Goal: Task Accomplishment & Management: Complete application form

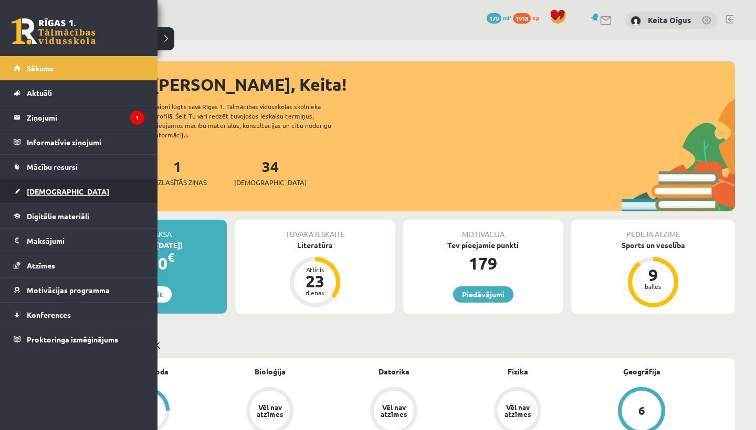
click at [55, 185] on link "[DEMOGRAPHIC_DATA]" at bounding box center [79, 191] width 131 height 24
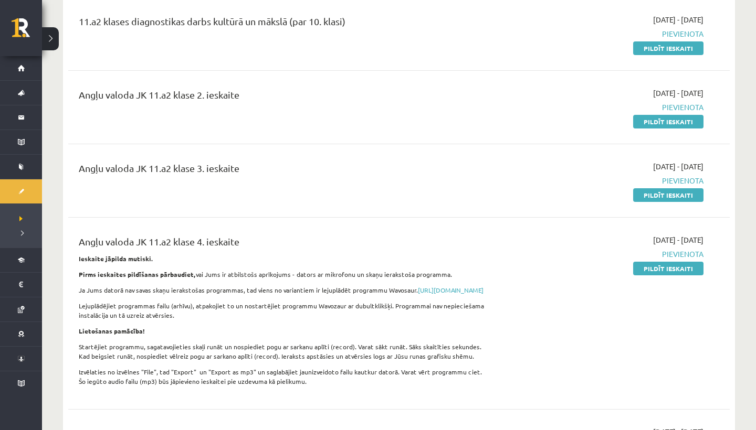
scroll to position [355, 0]
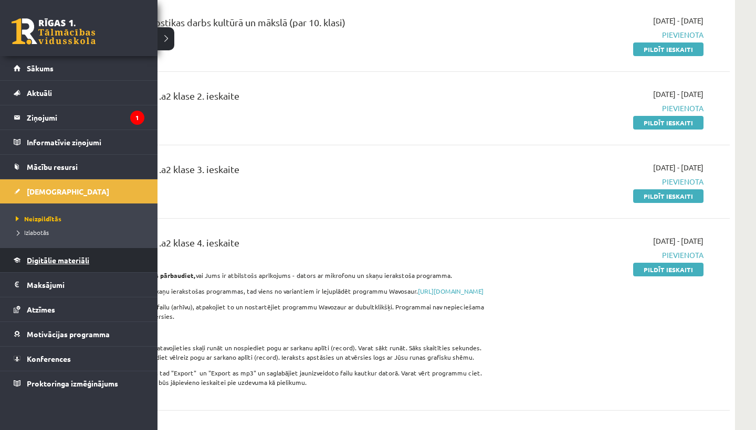
click at [42, 261] on span "Digitālie materiāli" at bounding box center [58, 260] width 62 height 9
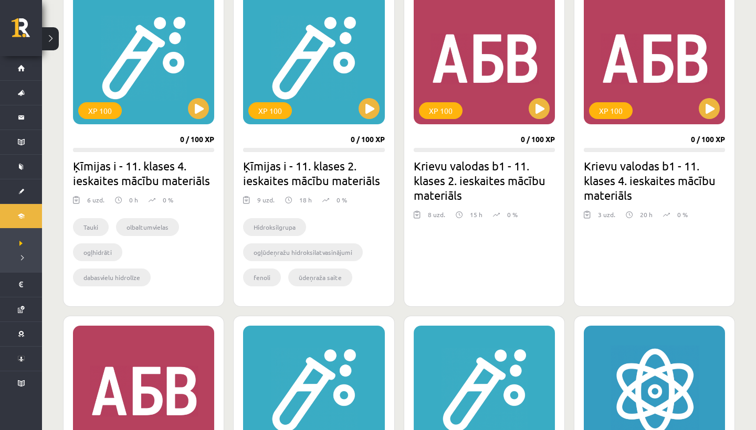
scroll to position [650, 0]
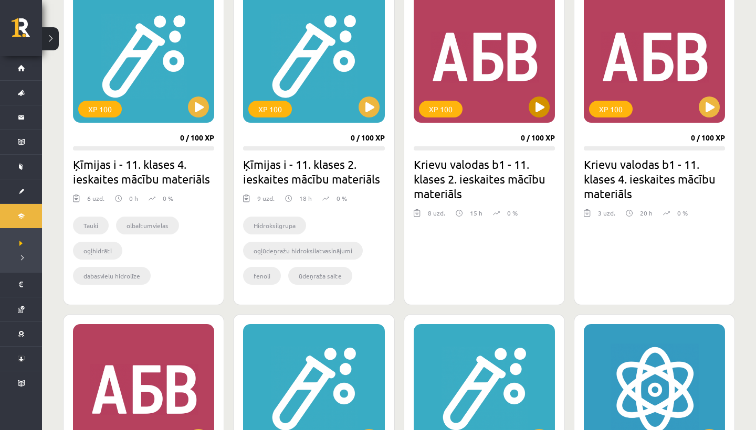
click at [544, 110] on button at bounding box center [538, 107] width 21 height 21
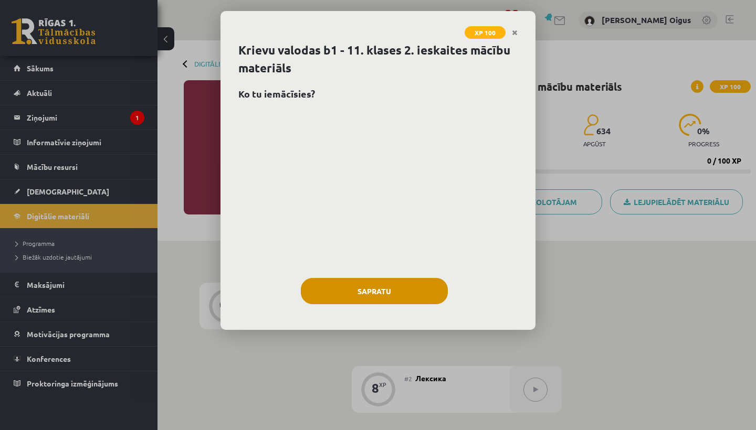
click at [404, 284] on button "Sapratu" at bounding box center [374, 291] width 147 height 26
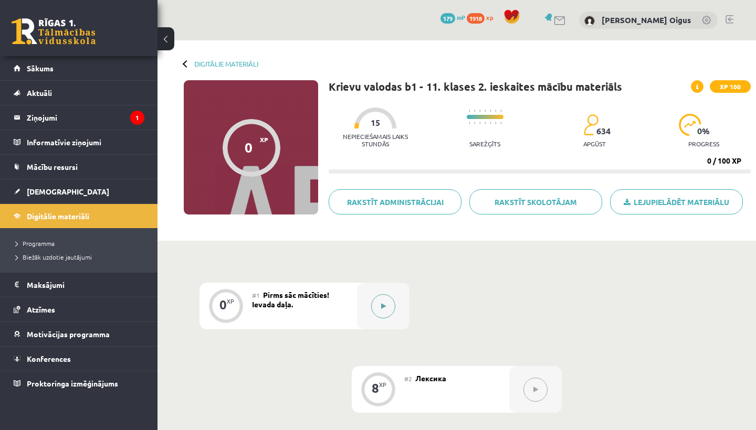
click at [379, 304] on button at bounding box center [383, 306] width 24 height 24
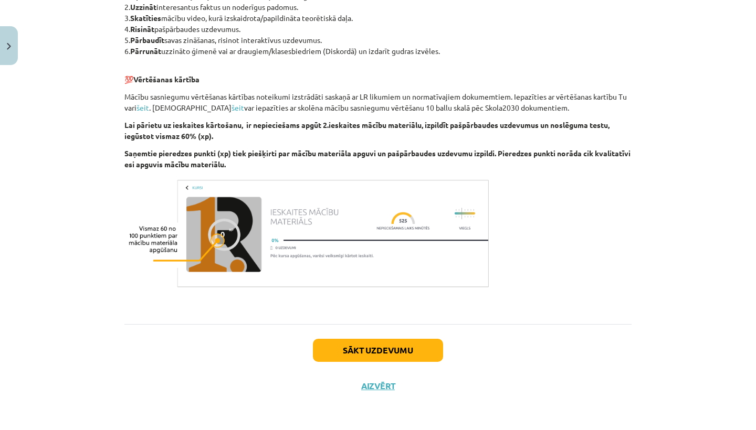
scroll to position [573, 0]
click at [372, 354] on button "Sākt uzdevumu" at bounding box center [378, 350] width 130 height 23
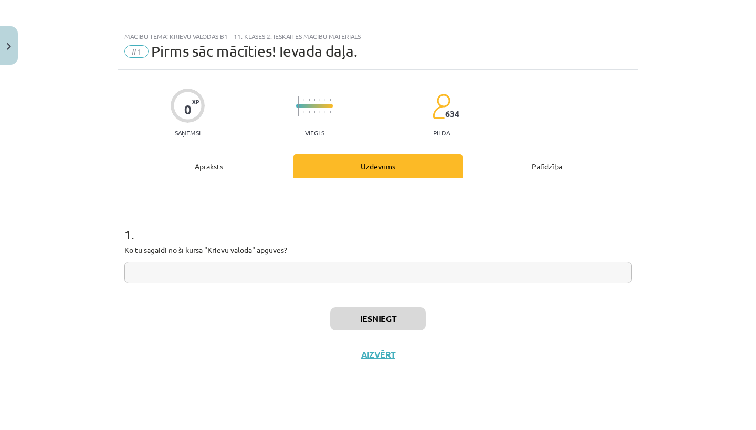
scroll to position [0, 0]
click at [347, 276] on input "text" at bounding box center [377, 273] width 507 height 22
type input "*"
type input "**********"
click at [391, 322] on button "Iesniegt" at bounding box center [377, 318] width 95 height 23
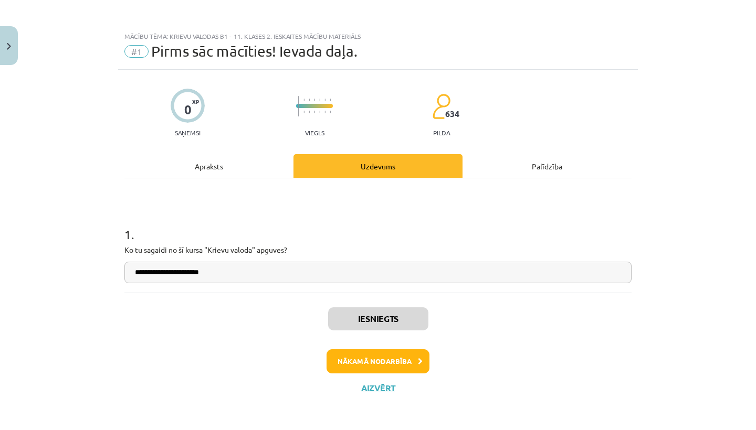
click at [383, 364] on button "Nākamā nodarbība" at bounding box center [377, 361] width 103 height 24
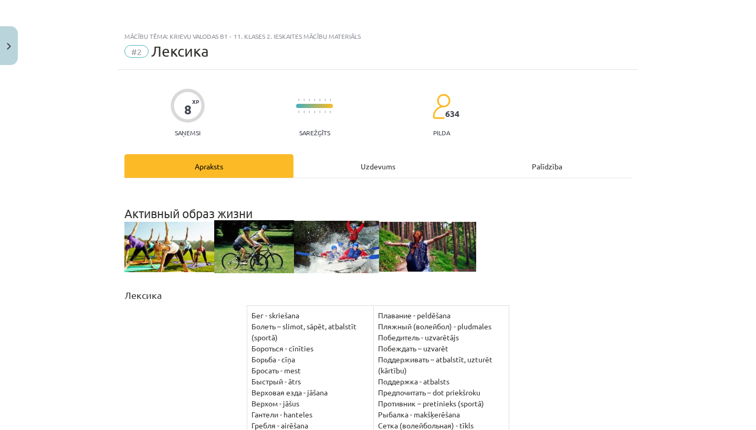
click at [3, 45] on button "Close" at bounding box center [9, 45] width 18 height 39
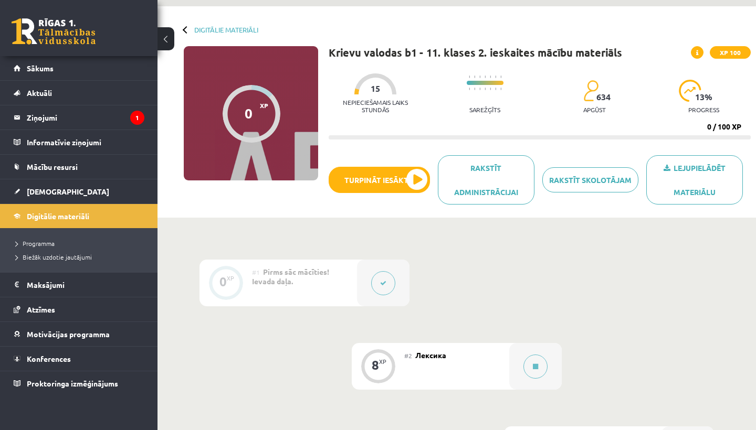
scroll to position [36, 0]
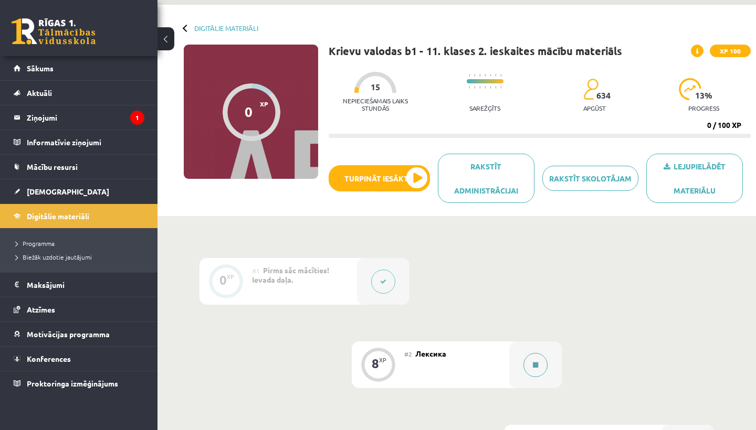
click at [533, 364] on icon at bounding box center [535, 365] width 5 height 6
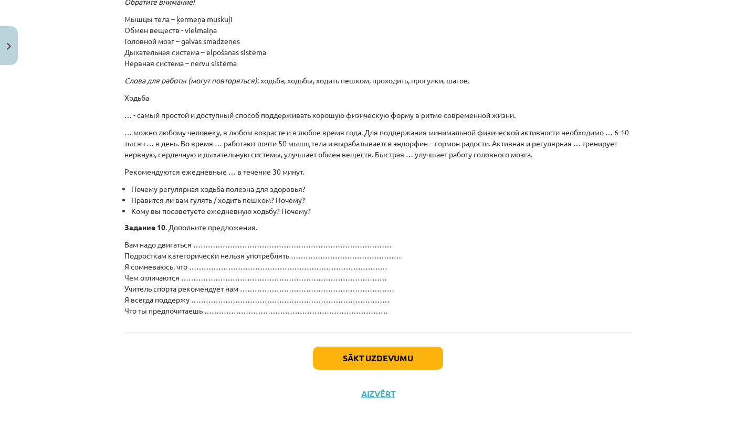
scroll to position [1598, 0]
click at [422, 352] on button "Sākt uzdevumu" at bounding box center [378, 359] width 130 height 23
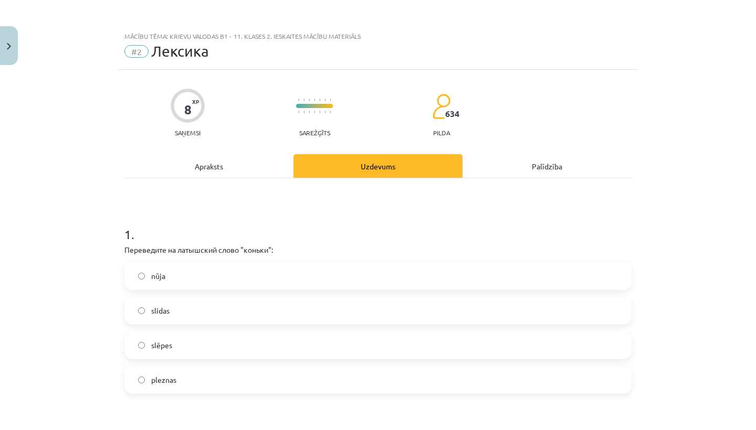
scroll to position [0, 0]
click at [325, 310] on label "slidas" at bounding box center [377, 310] width 505 height 26
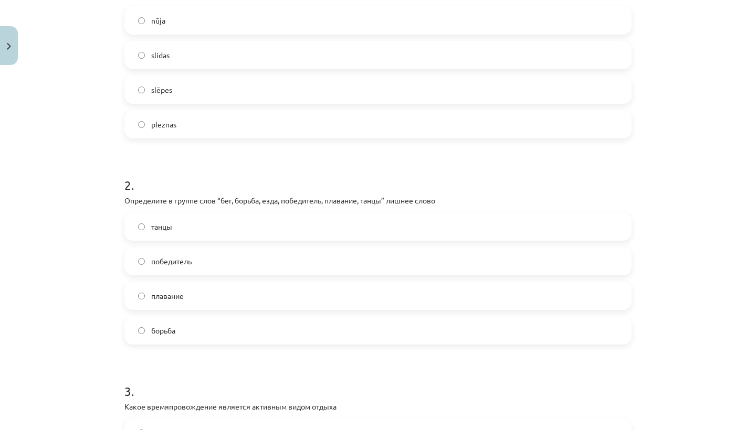
scroll to position [257, 0]
click at [227, 262] on label "победитель" at bounding box center [377, 260] width 505 height 26
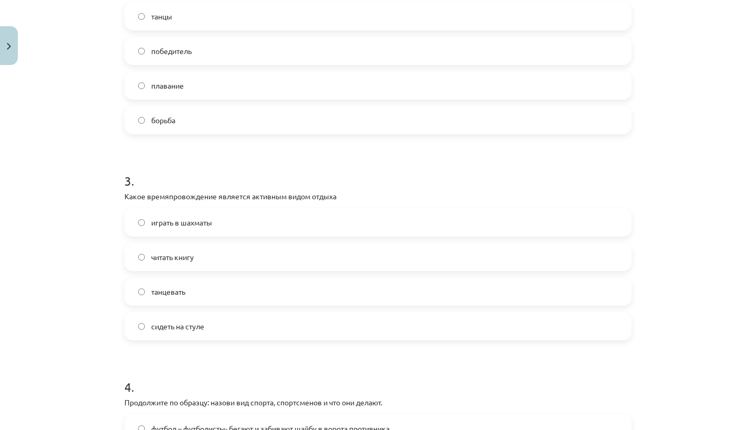
scroll to position [540, 0]
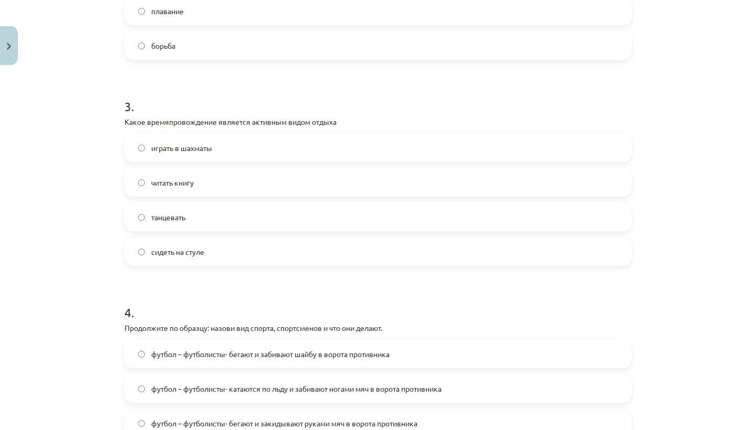
click at [215, 218] on label "танцевать" at bounding box center [377, 217] width 505 height 26
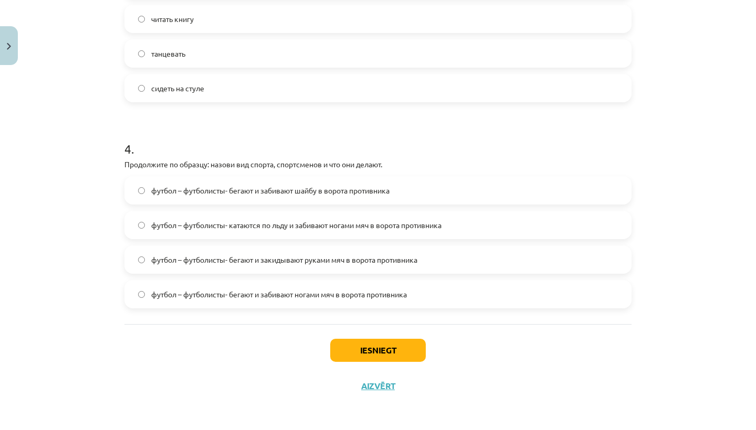
scroll to position [706, 0]
click at [210, 295] on span "футбол – футболисты- бегают и забивают ногами мяч в ворота противника" at bounding box center [279, 294] width 256 height 11
click at [362, 354] on button "Iesniegt" at bounding box center [377, 350] width 95 height 23
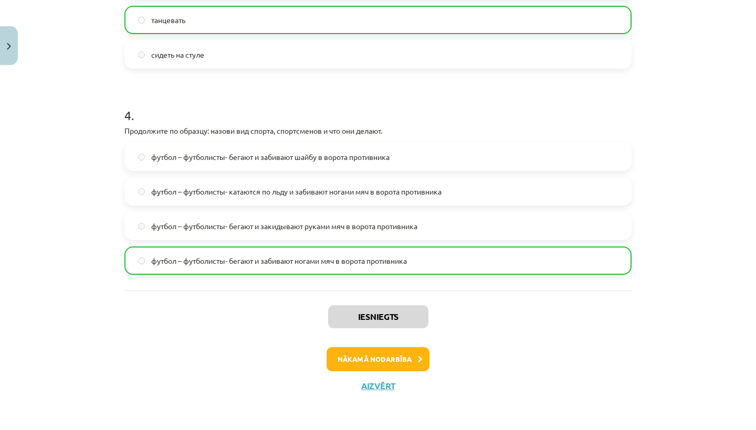
click at [355, 361] on button "Nākamā nodarbība" at bounding box center [377, 359] width 103 height 24
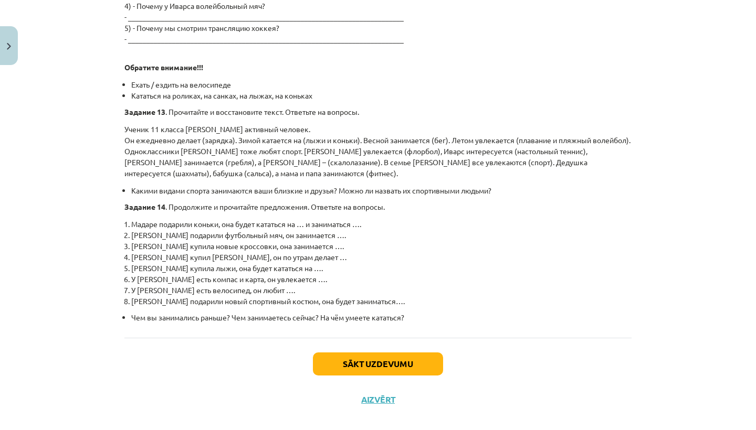
scroll to position [1172, 0]
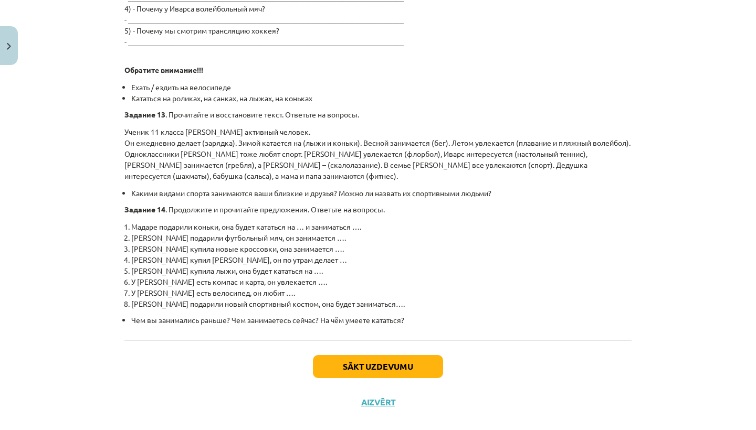
click at [343, 355] on button "Sākt uzdevumu" at bounding box center [378, 366] width 130 height 23
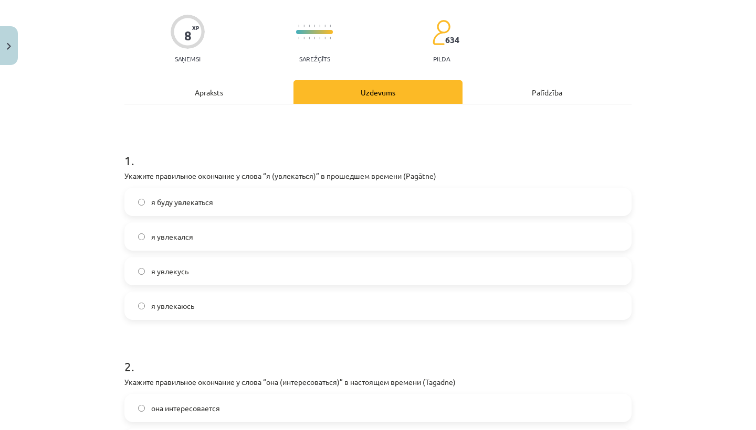
scroll to position [73, 0]
click at [306, 246] on label "я увлекался" at bounding box center [377, 237] width 505 height 26
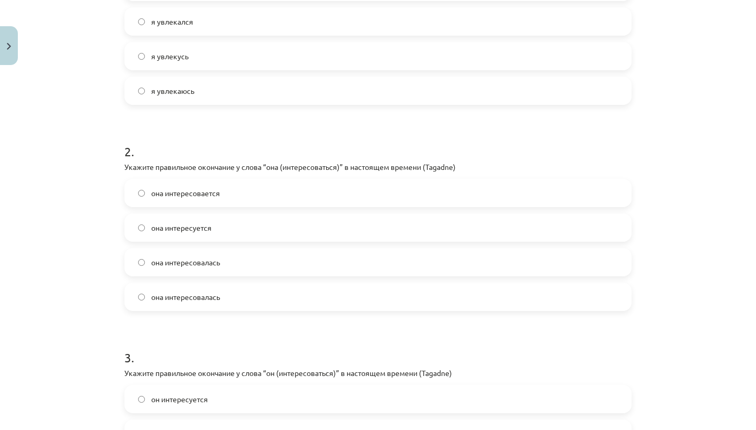
scroll to position [293, 0]
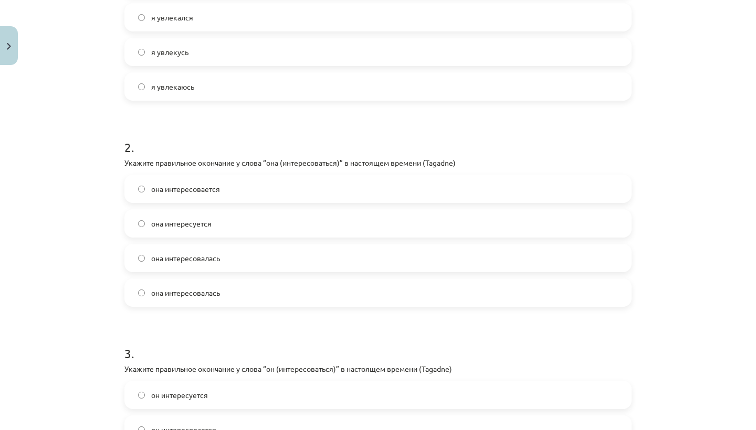
click at [293, 219] on label "она интересуется" at bounding box center [377, 223] width 505 height 26
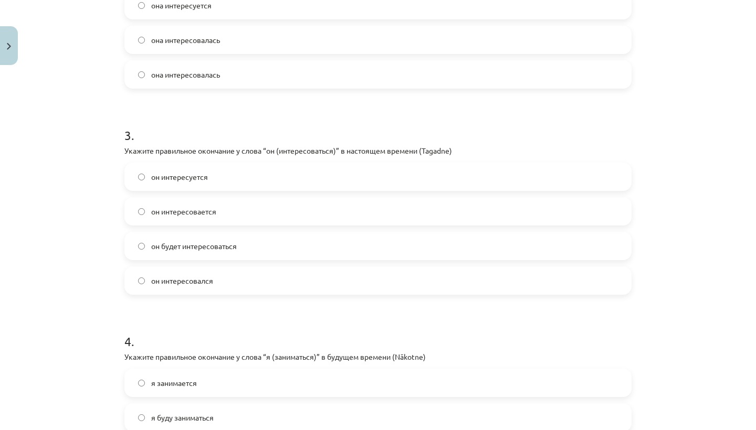
scroll to position [516, 0]
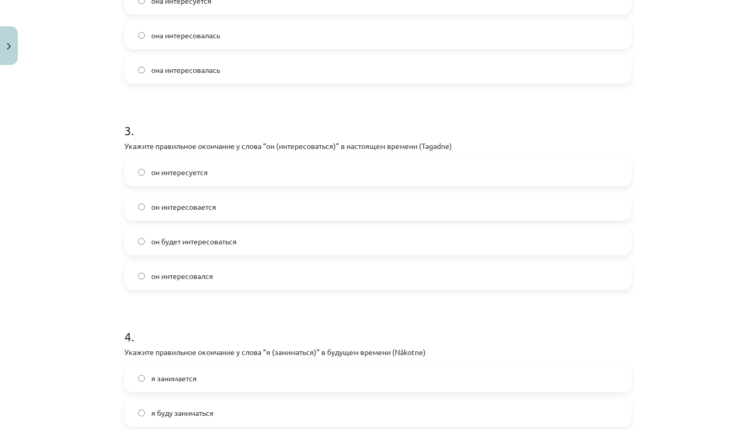
click at [264, 176] on label "он интересуется" at bounding box center [377, 172] width 505 height 26
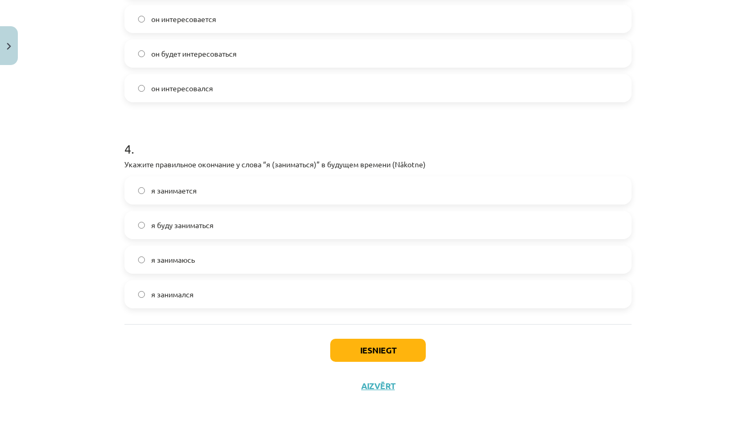
scroll to position [706, 0]
click at [223, 225] on label "я буду заниматься" at bounding box center [377, 225] width 505 height 26
click at [375, 351] on button "Iesniegt" at bounding box center [377, 350] width 95 height 23
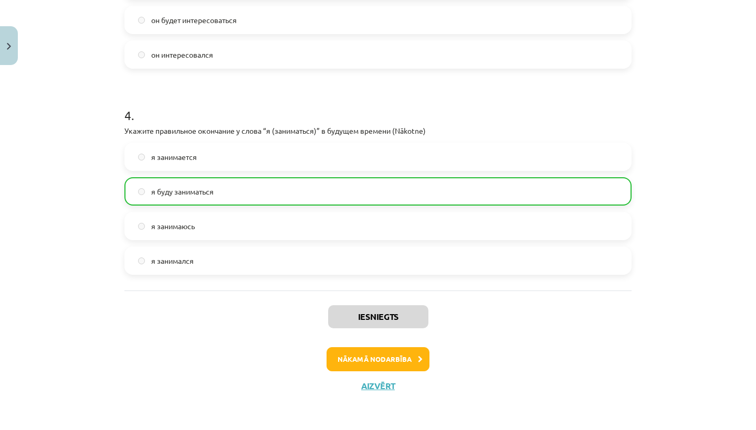
click at [373, 359] on button "Nākamā nodarbība" at bounding box center [377, 359] width 103 height 24
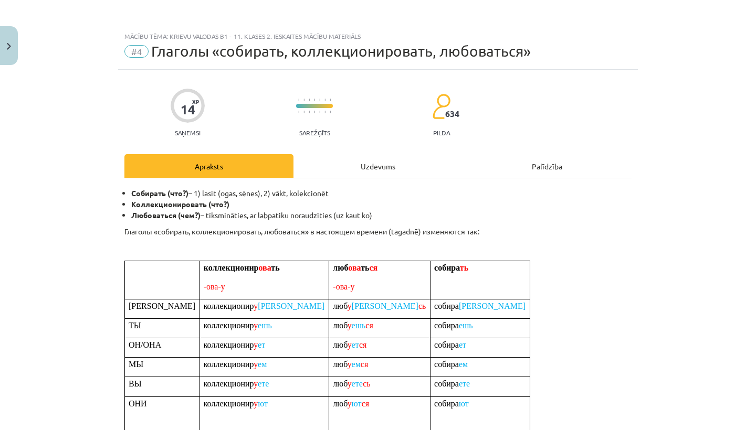
scroll to position [-1, 0]
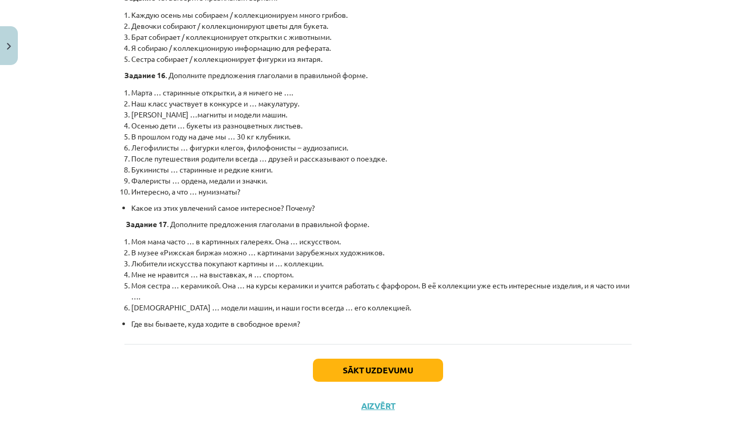
click at [337, 359] on button "Sākt uzdevumu" at bounding box center [378, 370] width 130 height 23
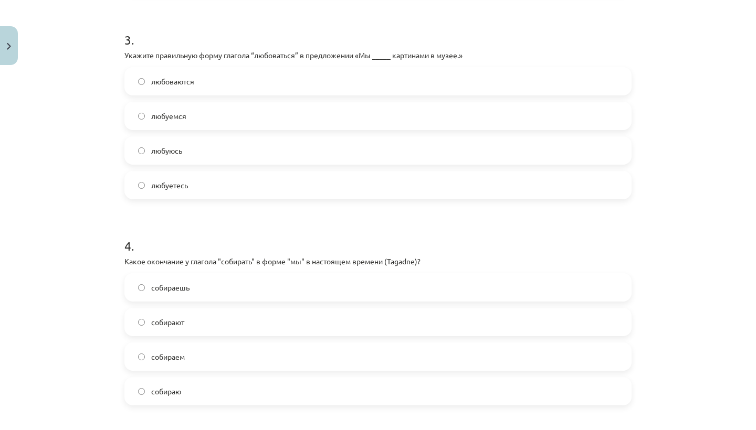
scroll to position [26, 0]
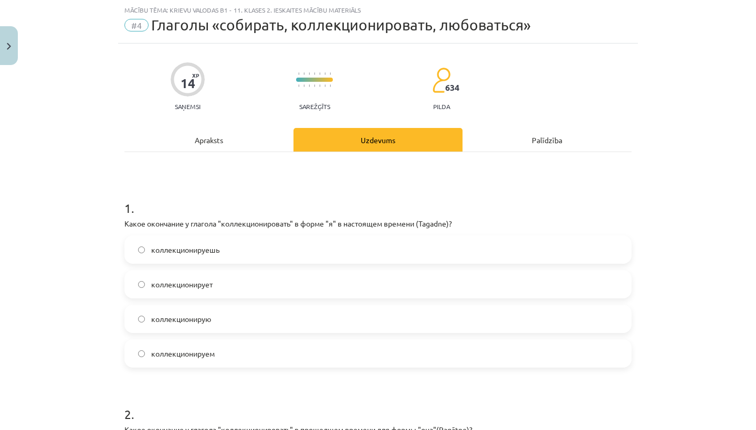
click at [331, 310] on label "коллекционирую" at bounding box center [377, 319] width 505 height 26
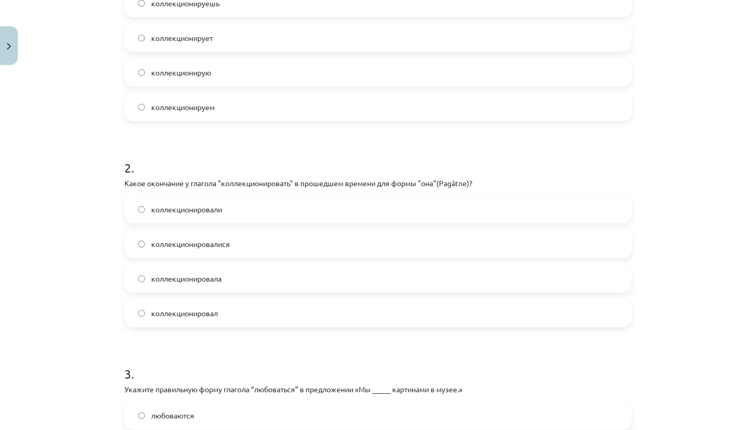
scroll to position [274, 0]
click at [313, 265] on label "коллекционировала" at bounding box center [377, 277] width 505 height 26
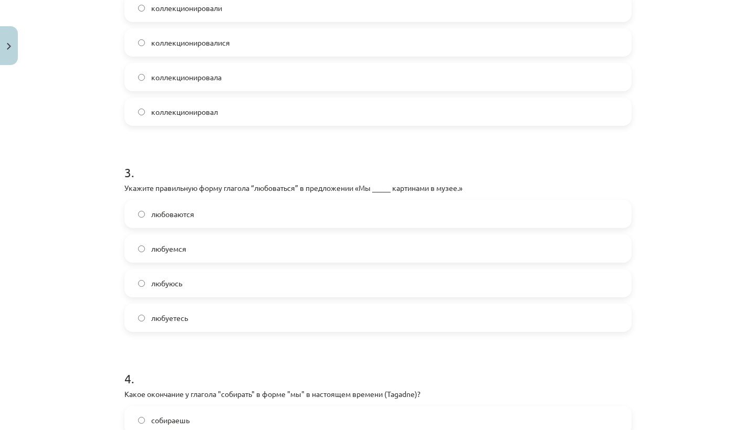
scroll to position [493, 0]
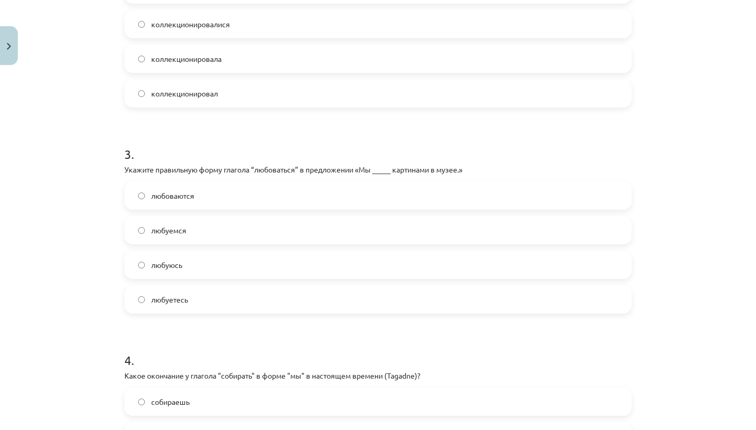
click at [303, 235] on label "любуемся" at bounding box center [377, 230] width 505 height 26
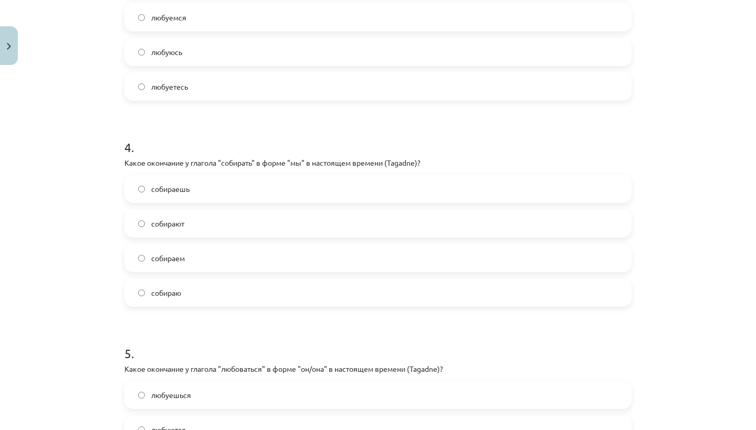
scroll to position [707, 0]
click at [226, 256] on label "собираем" at bounding box center [377, 257] width 505 height 26
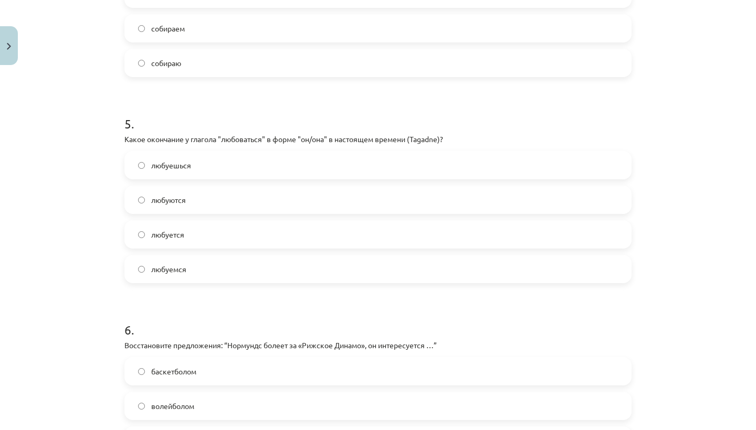
scroll to position [938, 0]
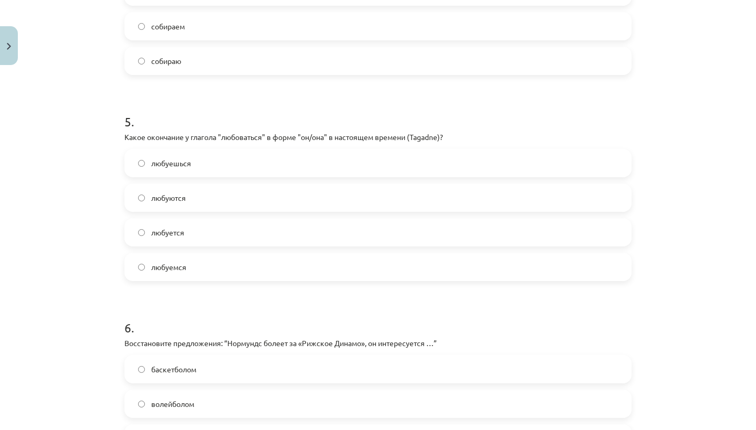
click at [237, 226] on label "любуется" at bounding box center [377, 232] width 505 height 26
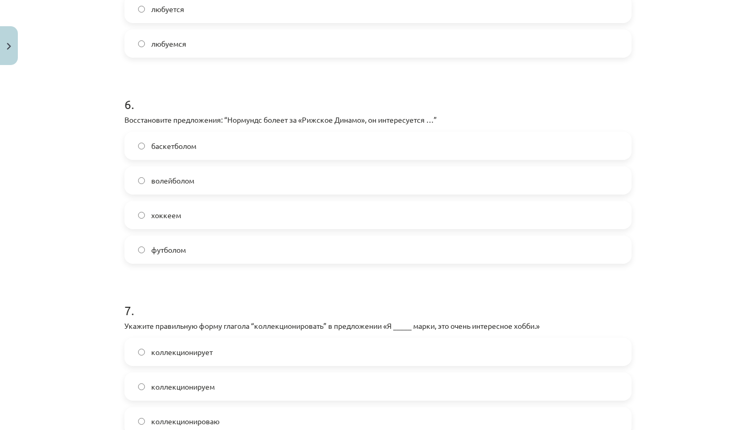
scroll to position [1166, 0]
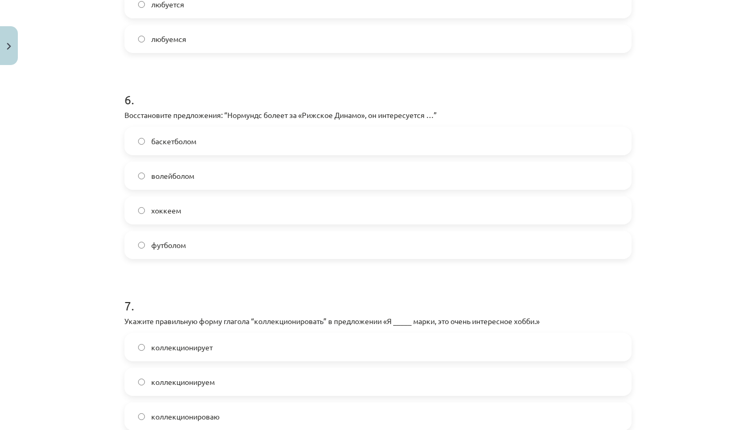
click at [218, 199] on label "хоккеем" at bounding box center [377, 210] width 505 height 26
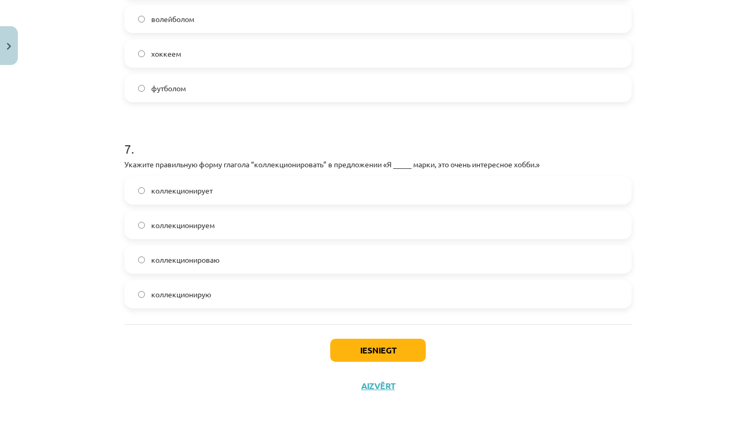
scroll to position [1324, 0]
click at [222, 290] on label "коллекционирую" at bounding box center [377, 294] width 505 height 26
click at [364, 343] on button "Iesniegt" at bounding box center [377, 350] width 95 height 23
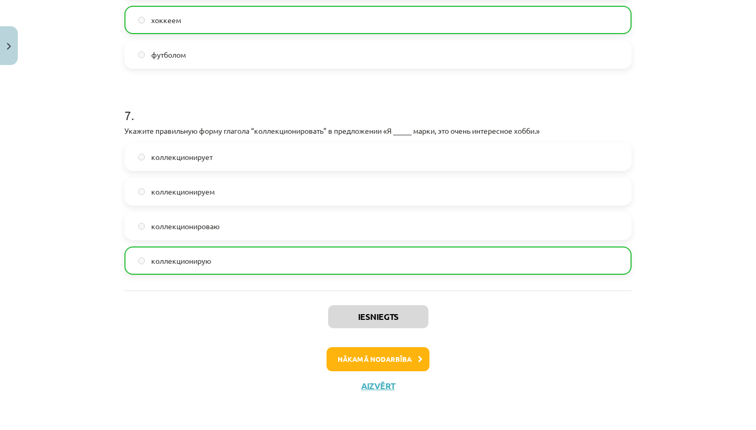
click at [355, 358] on button "Nākamā nodarbība" at bounding box center [377, 359] width 103 height 24
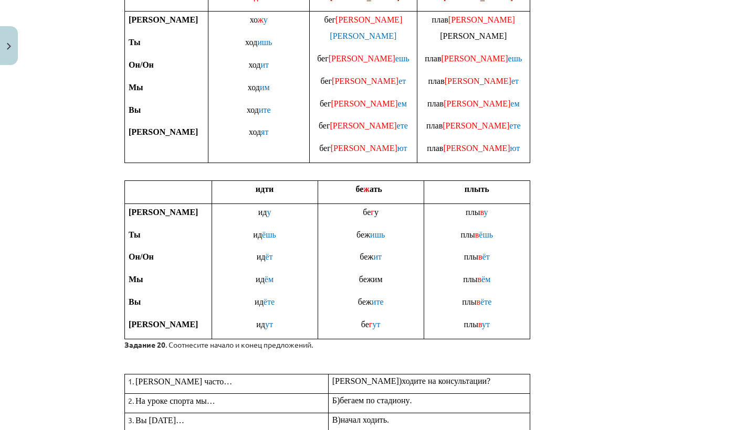
scroll to position [513, 0]
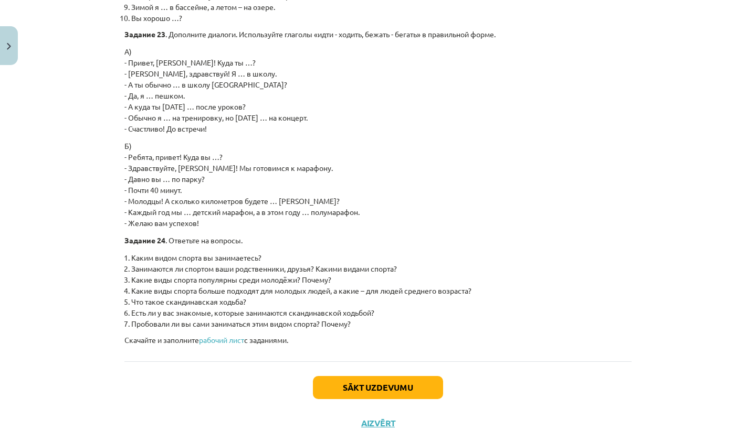
click at [391, 376] on button "Sākt uzdevumu" at bounding box center [378, 387] width 130 height 23
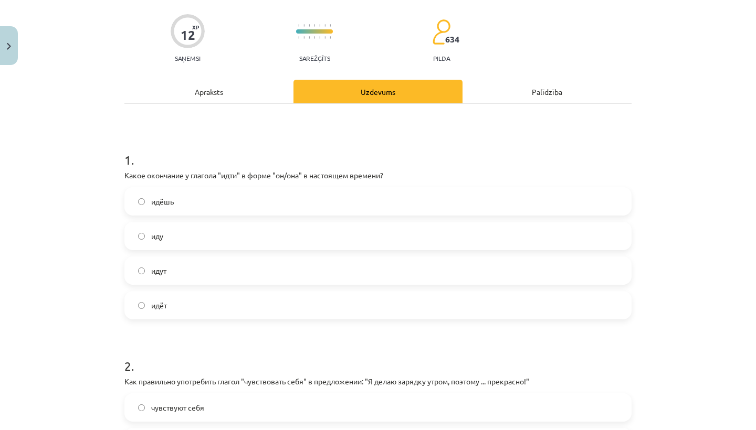
scroll to position [74, 0]
click at [324, 302] on label "идёт" at bounding box center [377, 306] width 505 height 26
click at [325, 269] on label "идут" at bounding box center [377, 271] width 505 height 26
click at [326, 301] on label "идёт" at bounding box center [377, 306] width 505 height 26
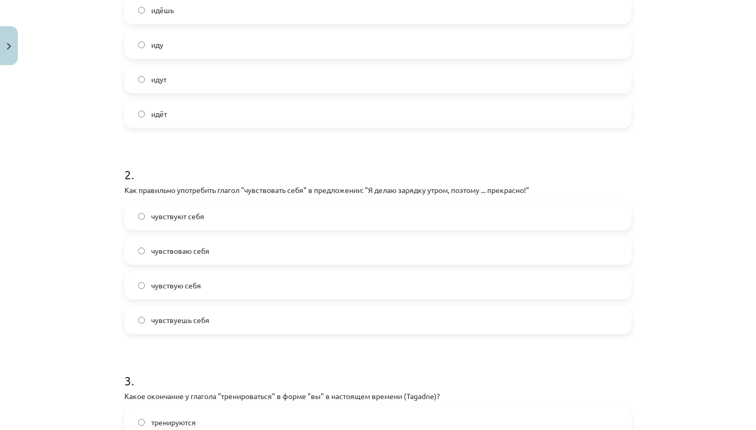
scroll to position [267, 0]
click at [247, 290] on label "чувствую себя" at bounding box center [377, 285] width 505 height 26
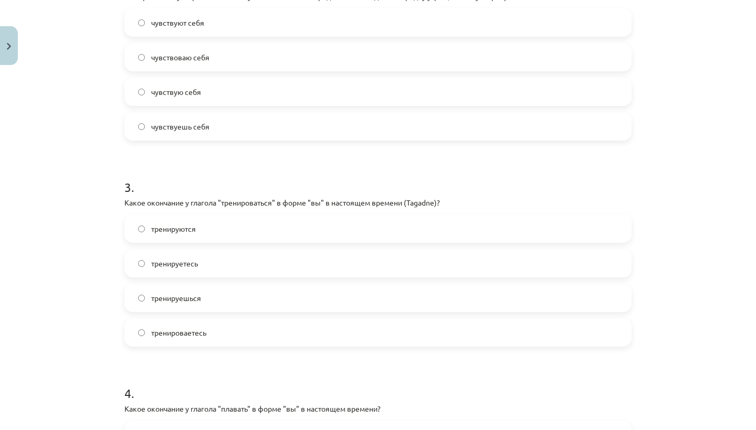
scroll to position [454, 0]
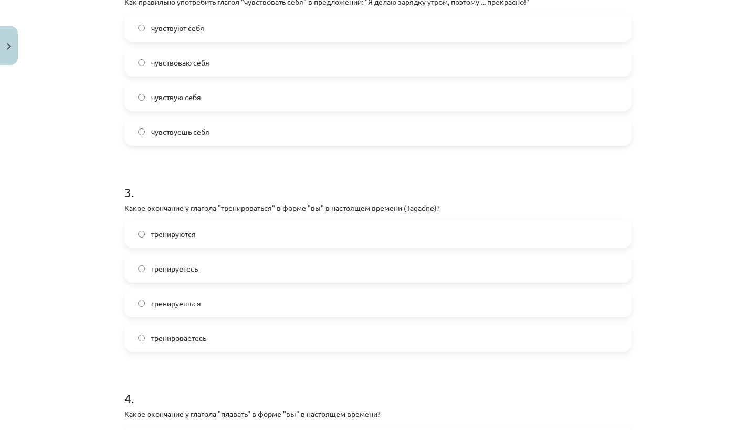
click at [244, 280] on label "тренируетесь" at bounding box center [377, 269] width 505 height 26
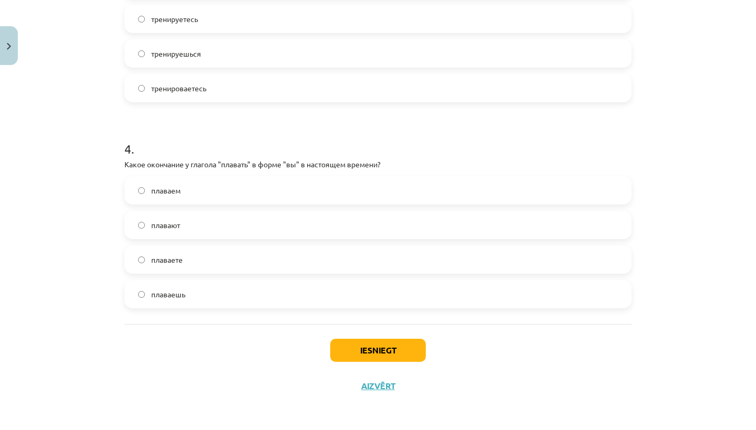
scroll to position [706, 0]
click at [242, 261] on label "плаваете" at bounding box center [377, 260] width 505 height 26
click at [356, 357] on button "Iesniegt" at bounding box center [377, 350] width 95 height 23
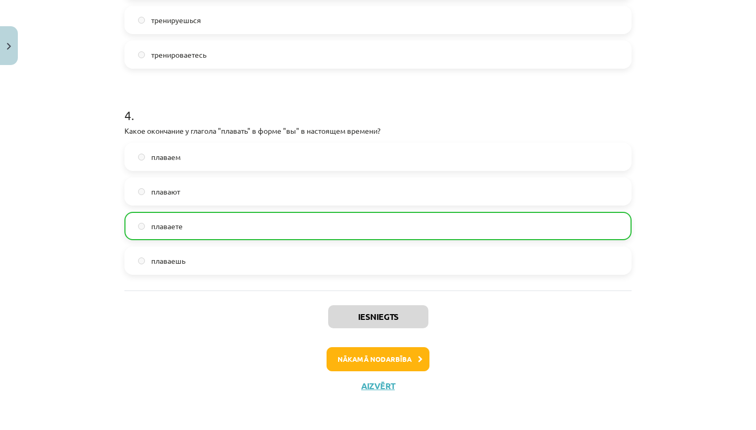
click at [360, 349] on button "Nākamā nodarbība" at bounding box center [377, 359] width 103 height 24
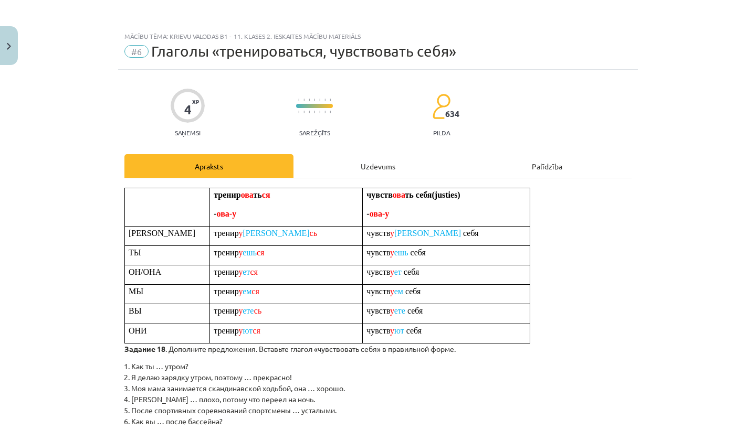
scroll to position [0, 0]
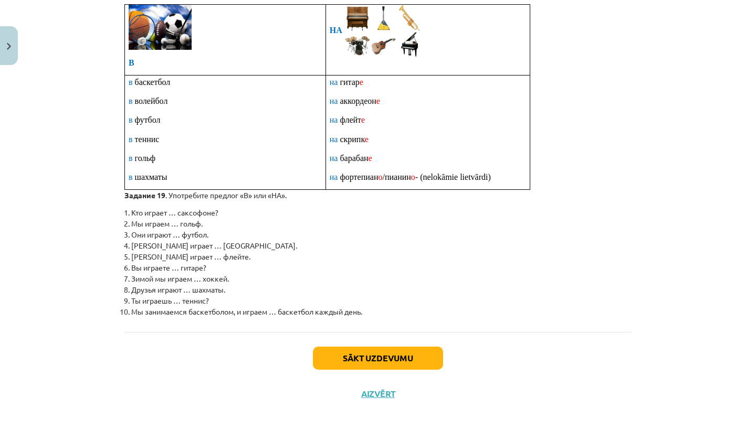
click at [355, 357] on button "Sākt uzdevumu" at bounding box center [378, 358] width 130 height 23
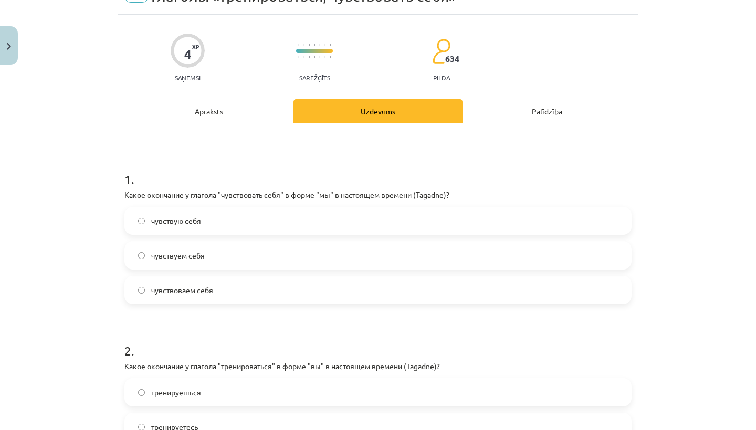
scroll to position [56, 0]
click at [358, 250] on label "чувствуем себя" at bounding box center [377, 254] width 505 height 26
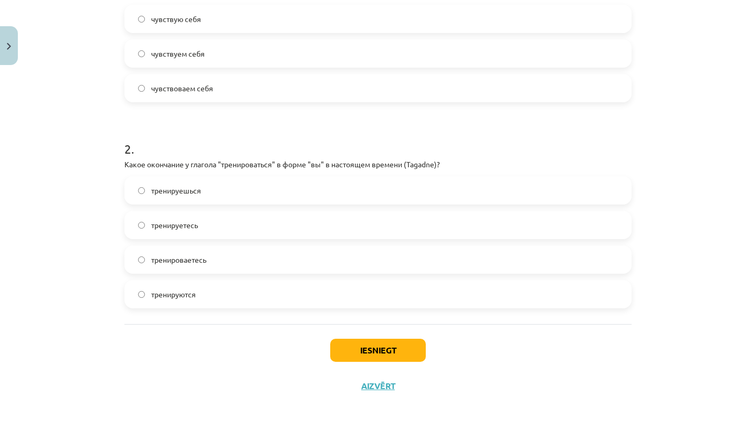
scroll to position [259, 0]
click at [359, 251] on label "тренироваетесь" at bounding box center [377, 260] width 505 height 26
click at [357, 228] on label "тренируетесь" at bounding box center [377, 225] width 505 height 26
click at [359, 346] on button "Iesniegt" at bounding box center [377, 350] width 95 height 23
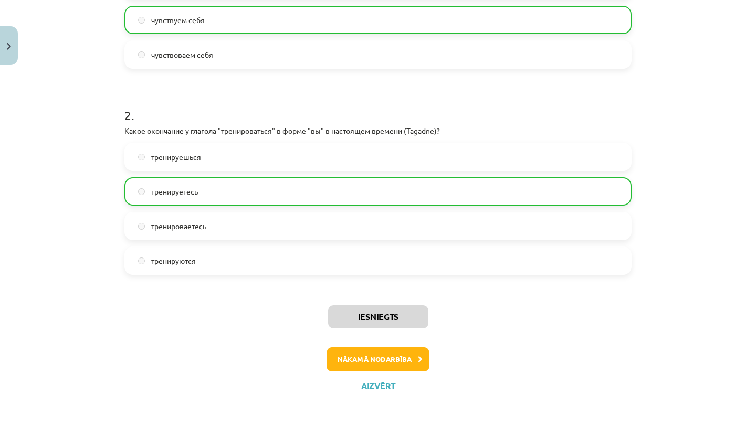
scroll to position [292, 0]
click at [354, 360] on button "Nākamā nodarbība" at bounding box center [377, 359] width 103 height 24
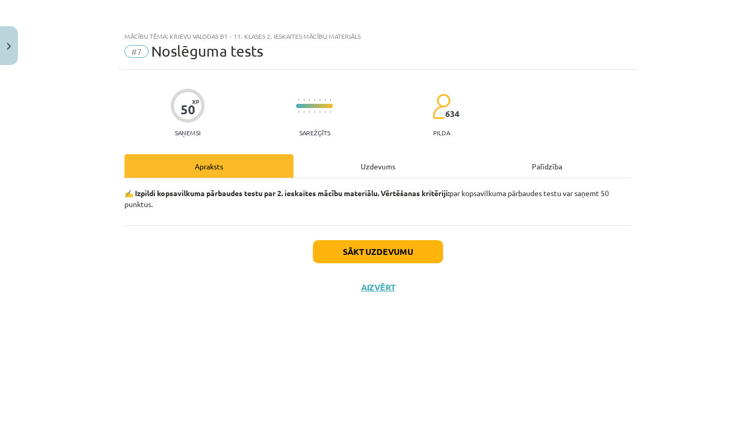
click at [360, 260] on button "Sākt uzdevumu" at bounding box center [378, 251] width 130 height 23
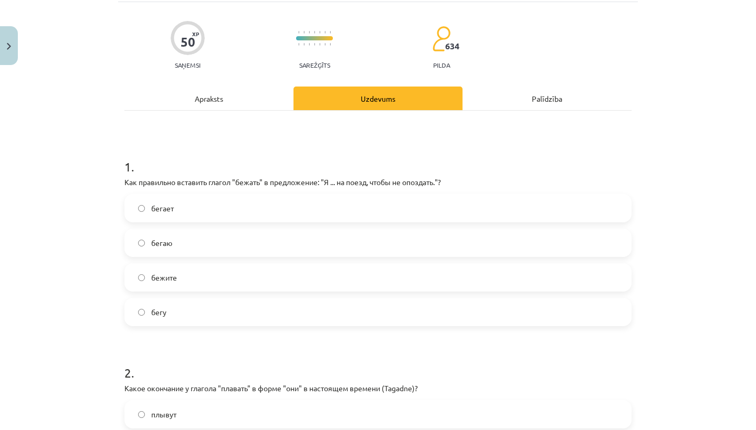
scroll to position [68, 0]
click at [350, 294] on div "бегает бегаю бежите бегу" at bounding box center [377, 260] width 507 height 132
click at [352, 307] on label "бегу" at bounding box center [377, 312] width 505 height 26
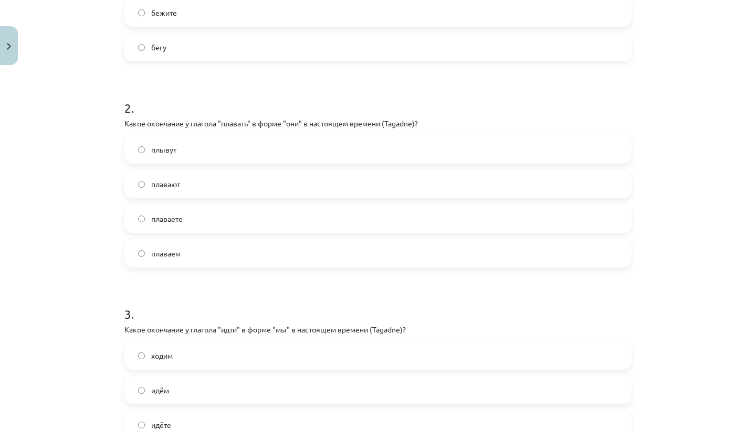
scroll to position [330, 0]
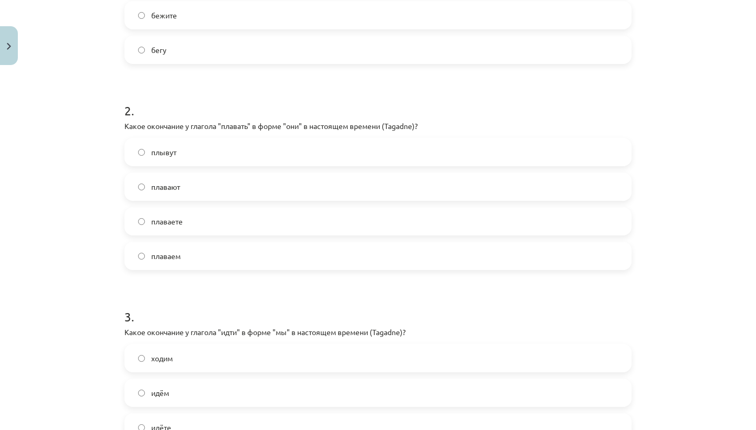
click at [327, 177] on label "плавают" at bounding box center [377, 187] width 505 height 26
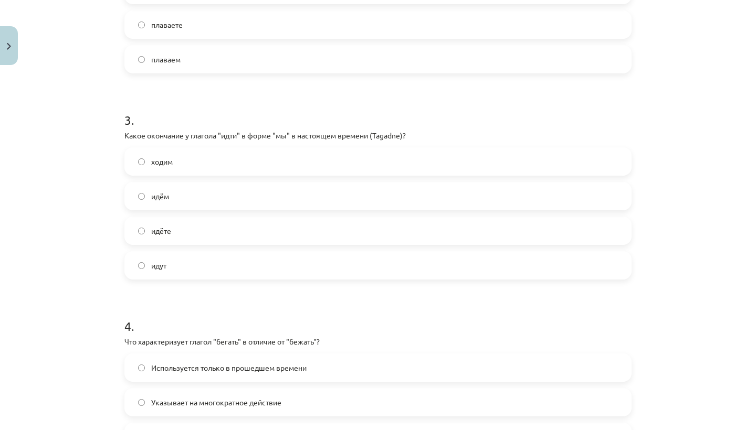
scroll to position [525, 0]
click at [323, 199] on label "идём" at bounding box center [377, 198] width 505 height 26
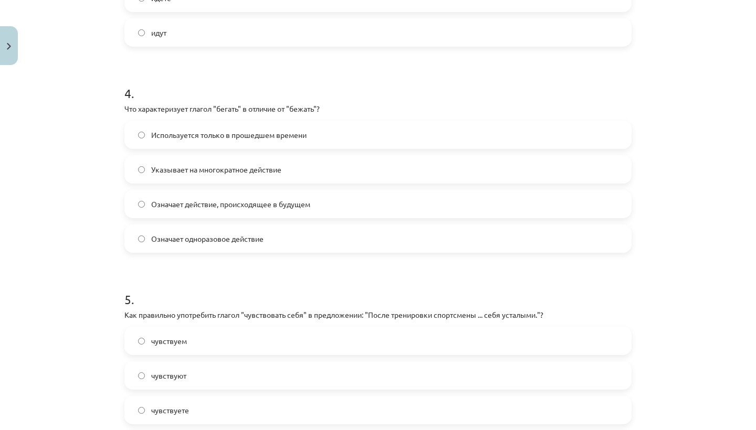
scroll to position [751, 0]
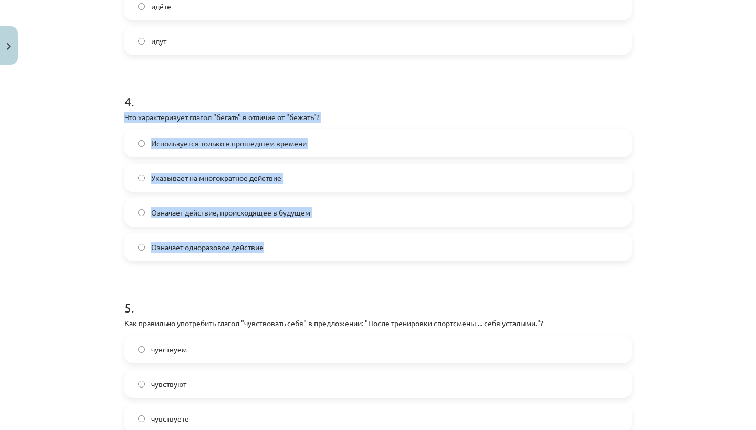
drag, startPoint x: 124, startPoint y: 113, endPoint x: 151, endPoint y: 258, distance: 147.3
click at [151, 260] on div "4 . Что характеризует глагол "бегать" в отличие от "бежать"? Используется тольк…" at bounding box center [377, 168] width 507 height 185
copy div "Что характеризует глагол "бегать" в отличие от "бежать"? Используется только в …"
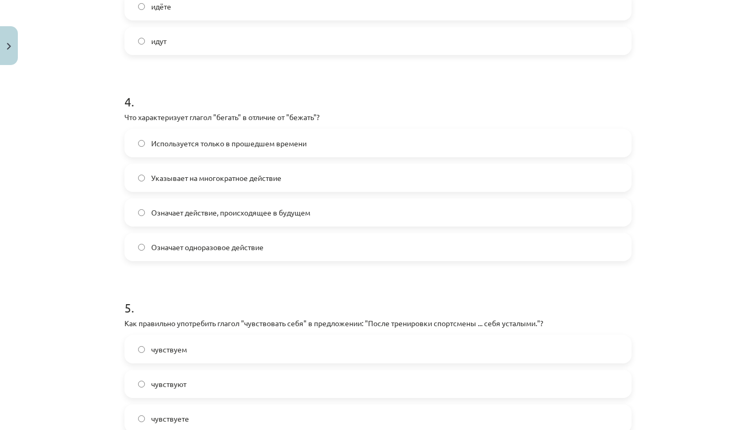
click at [302, 179] on label "Указывает на многократное действие" at bounding box center [377, 178] width 505 height 26
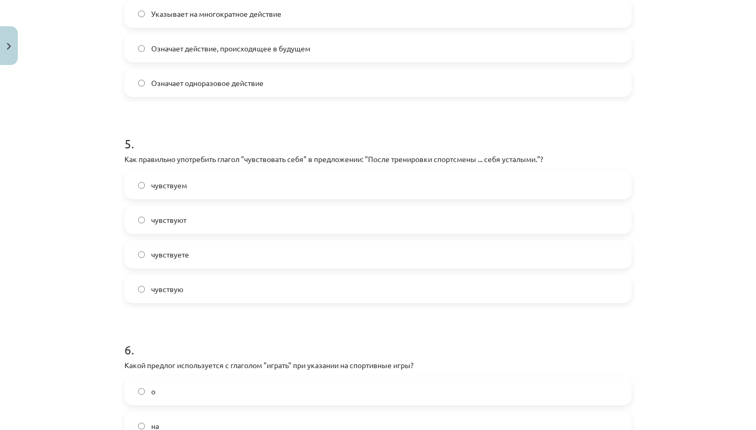
scroll to position [919, 0]
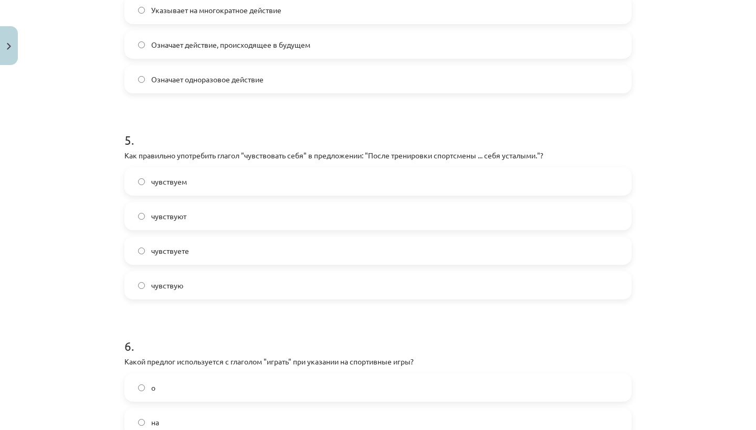
click at [293, 211] on label "чувствуют" at bounding box center [377, 216] width 505 height 26
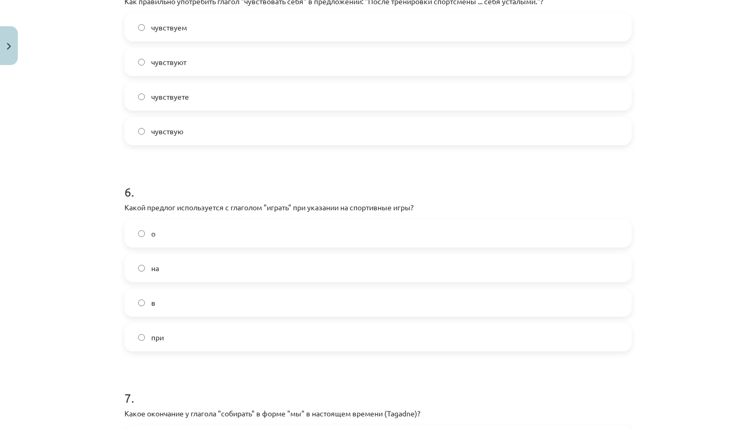
scroll to position [1075, 0]
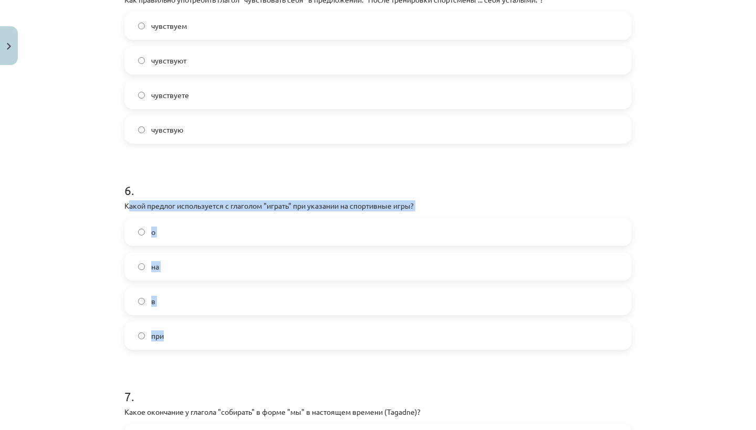
drag, startPoint x: 127, startPoint y: 205, endPoint x: 168, endPoint y: 344, distance: 145.4
click at [168, 344] on div "6 . Какой предлог используется с глаголом "играть" при указании на спортивные и…" at bounding box center [377, 257] width 507 height 185
copy div "акой предлог используется с глаголом "играть" при указании на спортивные игры? …"
click at [221, 296] on label "в" at bounding box center [377, 301] width 505 height 26
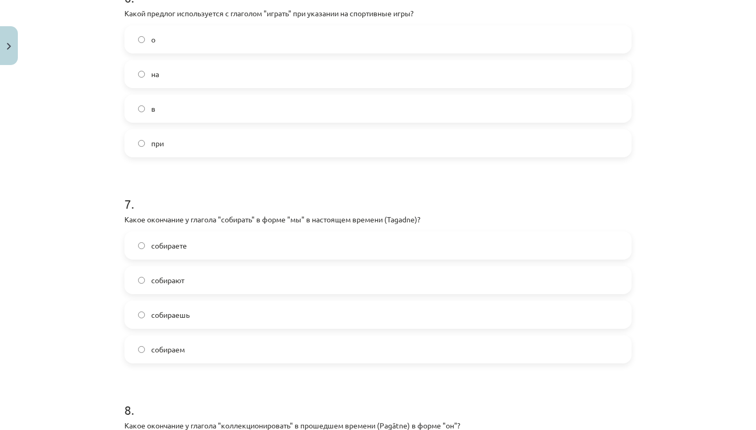
scroll to position [1269, 0]
click at [200, 344] on label "собираем" at bounding box center [377, 348] width 505 height 26
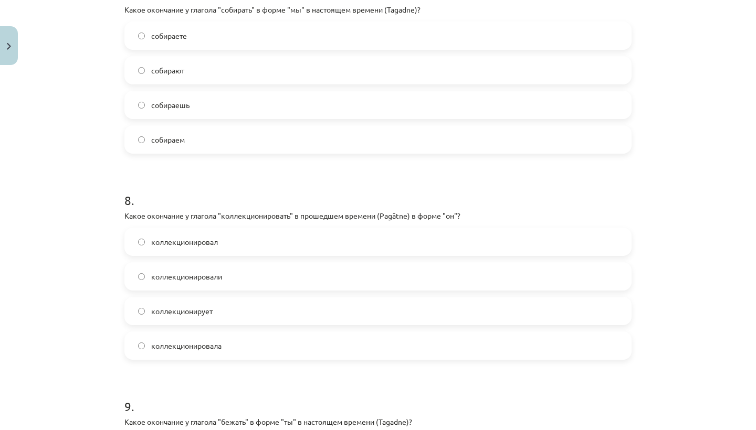
scroll to position [1480, 0]
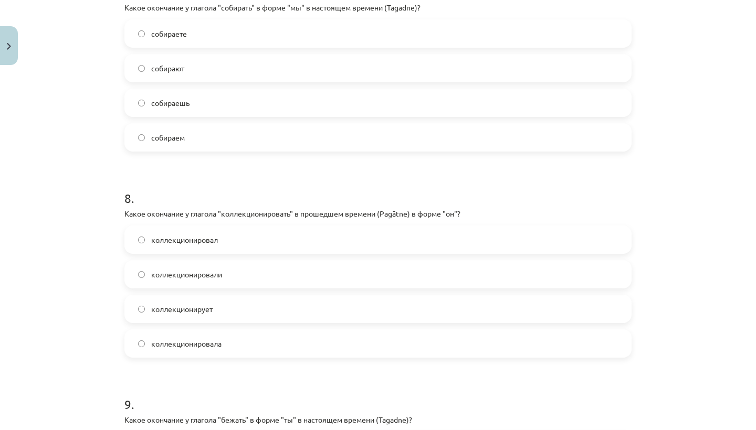
click at [235, 233] on label "коллекционировал" at bounding box center [377, 240] width 505 height 26
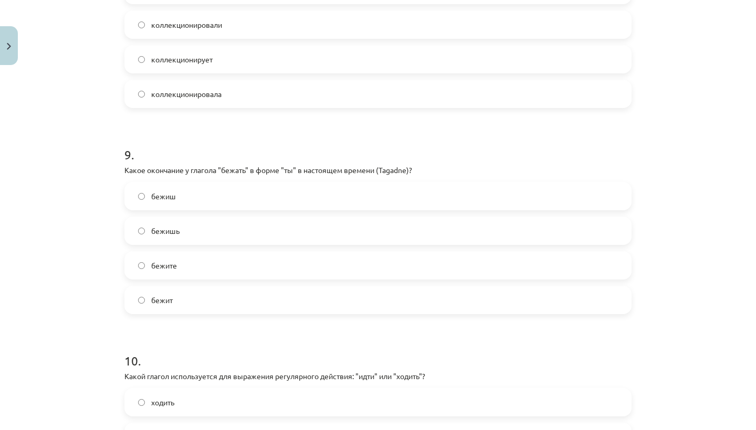
scroll to position [1730, 0]
click at [235, 222] on label "бежишь" at bounding box center [377, 230] width 505 height 26
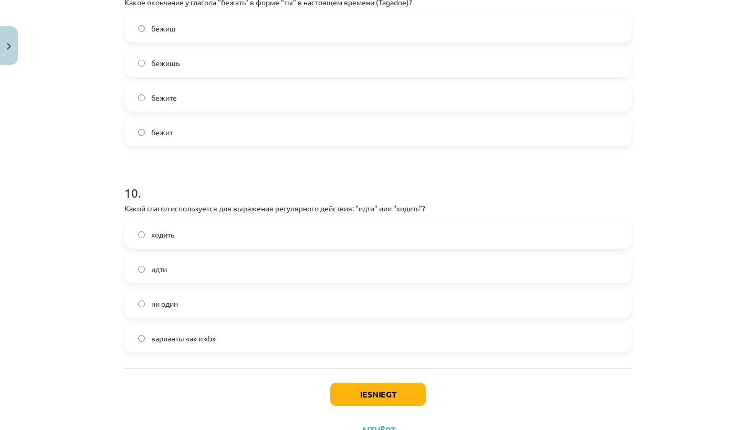
scroll to position [1896, 0]
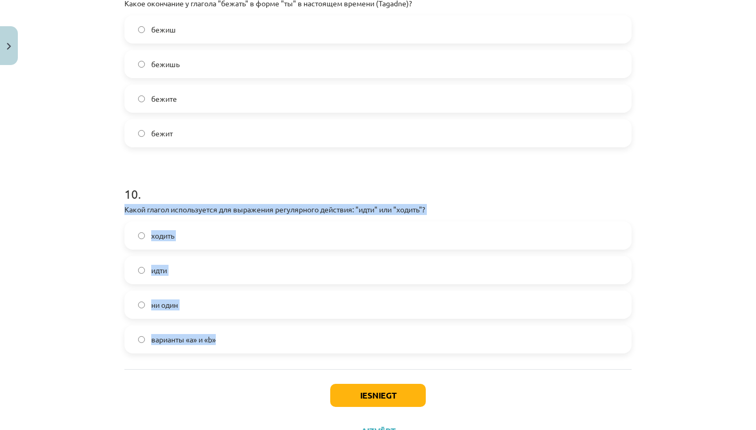
drag, startPoint x: 124, startPoint y: 206, endPoint x: 154, endPoint y: 345, distance: 141.7
click at [154, 345] on div "10 . Какой глагол используется для выражения регулярного действия: "идти" или "…" at bounding box center [377, 260] width 507 height 185
copy div "Какой глагол используется для выражения регулярного действия: "идти" или "ходит…"
click at [198, 248] on label "ходить" at bounding box center [377, 235] width 505 height 26
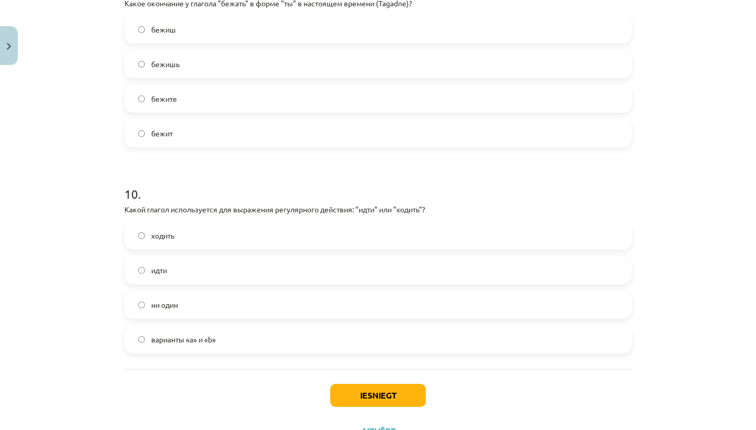
click at [352, 387] on button "Iesniegt" at bounding box center [377, 395] width 95 height 23
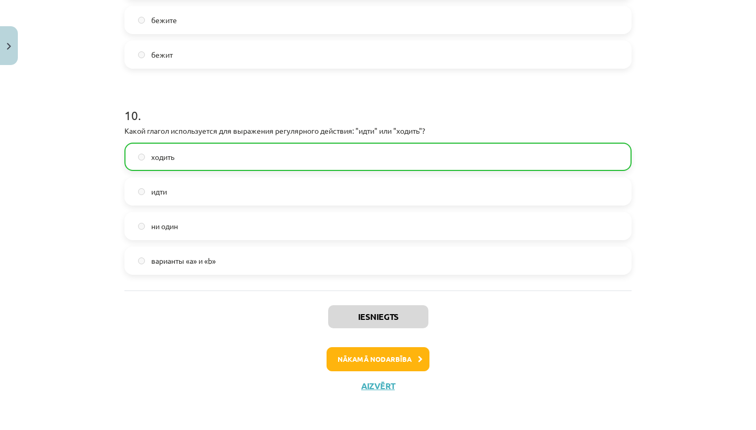
scroll to position [1976, 0]
click at [342, 363] on button "Nākamā nodarbība" at bounding box center [377, 359] width 103 height 24
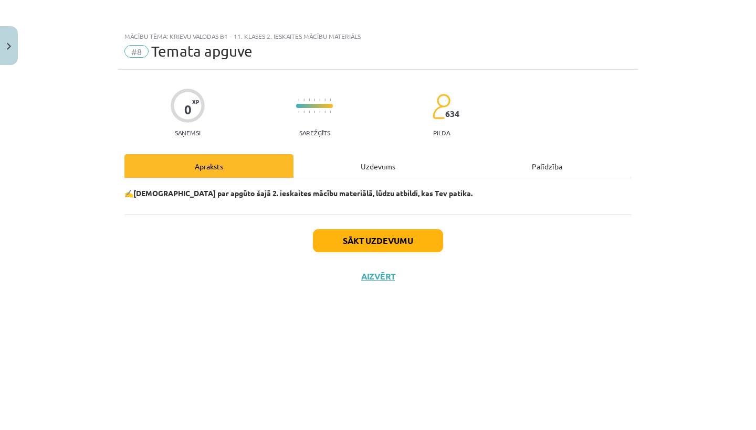
click at [379, 231] on button "Sākt uzdevumu" at bounding box center [378, 240] width 130 height 23
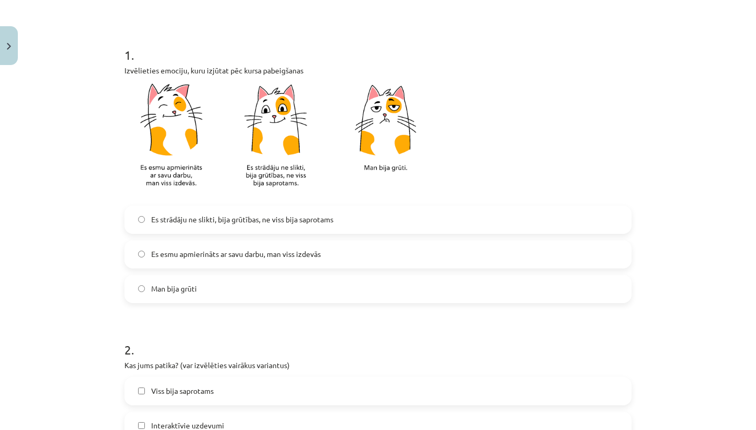
scroll to position [181, 0]
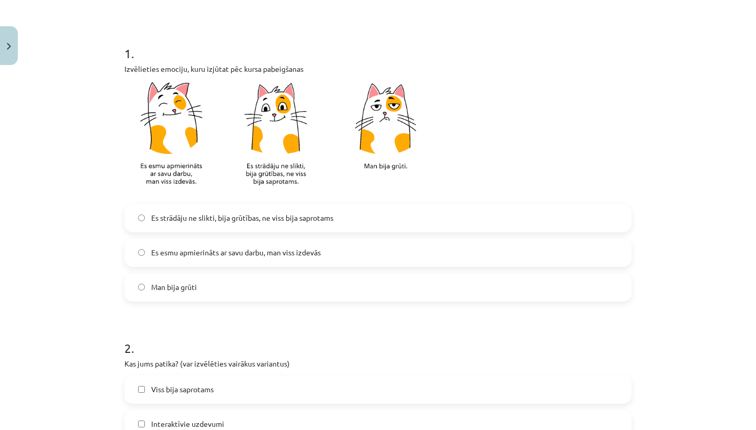
click at [364, 253] on label "Es esmu apmierināts ar savu darbu, man viss izdevās" at bounding box center [377, 253] width 505 height 26
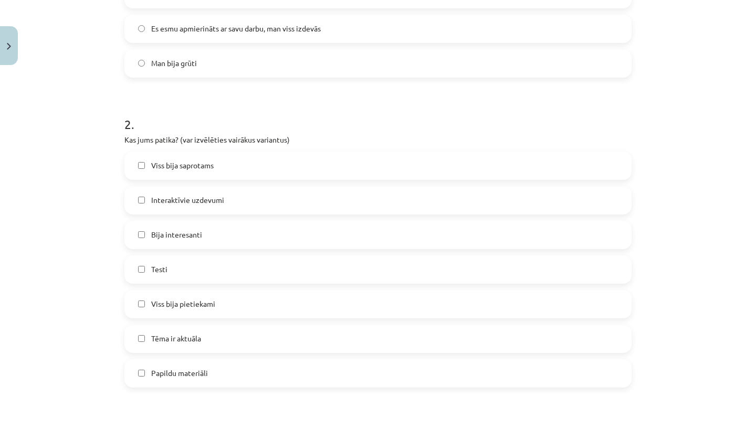
scroll to position [406, 0]
click at [344, 170] on label "Viss bija saprotams" at bounding box center [377, 165] width 505 height 26
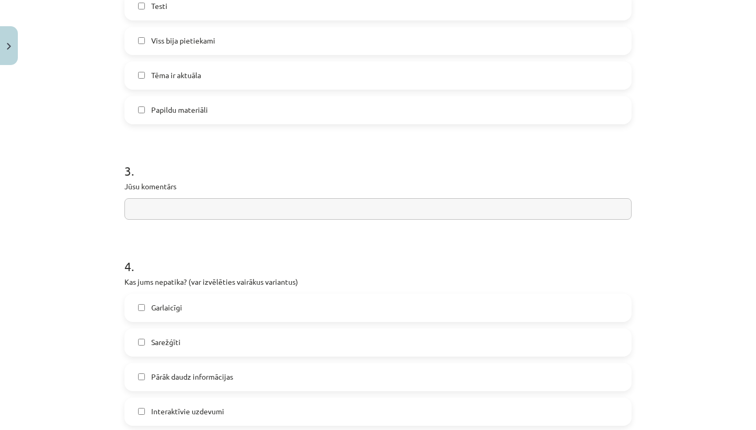
scroll to position [679, 0]
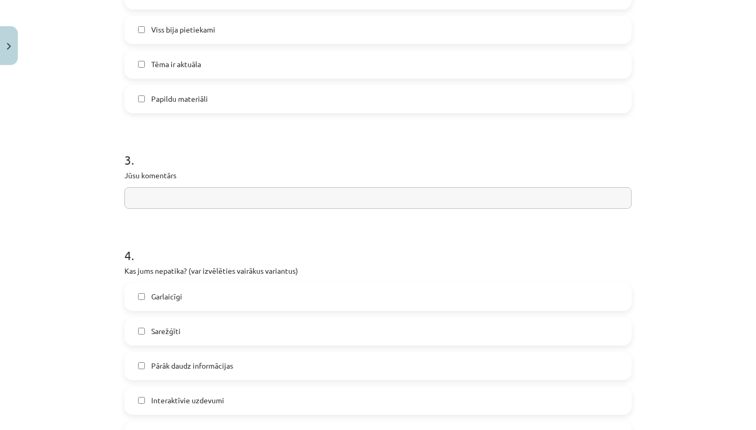
click at [275, 206] on input "text" at bounding box center [377, 198] width 507 height 22
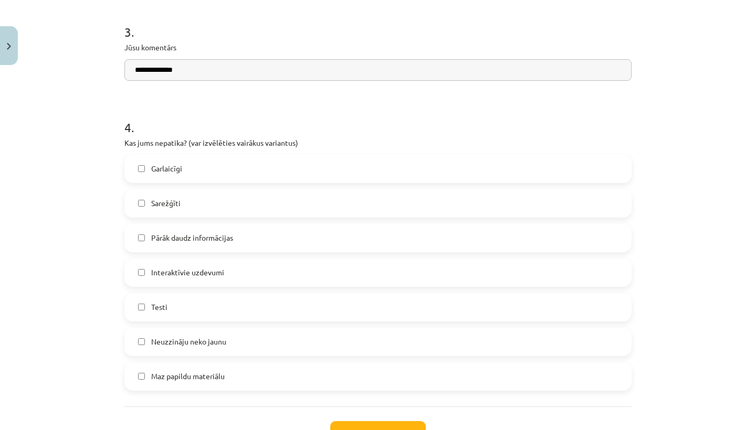
scroll to position [809, 0]
type input "**********"
click at [261, 344] on label "Neuzzināju neko jaunu" at bounding box center [377, 340] width 505 height 26
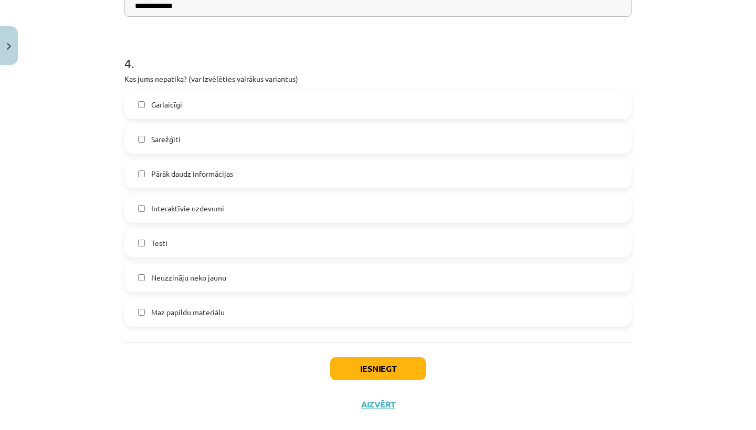
click at [341, 369] on button "Iesniegt" at bounding box center [377, 368] width 95 height 23
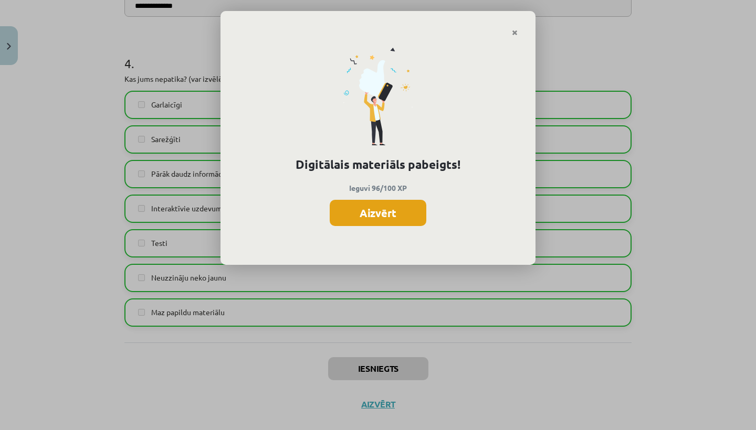
click at [385, 215] on button "Aizvērt" at bounding box center [377, 213] width 97 height 26
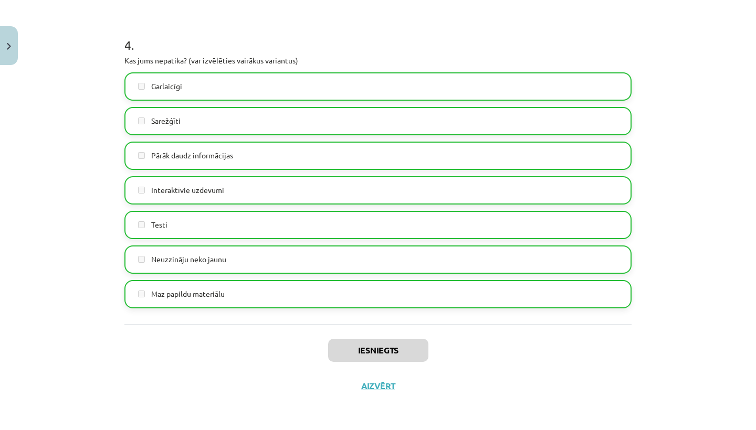
scroll to position [891, 0]
click at [371, 385] on button "Aizvērt" at bounding box center [378, 386] width 40 height 10
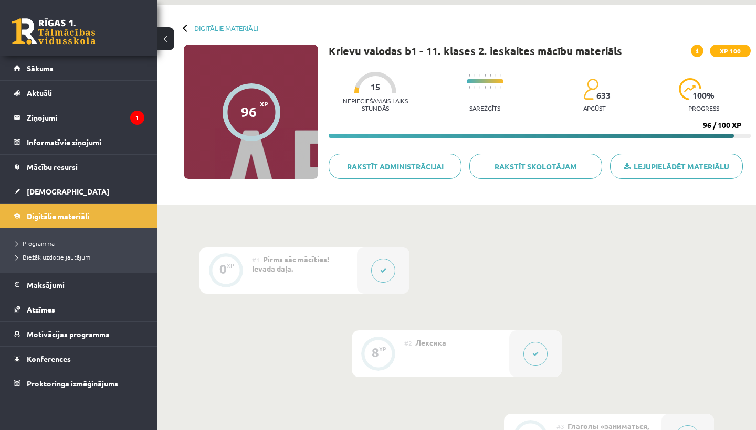
click at [83, 219] on span "Digitālie materiāli" at bounding box center [58, 215] width 62 height 9
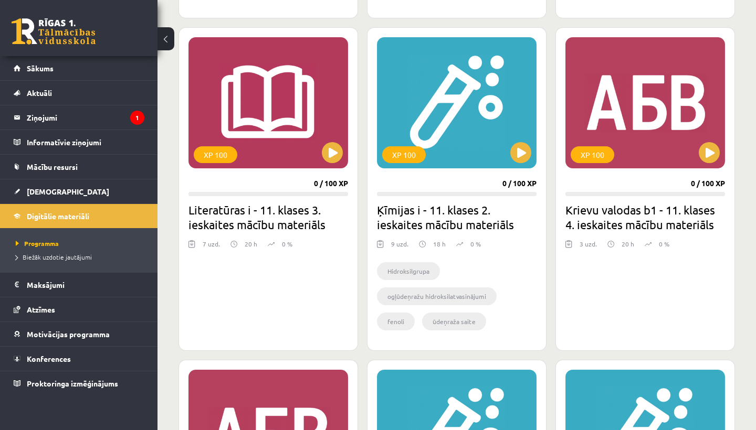
scroll to position [596, 0]
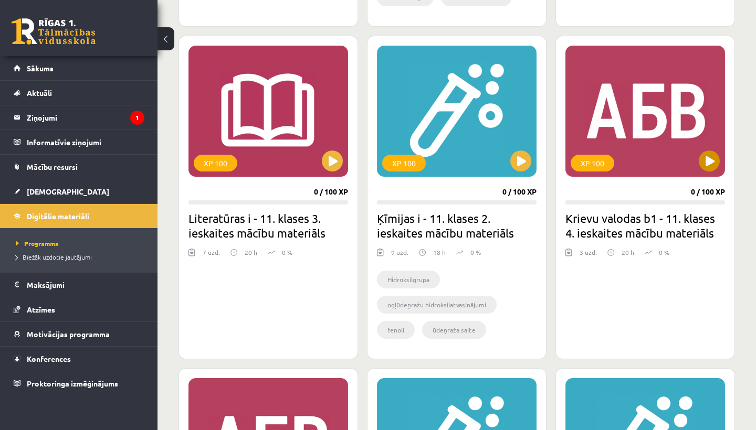
click at [705, 156] on button at bounding box center [708, 161] width 21 height 21
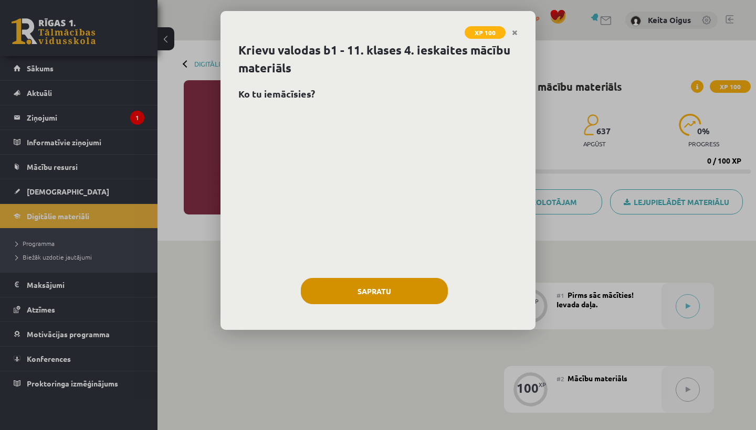
click at [421, 292] on button "Sapratu" at bounding box center [374, 291] width 147 height 26
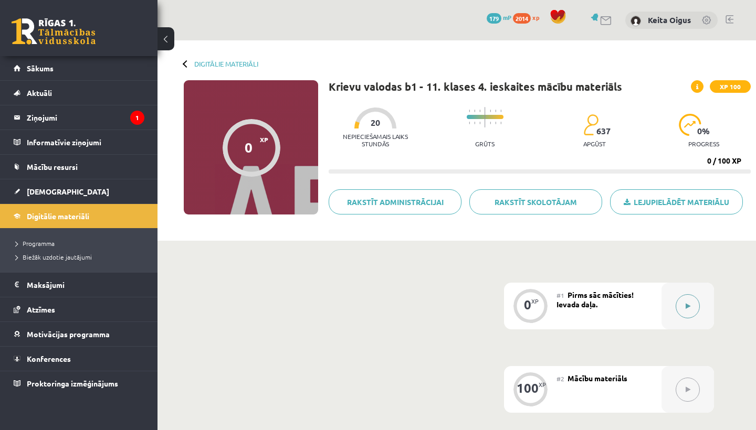
click at [688, 304] on icon at bounding box center [687, 306] width 5 height 6
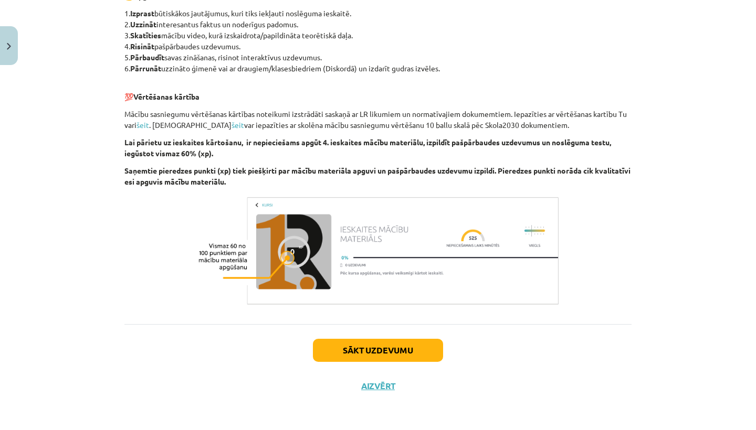
click at [418, 346] on button "Sākt uzdevumu" at bounding box center [378, 350] width 130 height 23
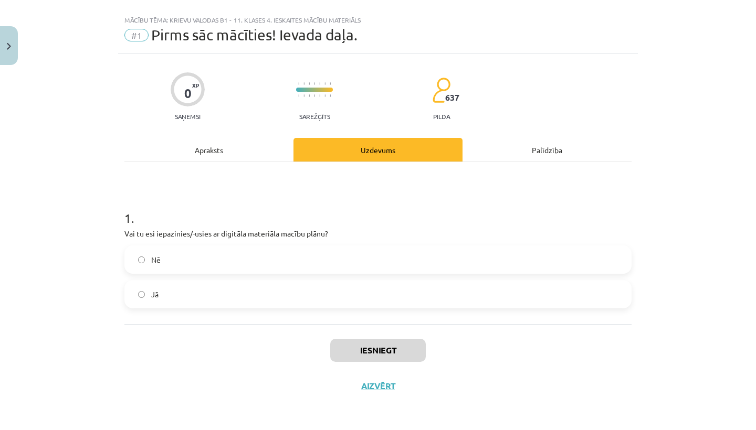
scroll to position [18, 0]
click at [198, 290] on label "Jā" at bounding box center [377, 294] width 505 height 26
click at [375, 353] on button "Iesniegt" at bounding box center [377, 350] width 95 height 23
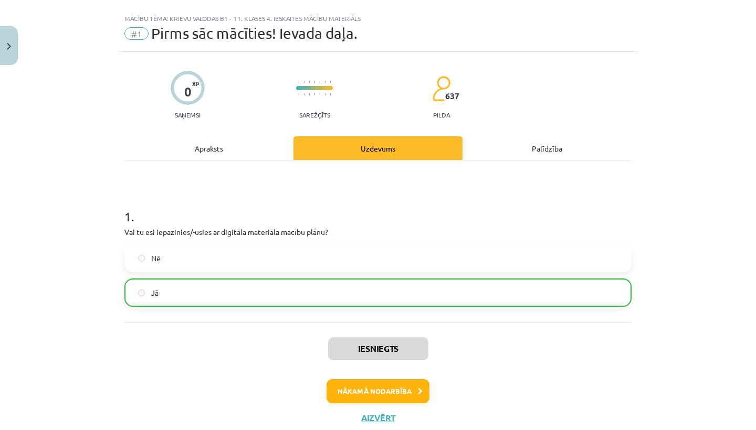
click at [369, 397] on button "Nākamā nodarbība" at bounding box center [377, 391] width 103 height 24
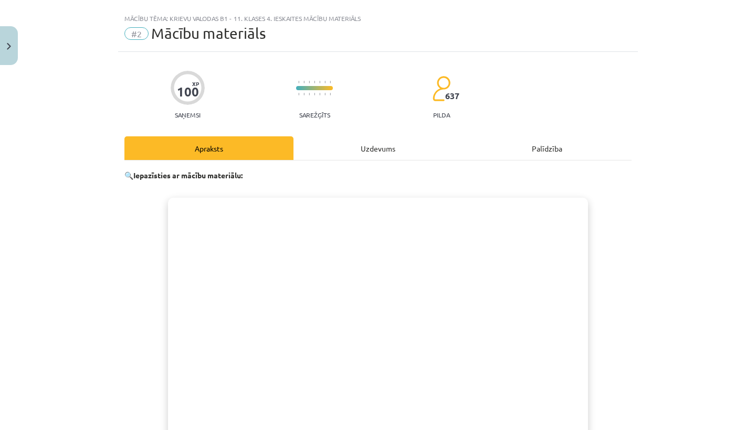
scroll to position [26, 0]
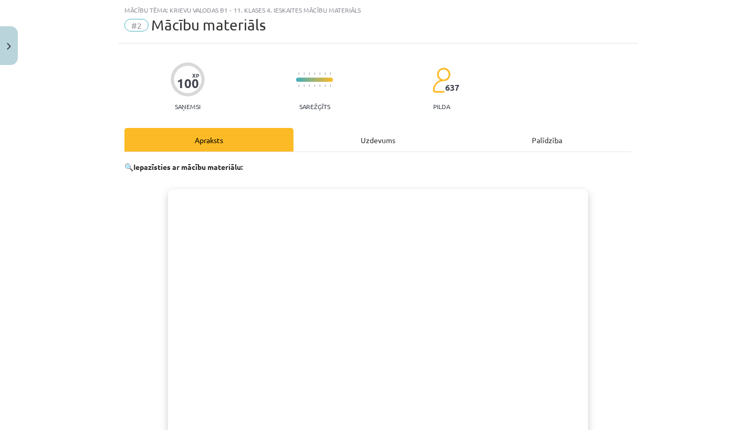
click at [5, 42] on button "Close" at bounding box center [9, 45] width 18 height 39
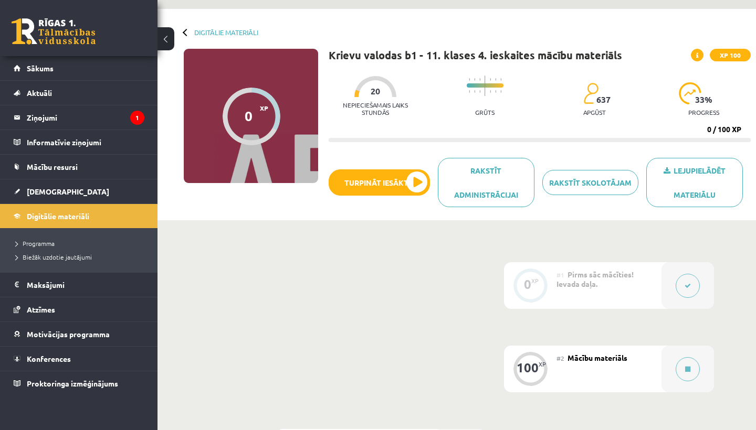
scroll to position [30, 0]
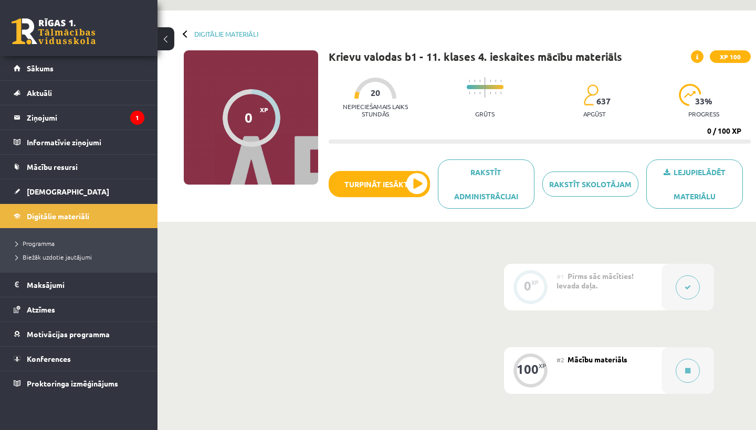
click at [169, 39] on button at bounding box center [165, 38] width 17 height 23
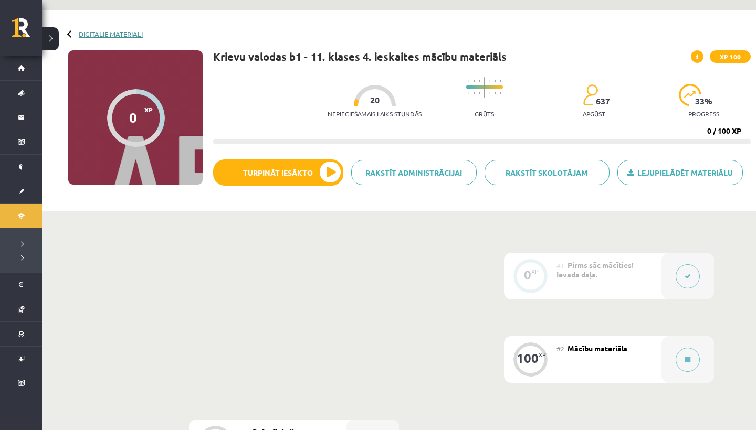
click at [124, 33] on link "Digitālie materiāli" at bounding box center [111, 34] width 64 height 8
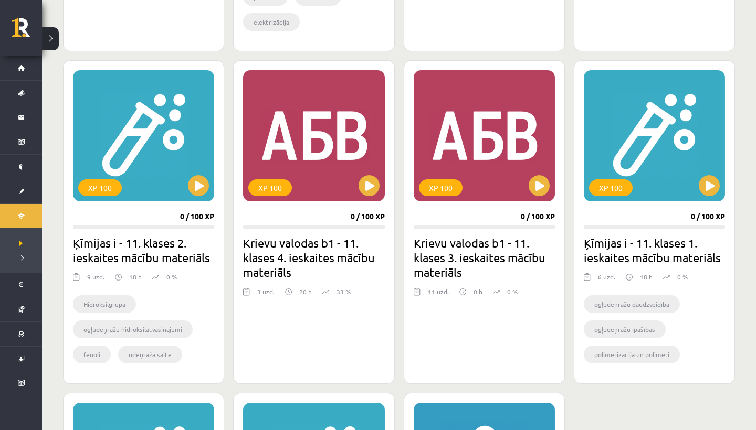
scroll to position [572, 0]
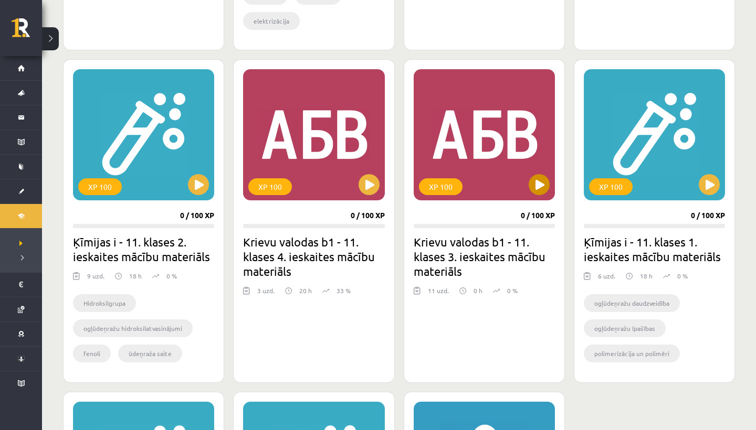
click at [536, 184] on button at bounding box center [538, 184] width 21 height 21
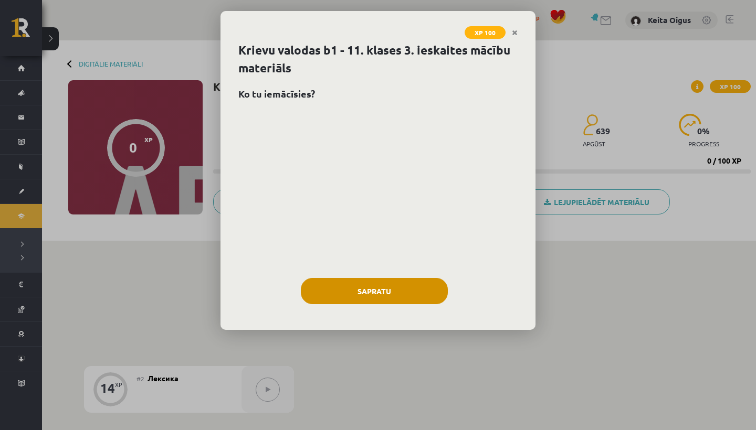
click at [412, 296] on button "Sapratu" at bounding box center [374, 291] width 147 height 26
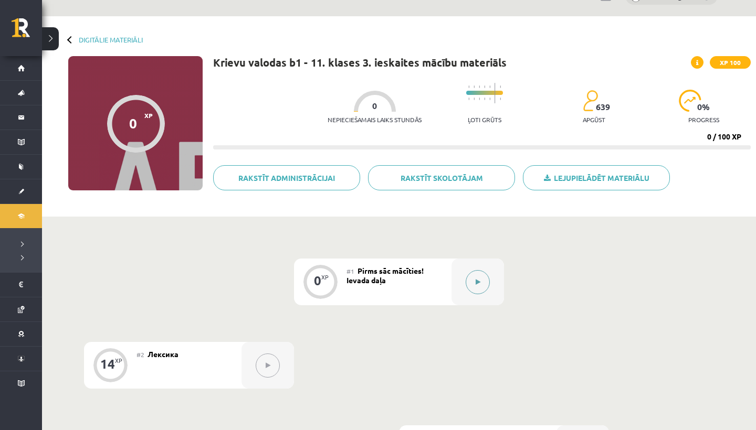
scroll to position [39, 0]
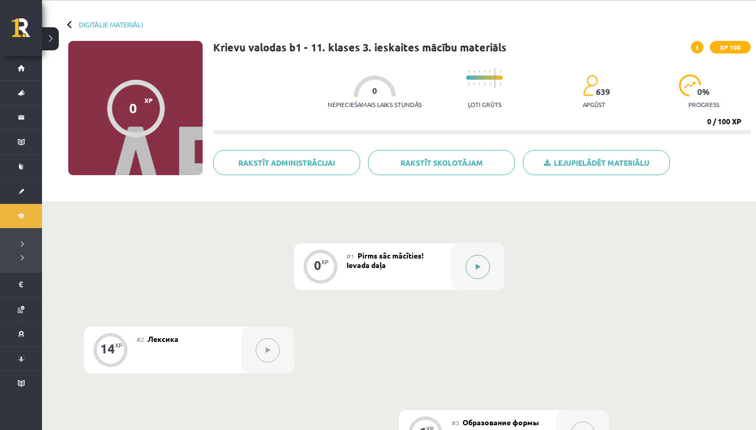
click at [478, 264] on icon at bounding box center [477, 267] width 5 height 6
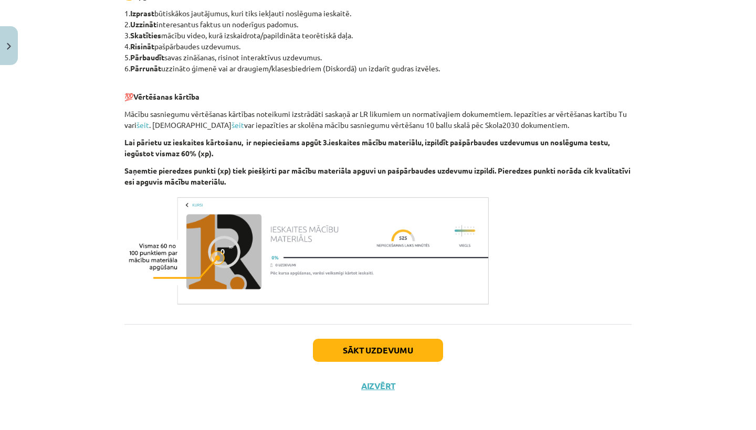
scroll to position [600, 0]
click at [424, 346] on button "Sākt uzdevumu" at bounding box center [378, 350] width 130 height 23
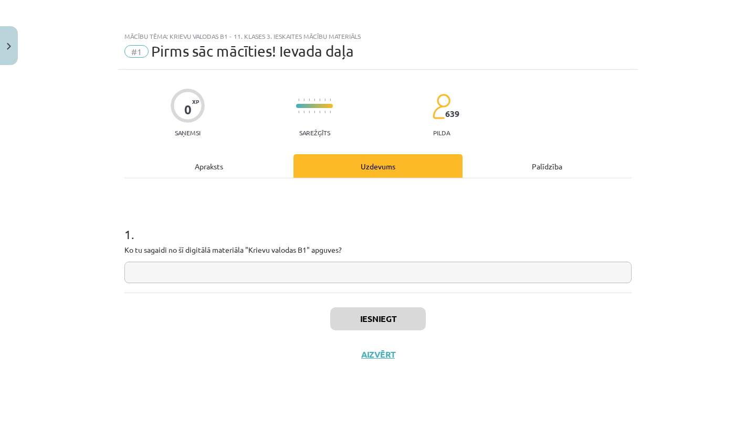
scroll to position [0, 0]
click at [439, 274] on input "text" at bounding box center [377, 273] width 507 height 22
type input "****"
drag, startPoint x: 439, startPoint y: 274, endPoint x: 484, endPoint y: 346, distance: 85.6
click at [484, 346] on div "Iesniegt Aizvērt" at bounding box center [377, 329] width 507 height 73
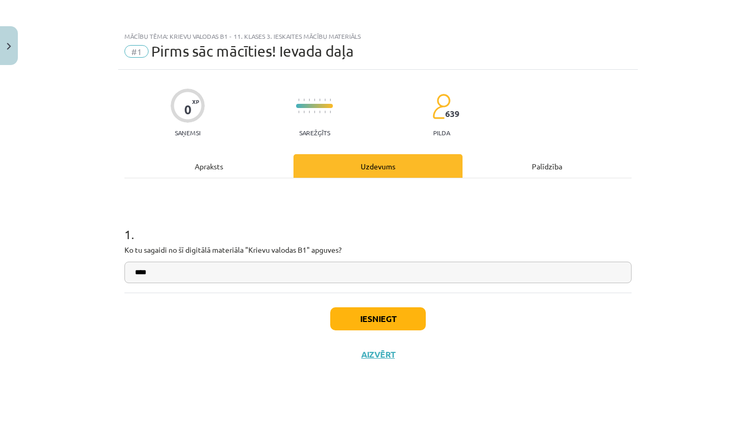
click at [412, 317] on button "Iesniegt" at bounding box center [377, 318] width 95 height 23
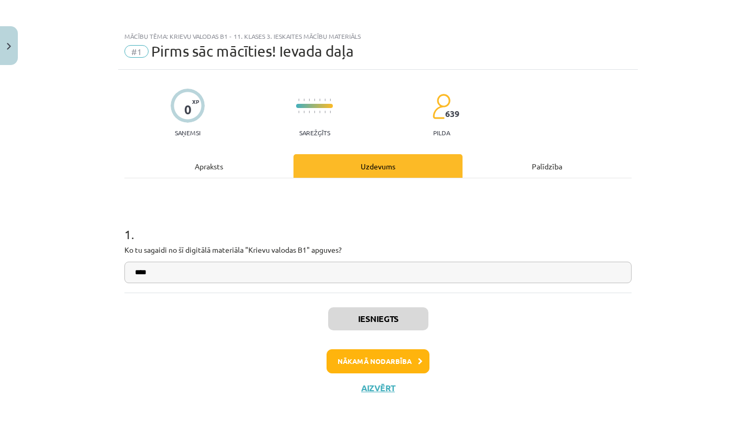
click at [407, 364] on button "Nākamā nodarbība" at bounding box center [377, 361] width 103 height 24
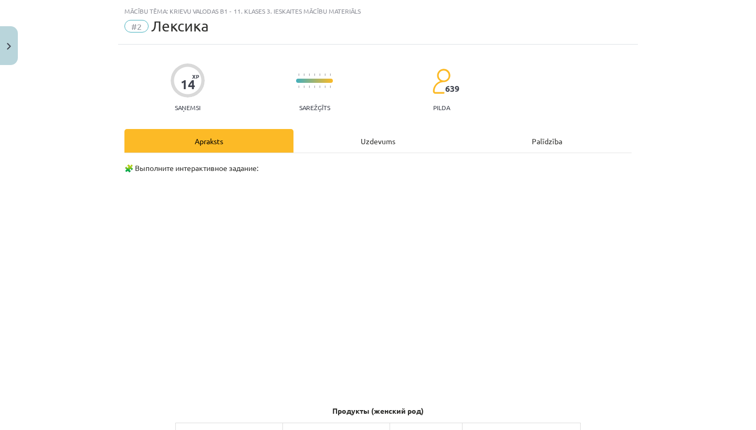
scroll to position [28, 0]
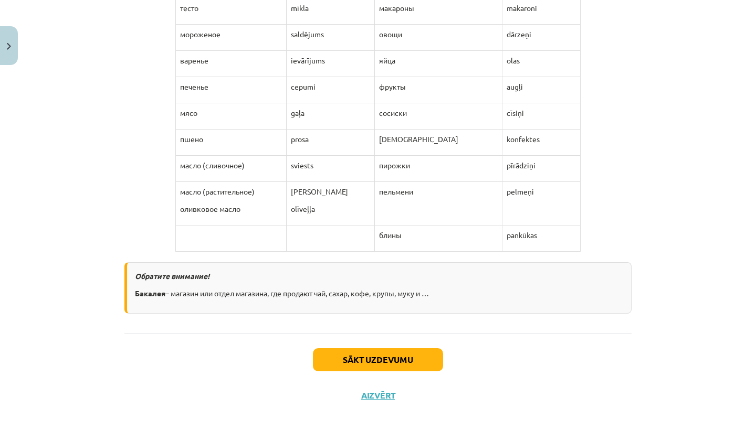
click at [408, 348] on button "Sākt uzdevumu" at bounding box center [378, 359] width 130 height 23
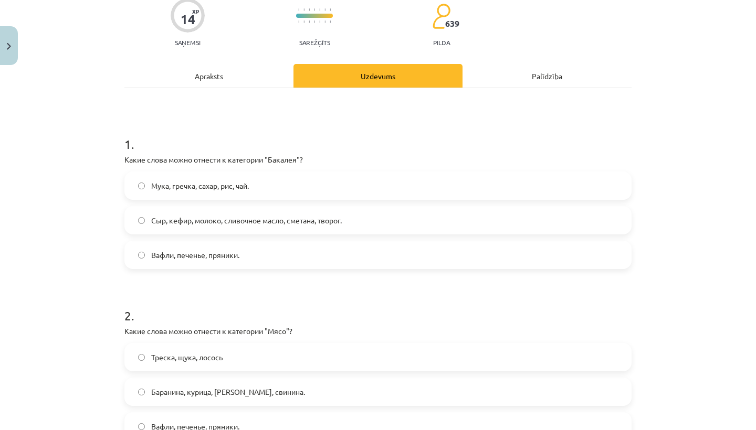
scroll to position [90, 0]
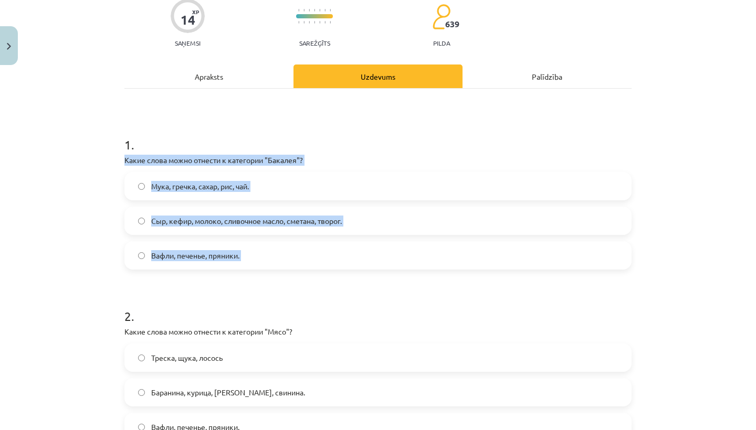
drag, startPoint x: 124, startPoint y: 153, endPoint x: 177, endPoint y: 276, distance: 134.5
copy div "Какие слова можно отнести к категории "Бакалея"? Мука, гречка, сахар, рис, чай.…"
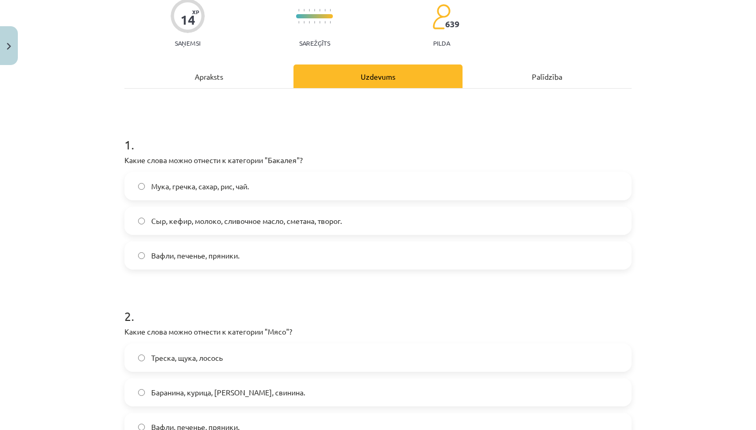
click at [300, 195] on label "Мука, гречка, сахар, рис, чай." at bounding box center [377, 186] width 505 height 26
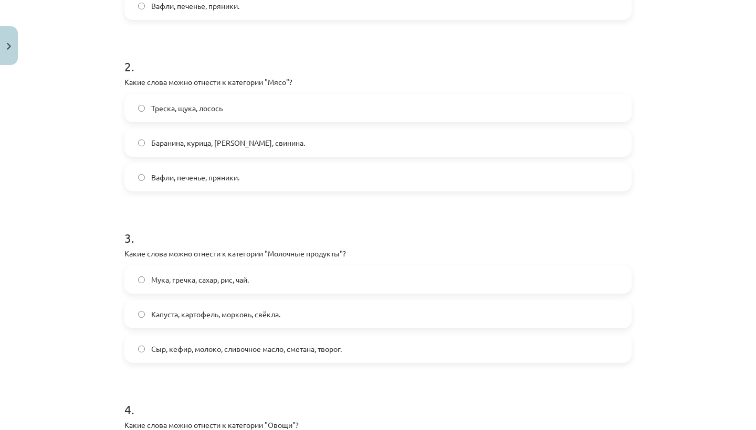
scroll to position [341, 0]
click at [294, 142] on label "Баранина, курица, [PERSON_NAME], свинина." at bounding box center [377, 141] width 505 height 26
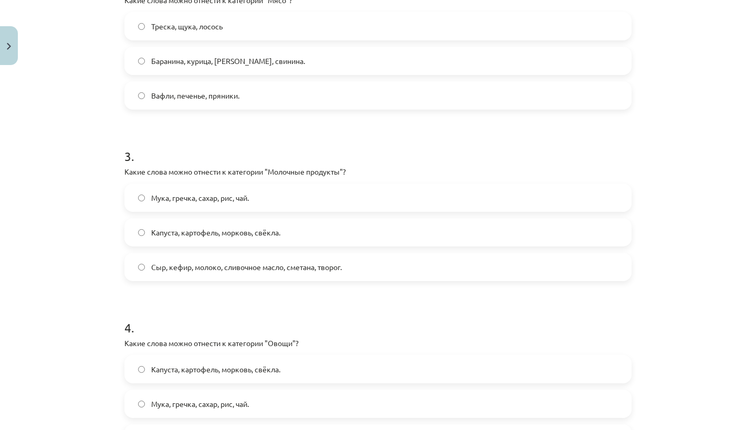
scroll to position [428, 0]
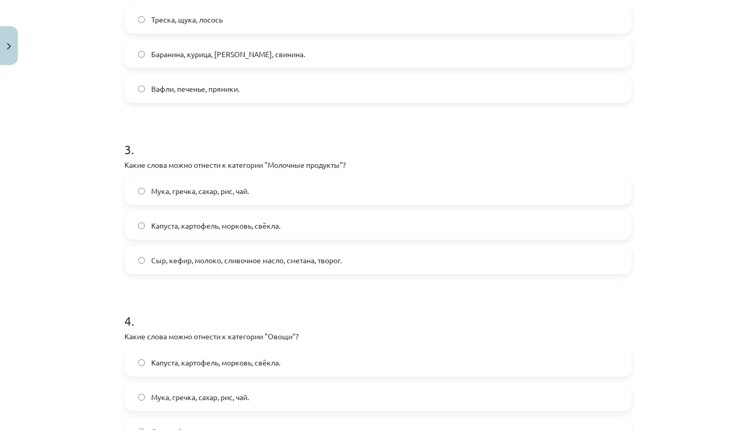
click at [314, 255] on span "Сыр, кефир, молоко, сливочное масло, сметана, творог." at bounding box center [246, 260] width 190 height 11
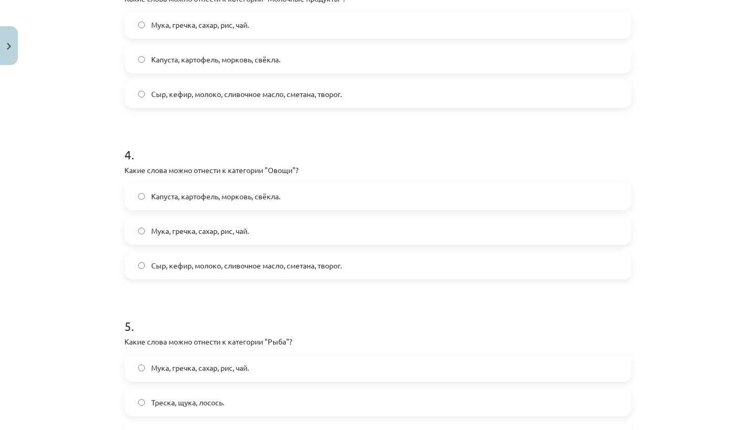
scroll to position [594, 0]
click at [314, 203] on label "Капуста, картофель, морковь, свёкла." at bounding box center [377, 197] width 505 height 26
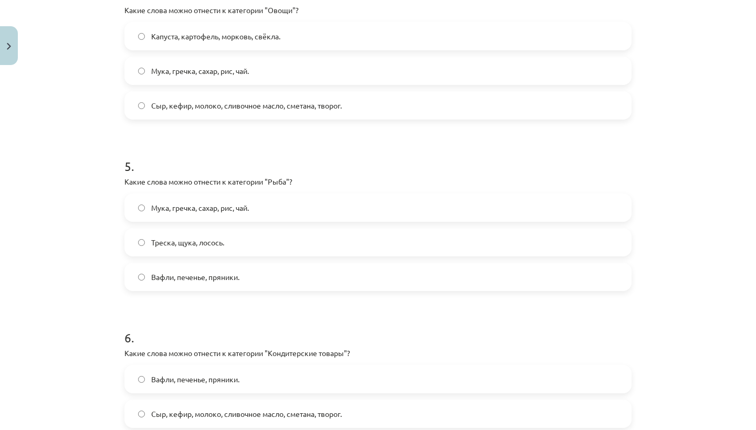
scroll to position [757, 0]
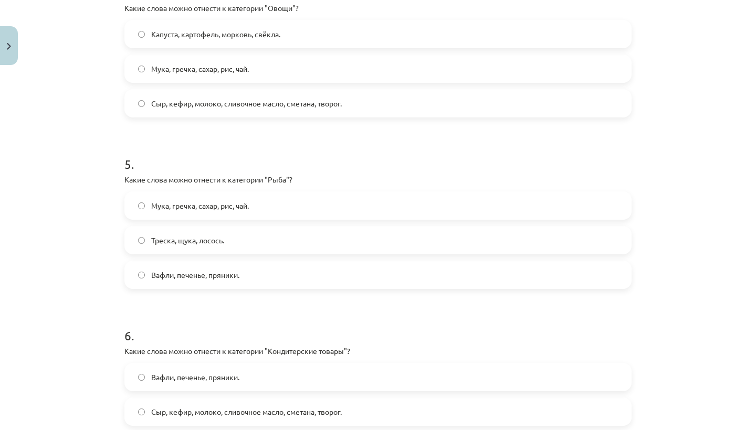
click at [257, 243] on label "Треска, щука, лосось." at bounding box center [377, 240] width 505 height 26
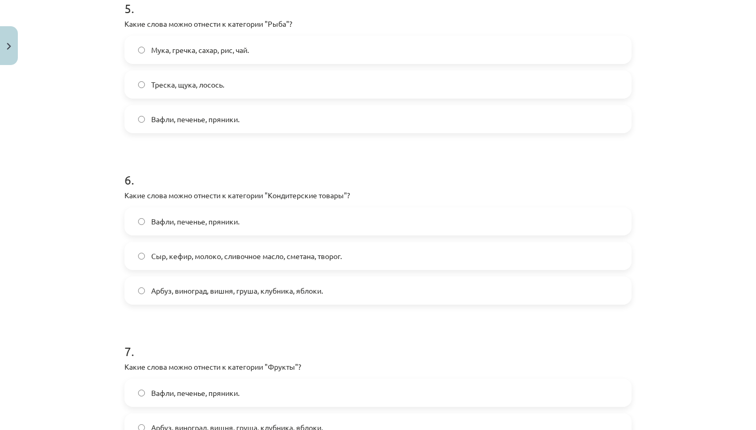
scroll to position [931, 0]
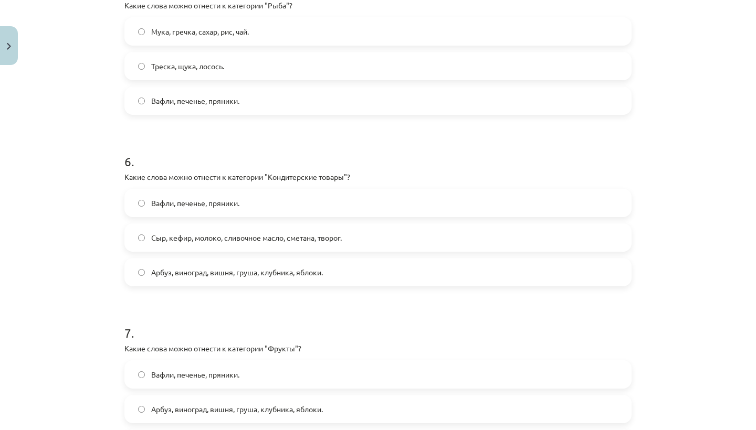
click at [247, 212] on label "Вафли, печенье, пряники." at bounding box center [377, 203] width 505 height 26
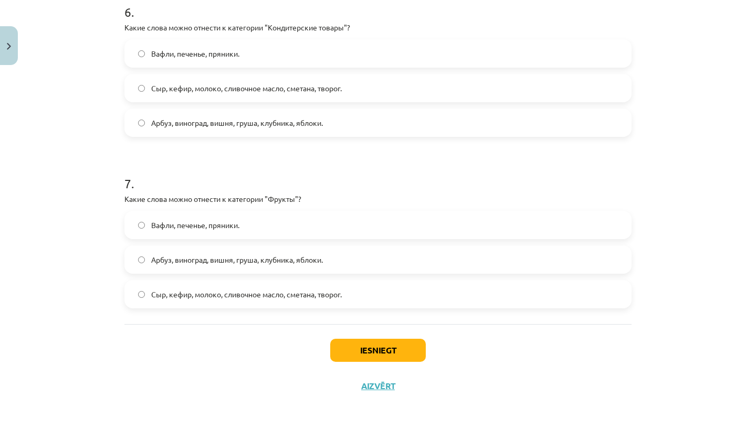
scroll to position [1082, 0]
click at [280, 263] on span "Арбуз, виноград, вишня, груша, клубника, яблоки." at bounding box center [237, 259] width 172 height 11
click at [376, 352] on button "Iesniegt" at bounding box center [377, 350] width 95 height 23
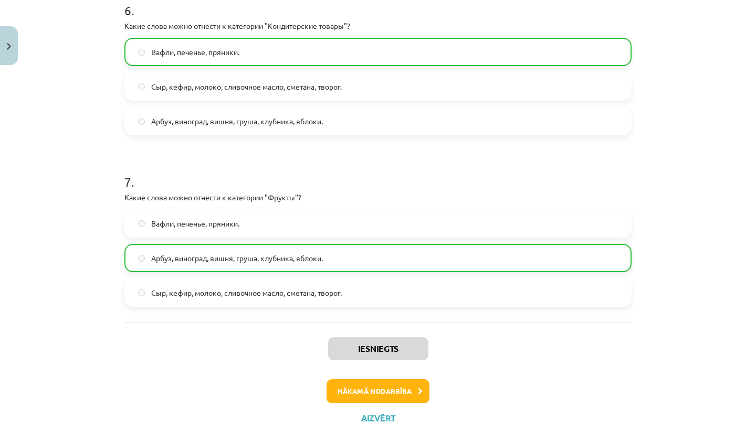
click at [389, 389] on button "Nākamā nodarbība" at bounding box center [377, 391] width 103 height 24
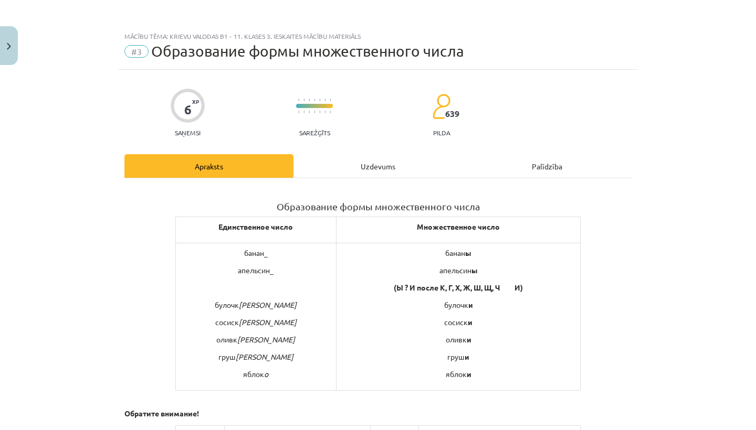
scroll to position [0, 0]
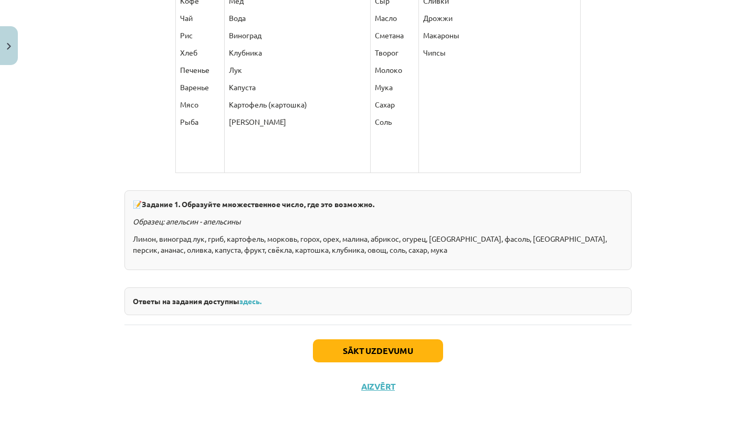
click at [375, 358] on button "Sākt uzdevumu" at bounding box center [378, 350] width 130 height 23
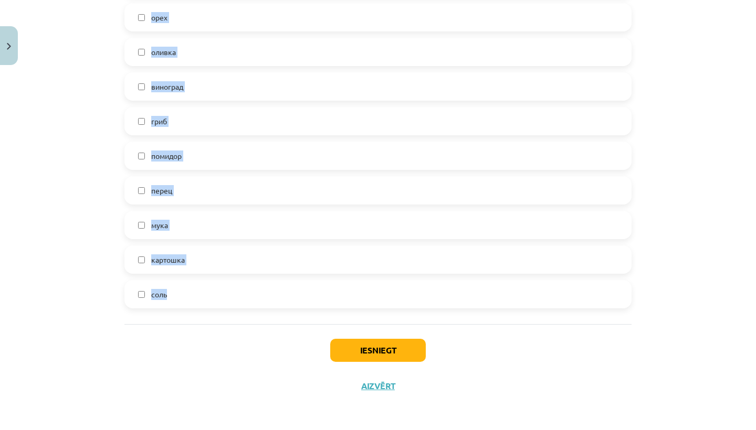
scroll to position [360, 0]
drag, startPoint x: 122, startPoint y: 155, endPoint x: 226, endPoint y: 303, distance: 180.8
click at [226, 303] on div "6 XP Saņemsi Sarežģīts 639 pilda Apraksts Uzdevums Palīdzība 1 . Отметьте слова…" at bounding box center [377, 73] width 519 height 662
copy div "Отметьте слова, имеющие форму множественного числа. морковь абрикос орех оливка…"
click at [217, 340] on div "Iesniegt Aizvērt" at bounding box center [377, 360] width 507 height 73
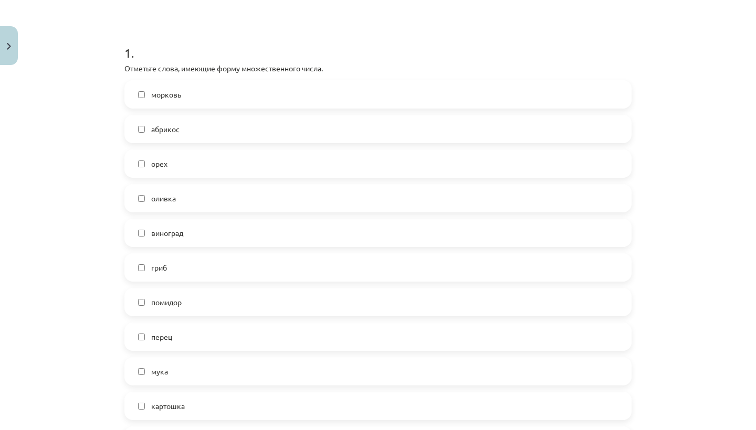
scroll to position [180, 0]
click at [249, 103] on label "морковь" at bounding box center [377, 95] width 505 height 26
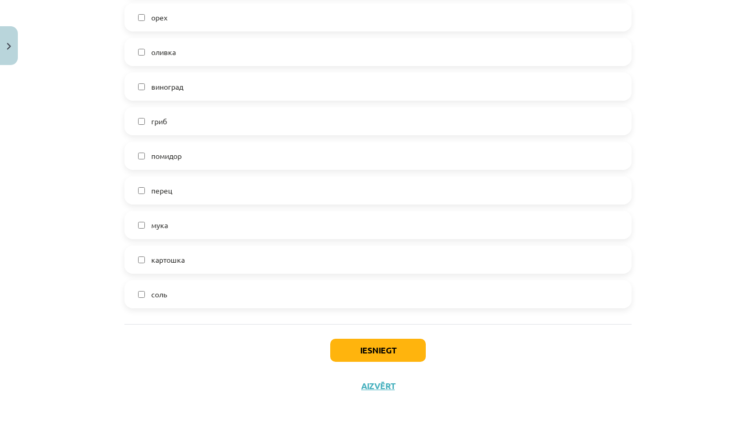
scroll to position [329, 0]
click at [216, 221] on label "мука" at bounding box center [377, 225] width 505 height 26
click at [207, 276] on div "морковь абрикос орех оливка виноград гриб помидор перец мука картошка соль" at bounding box center [377, 121] width 507 height 375
click at [210, 293] on label "соль" at bounding box center [377, 294] width 505 height 26
click at [344, 352] on button "Iesniegt" at bounding box center [377, 350] width 95 height 23
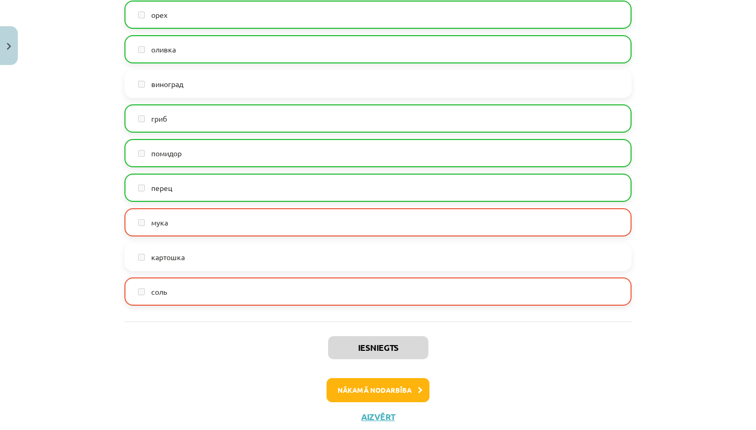
scroll to position [333, 0]
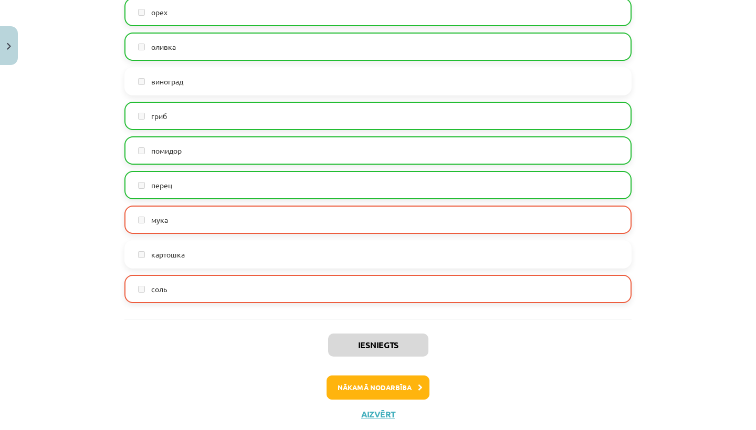
click at [352, 389] on button "Nākamā nodarbība" at bounding box center [377, 388] width 103 height 24
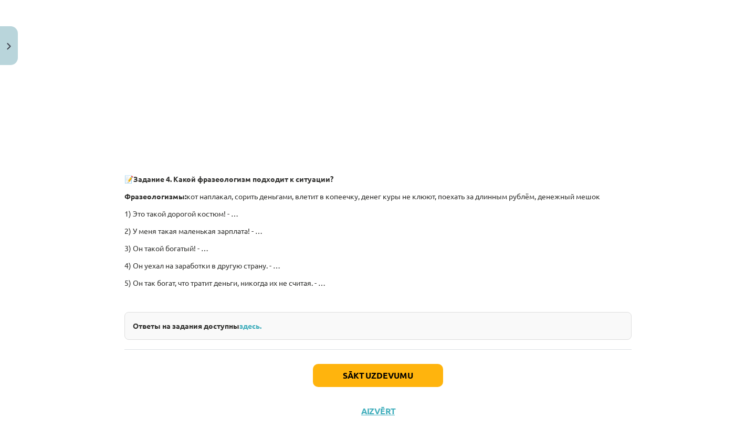
scroll to position [2950, 0]
click at [339, 365] on button "Sākt uzdevumu" at bounding box center [378, 376] width 130 height 23
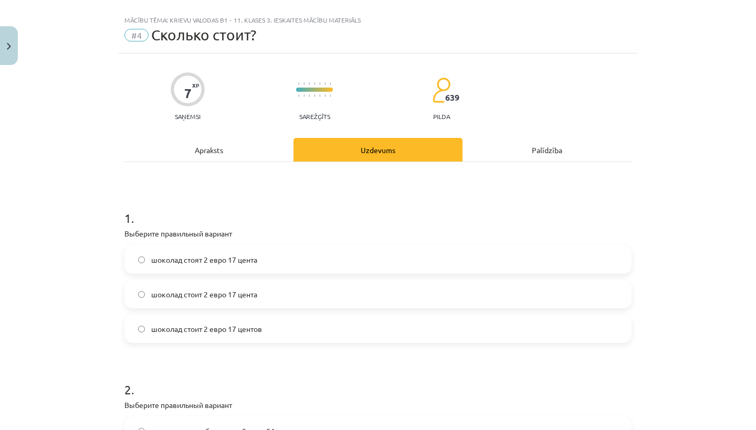
scroll to position [15, 0]
click at [324, 327] on label "шоколад стоит 2 евро 17 центов" at bounding box center [377, 330] width 505 height 26
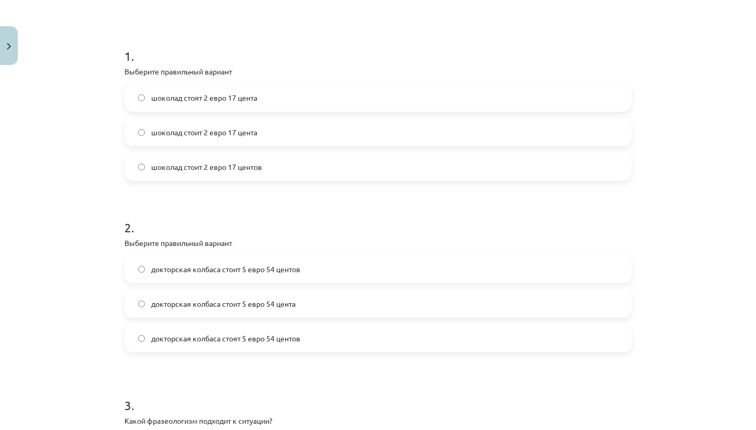
scroll to position [177, 0]
click at [306, 299] on label "докторская колбаса стоит 5 евро 54 цента" at bounding box center [377, 305] width 505 height 26
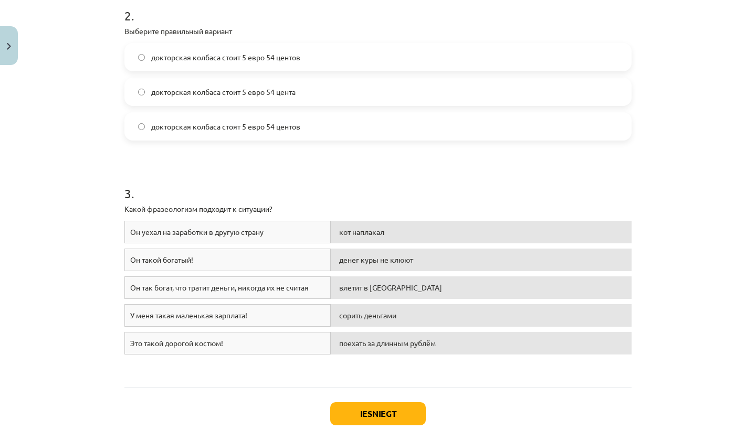
scroll to position [385, 0]
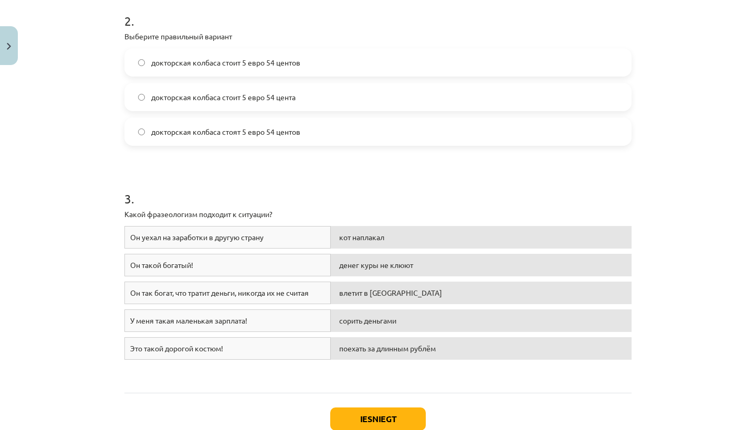
click at [314, 132] on label "докторская колбаса стоят 5 евро 54 центов" at bounding box center [377, 132] width 505 height 26
click at [304, 60] on label "докторская колбаса стоит 5 евро 54 центов" at bounding box center [377, 62] width 505 height 26
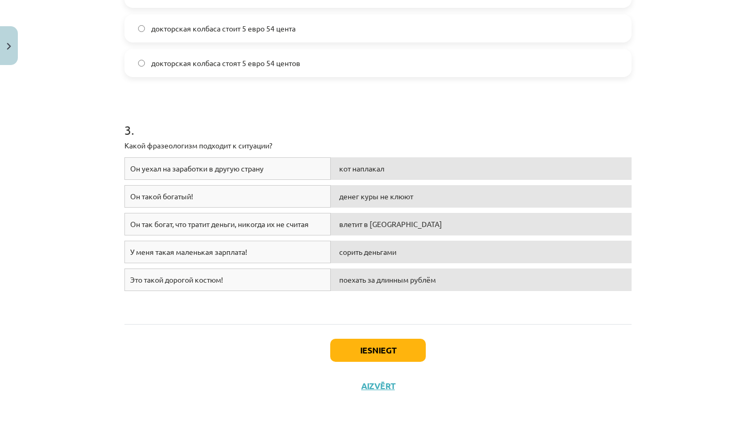
scroll to position [455, 0]
click at [358, 354] on button "Iesniegt" at bounding box center [377, 350] width 95 height 23
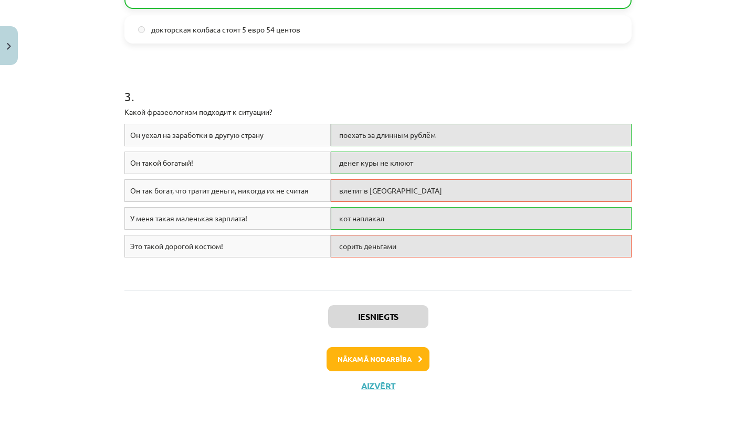
scroll to position [488, 0]
click at [336, 355] on button "Nākamā nodarbība" at bounding box center [377, 359] width 103 height 24
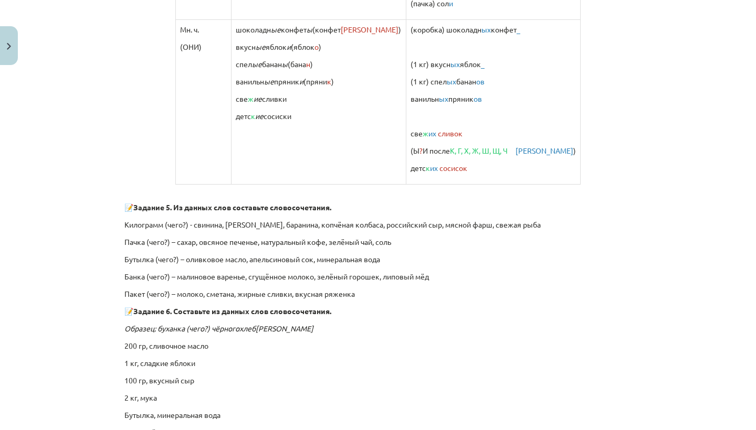
scroll to position [1192, 0]
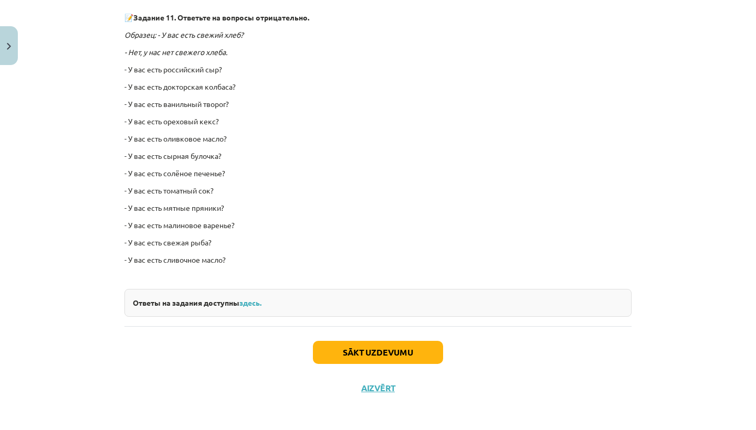
click at [334, 349] on button "Sākt uzdevumu" at bounding box center [378, 352] width 130 height 23
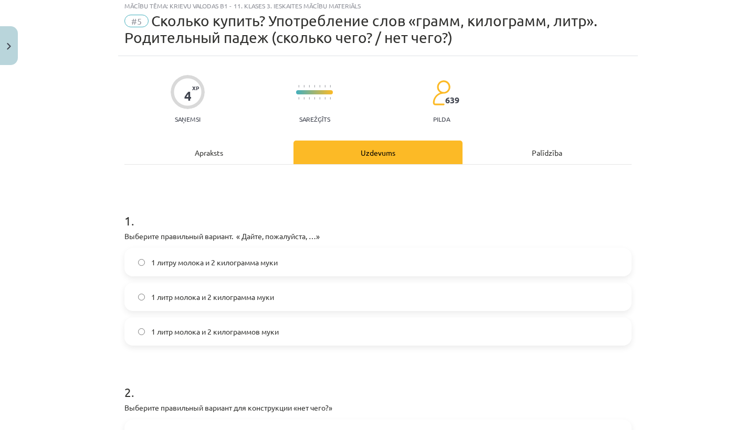
scroll to position [26, 0]
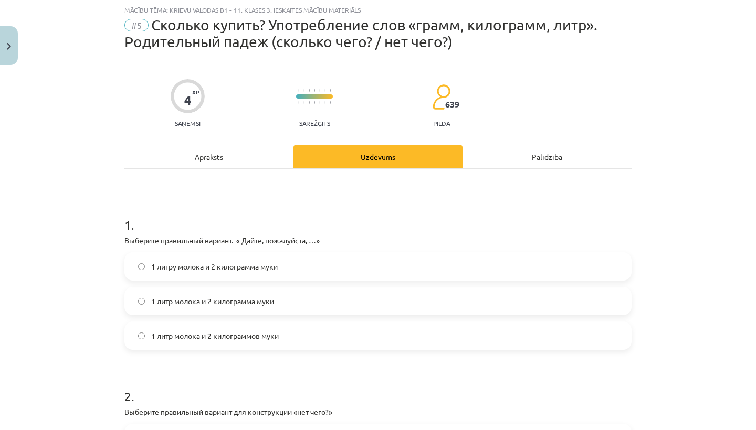
click at [335, 300] on label "1 литр молока и 2 килограмма муки" at bounding box center [377, 301] width 505 height 26
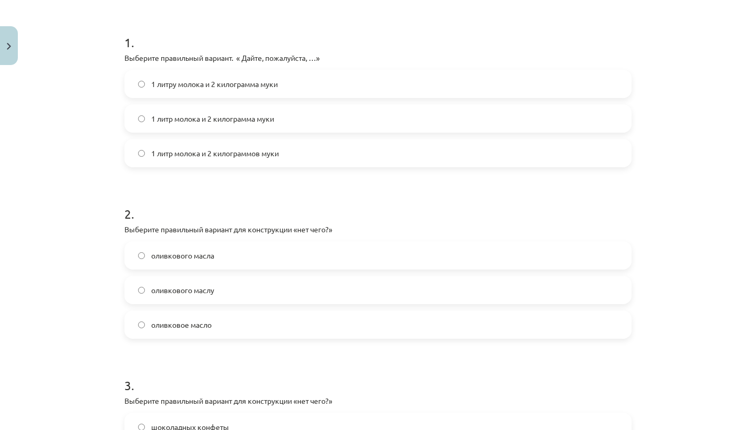
scroll to position [211, 0]
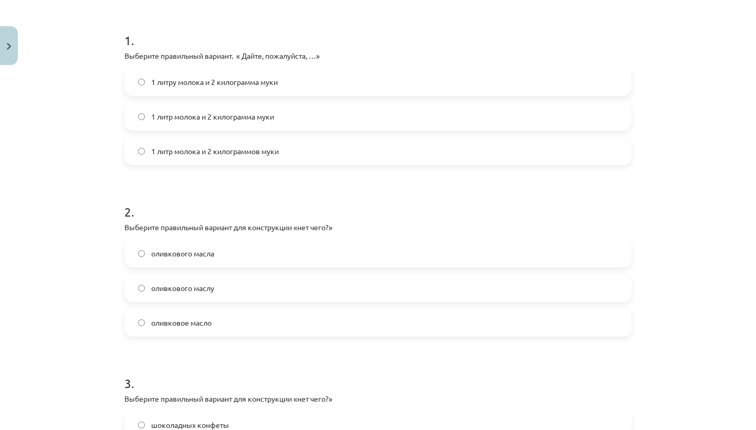
click at [284, 256] on label "оливкового масла" at bounding box center [377, 253] width 505 height 26
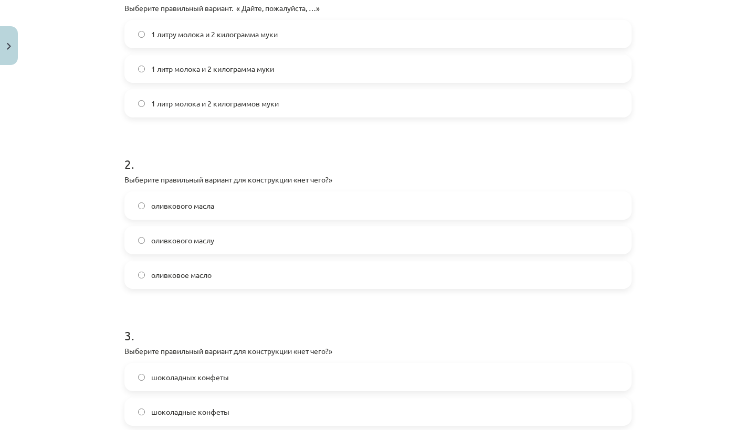
scroll to position [273, 0]
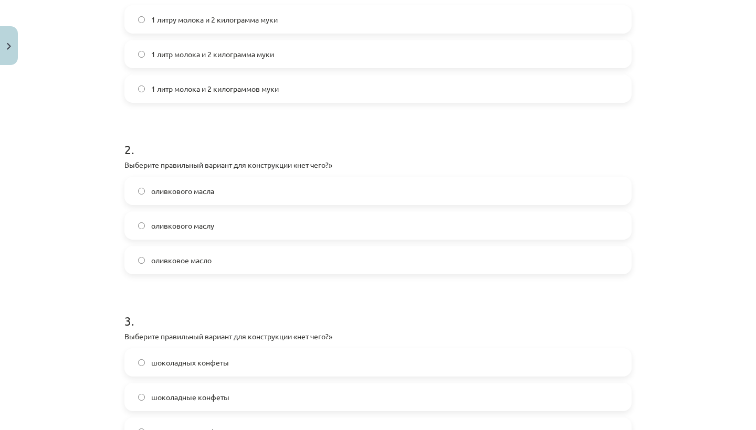
click at [284, 258] on label "оливковое масло" at bounding box center [377, 260] width 505 height 26
click at [291, 196] on label "оливкового масла" at bounding box center [377, 191] width 505 height 26
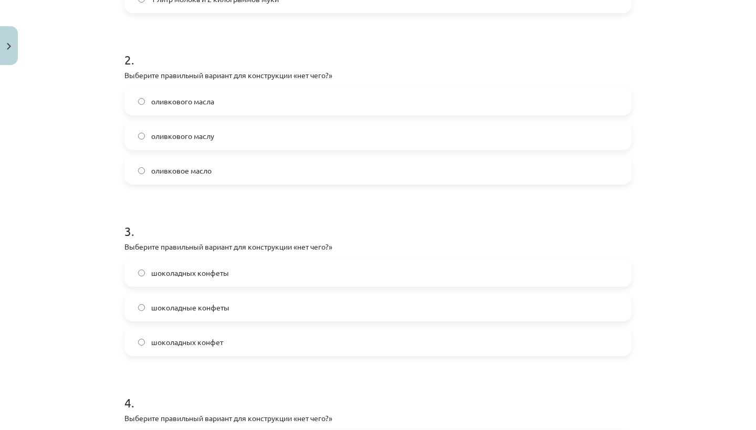
scroll to position [404, 0]
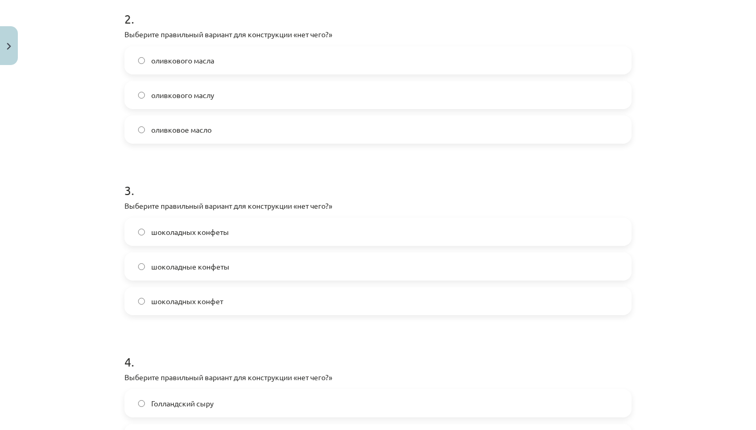
click at [235, 301] on label "шоколадных конфет" at bounding box center [377, 301] width 505 height 26
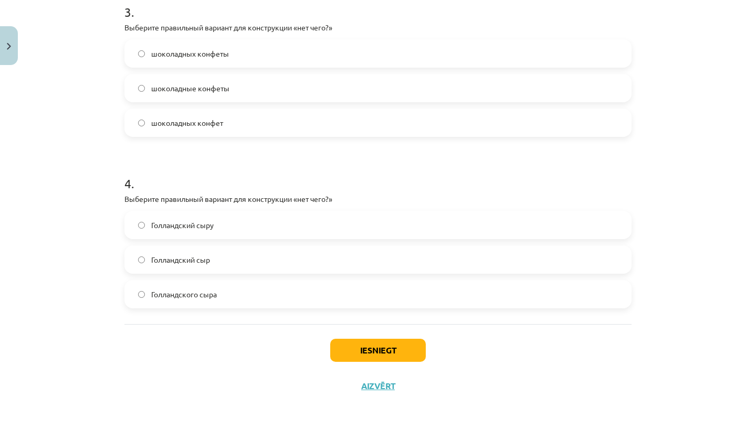
scroll to position [581, 0]
click at [237, 296] on label "Голландского сыра" at bounding box center [377, 295] width 505 height 26
click at [342, 355] on button "Iesniegt" at bounding box center [377, 351] width 95 height 23
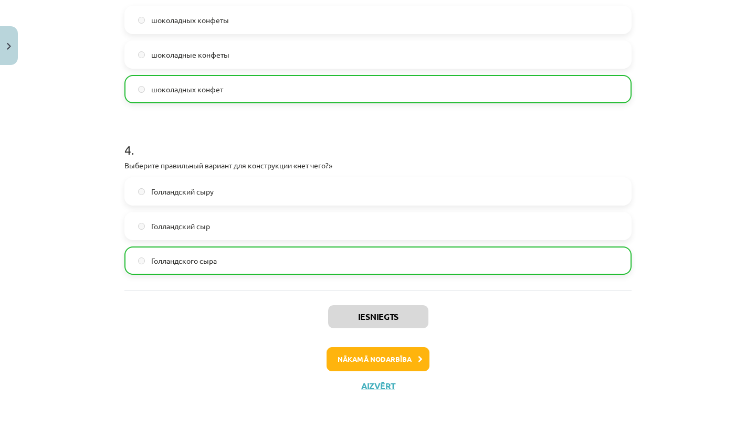
click at [366, 362] on button "Nākamā nodarbība" at bounding box center [377, 359] width 103 height 24
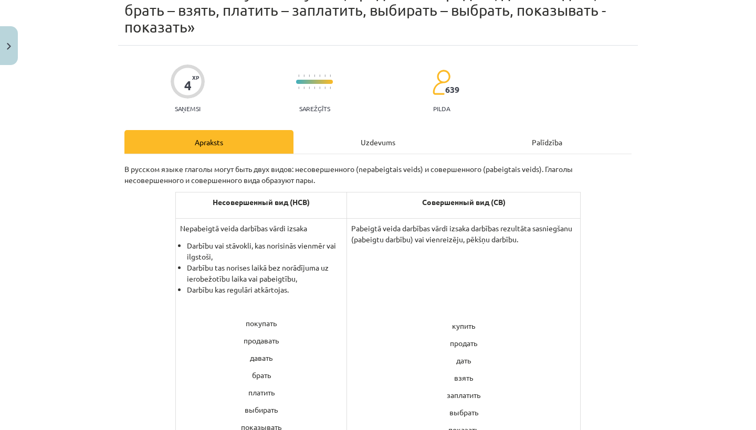
scroll to position [26, 0]
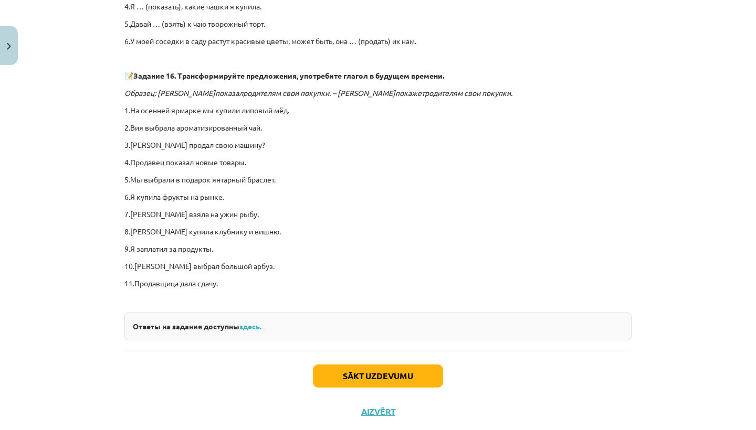
click at [361, 365] on button "Sākt uzdevumu" at bounding box center [378, 376] width 130 height 23
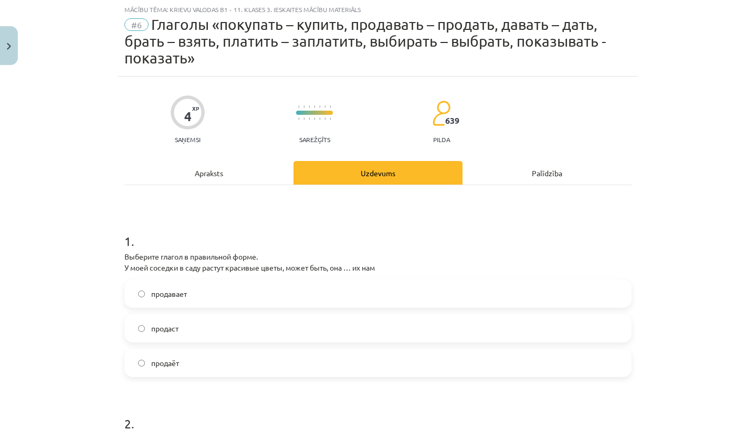
scroll to position [26, 0]
click at [342, 331] on label "продаст" at bounding box center [377, 329] width 505 height 26
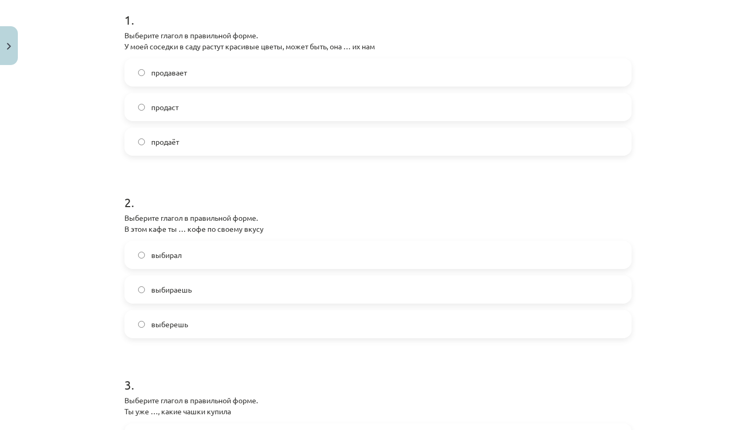
scroll to position [249, 0]
click at [256, 282] on label "выбираешь" at bounding box center [377, 288] width 505 height 26
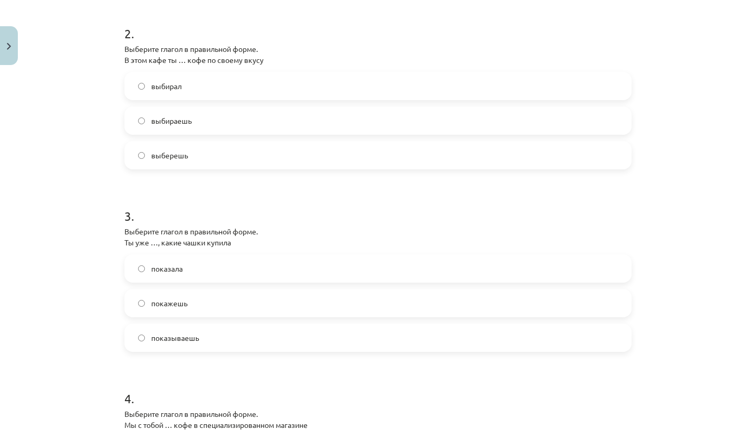
scroll to position [418, 0]
click at [238, 299] on label "покажешь" at bounding box center [377, 302] width 505 height 26
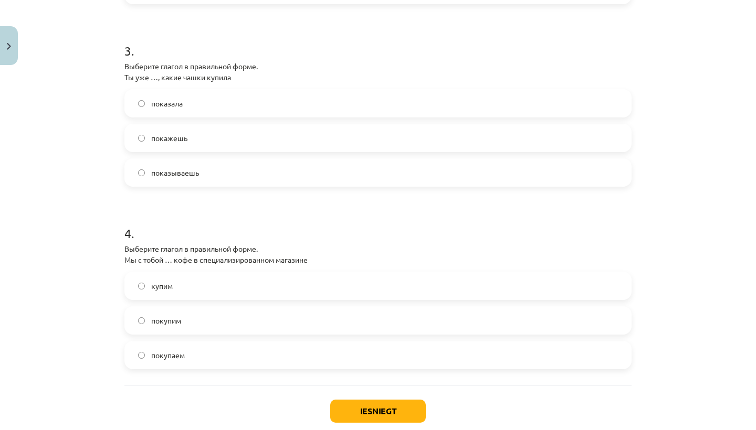
scroll to position [586, 0]
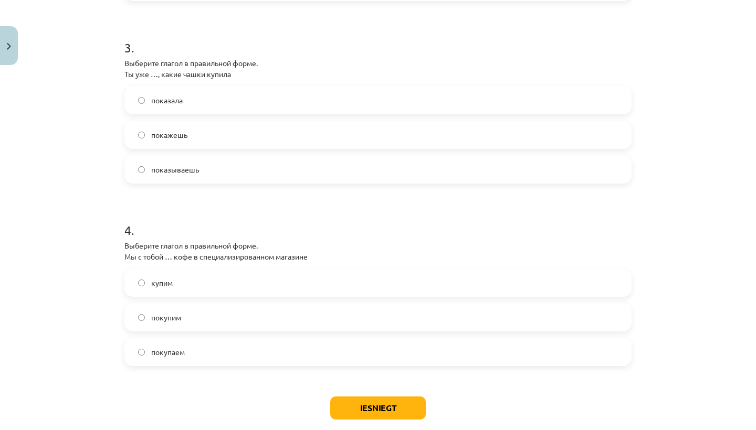
click at [225, 360] on label "покупаем" at bounding box center [377, 352] width 505 height 26
click at [352, 406] on button "Iesniegt" at bounding box center [377, 408] width 95 height 23
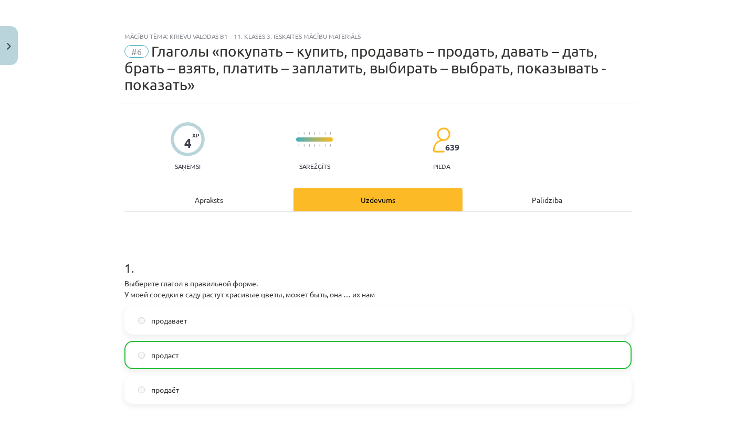
scroll to position [0, 0]
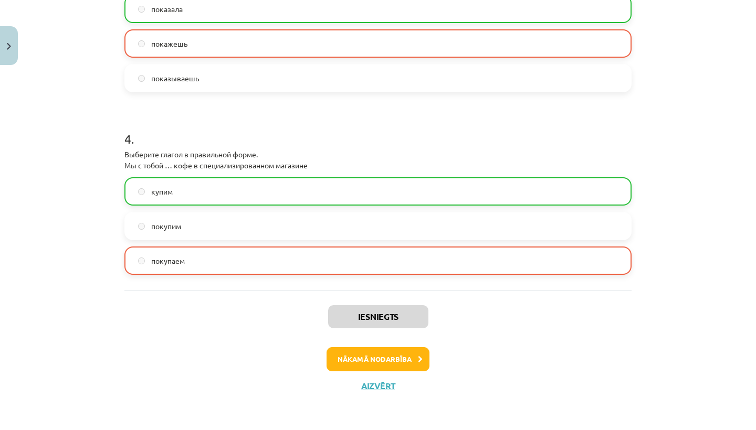
click at [375, 356] on button "Nākamā nodarbība" at bounding box center [377, 359] width 103 height 24
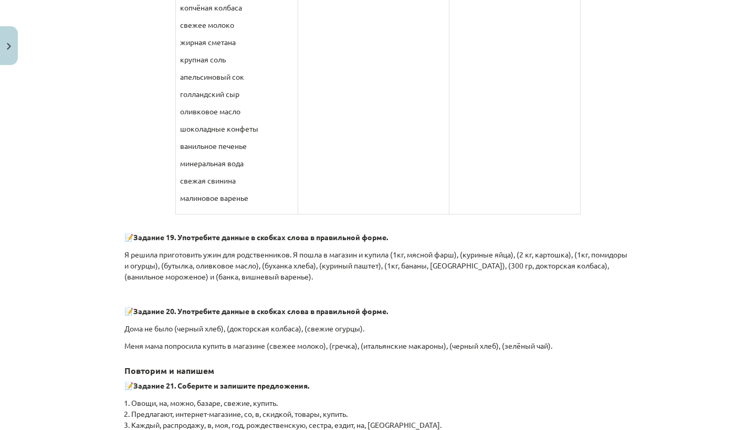
scroll to position [26, 0]
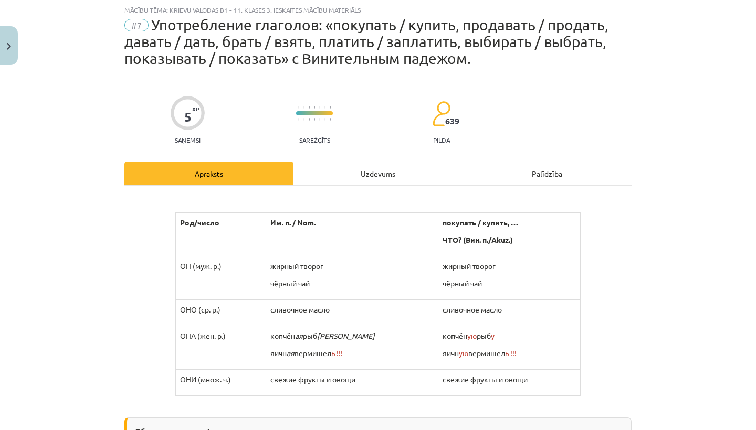
click at [12, 53] on button "Close" at bounding box center [9, 45] width 18 height 39
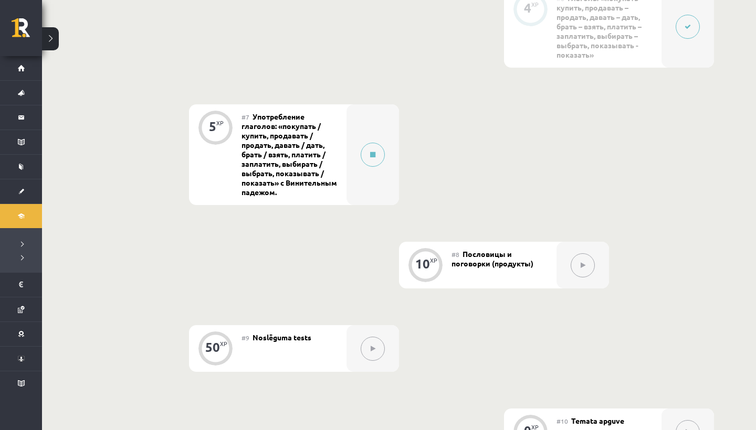
scroll to position [746, 0]
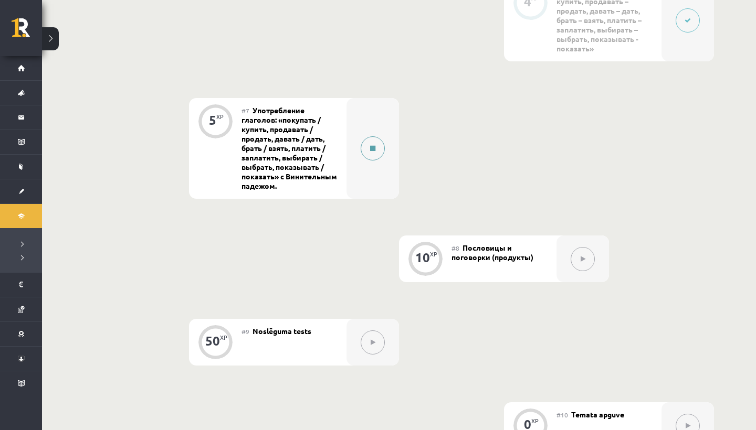
click at [376, 145] on button at bounding box center [372, 148] width 24 height 24
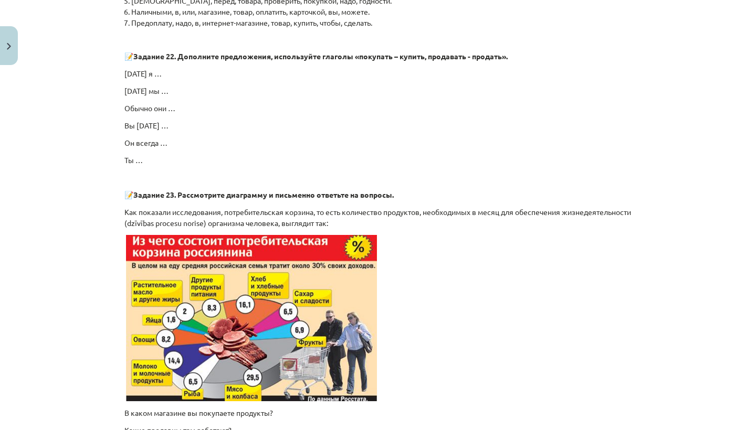
scroll to position [1131, 0]
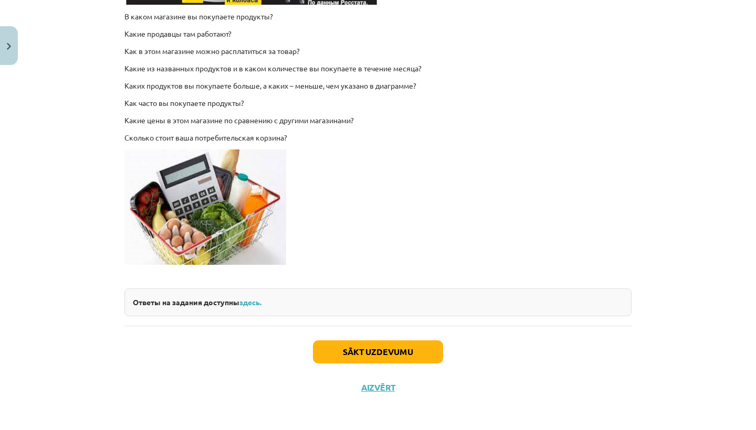
click at [329, 344] on button "Sākt uzdevumu" at bounding box center [378, 352] width 130 height 23
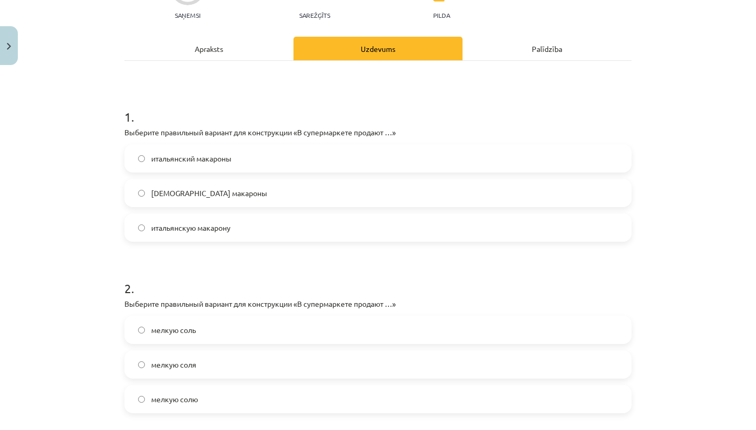
scroll to position [26, 0]
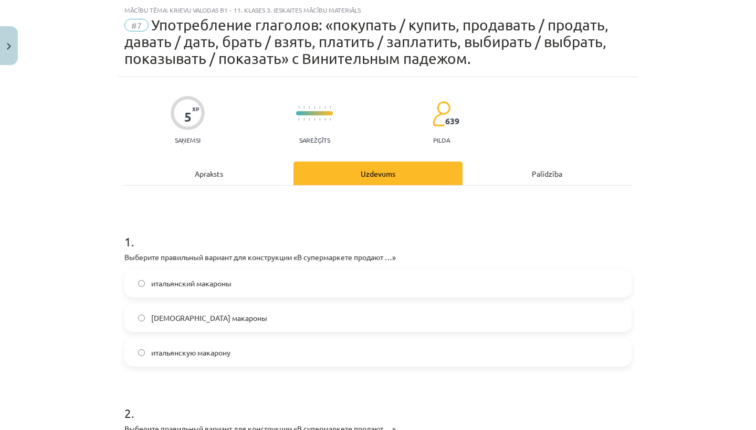
click at [283, 306] on label "итальянские макароны" at bounding box center [377, 318] width 505 height 26
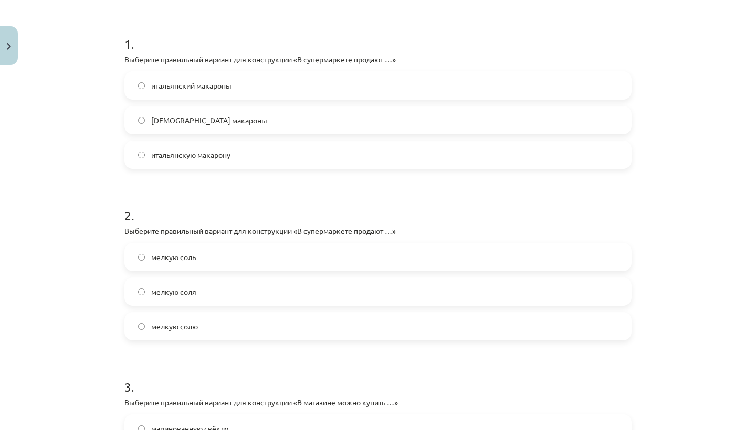
scroll to position [225, 0]
click at [269, 260] on label "мелкую соль" at bounding box center [377, 256] width 505 height 26
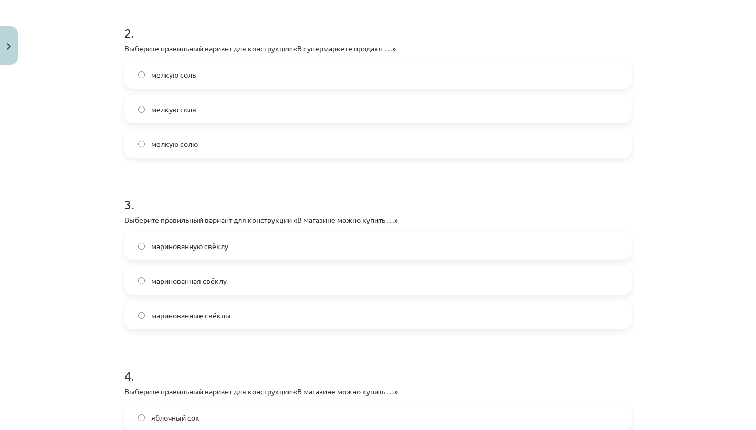
scroll to position [406, 0]
click at [269, 259] on label "маринованную свёклу" at bounding box center [377, 246] width 505 height 26
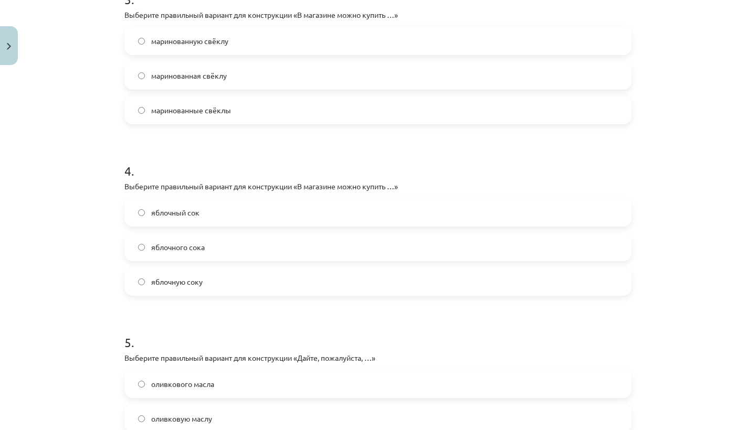
scroll to position [612, 0]
click at [251, 210] on label "яблочный сок" at bounding box center [377, 212] width 505 height 26
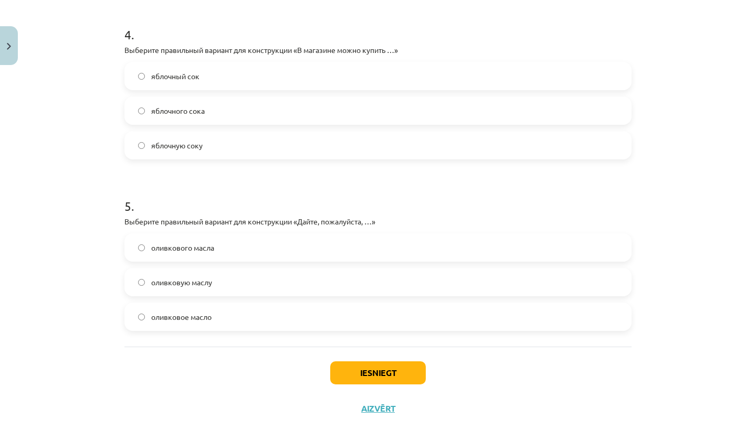
scroll to position [749, 0]
click at [227, 309] on label "оливковое масло" at bounding box center [377, 316] width 505 height 26
click at [350, 376] on button "Iesniegt" at bounding box center [377, 372] width 95 height 23
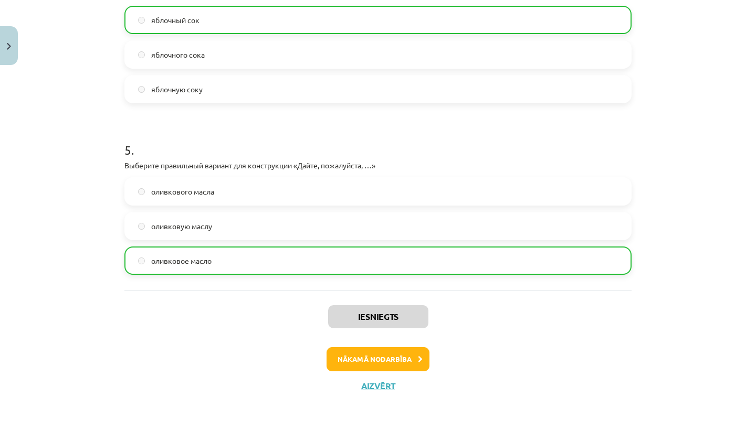
click at [371, 349] on button "Nākamā nodarbība" at bounding box center [377, 359] width 103 height 24
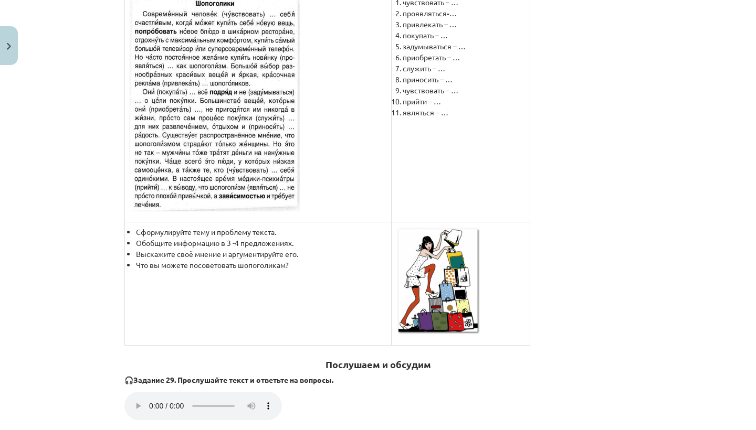
scroll to position [1844, 0]
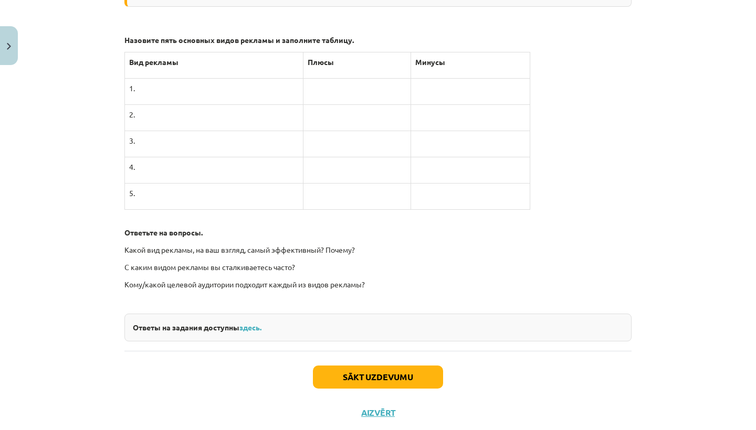
click at [375, 366] on button "Sākt uzdevumu" at bounding box center [378, 377] width 130 height 23
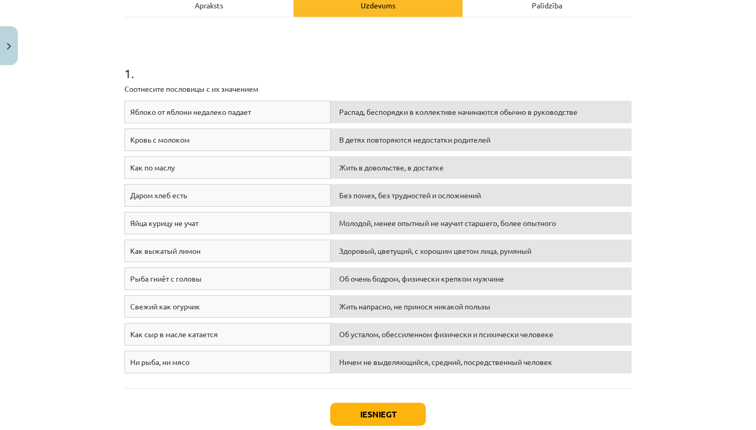
scroll to position [174, 0]
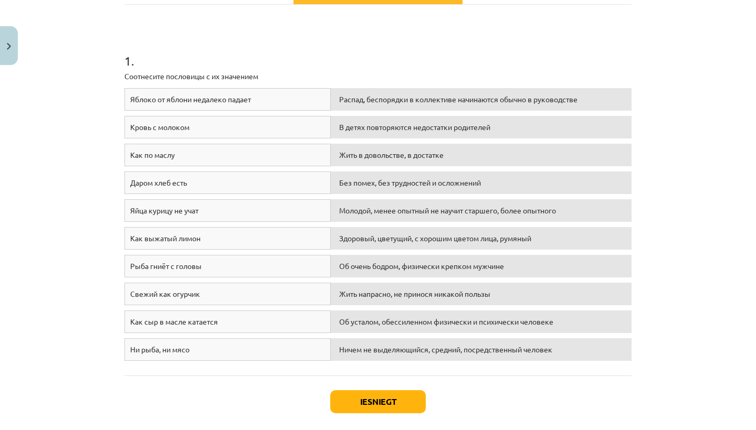
click at [359, 396] on button "Iesniegt" at bounding box center [377, 401] width 95 height 23
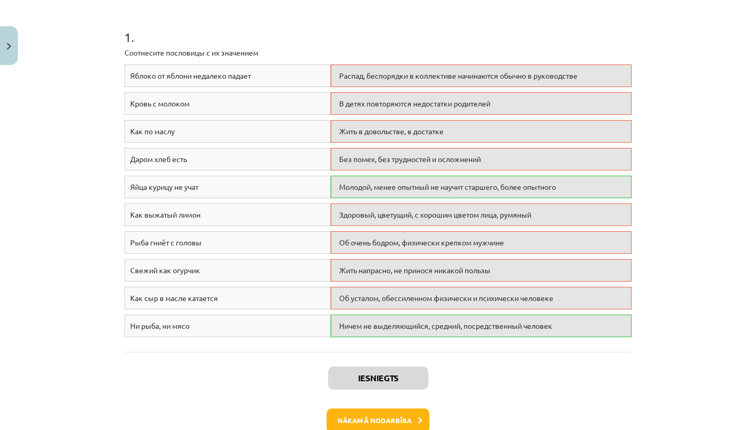
scroll to position [224, 0]
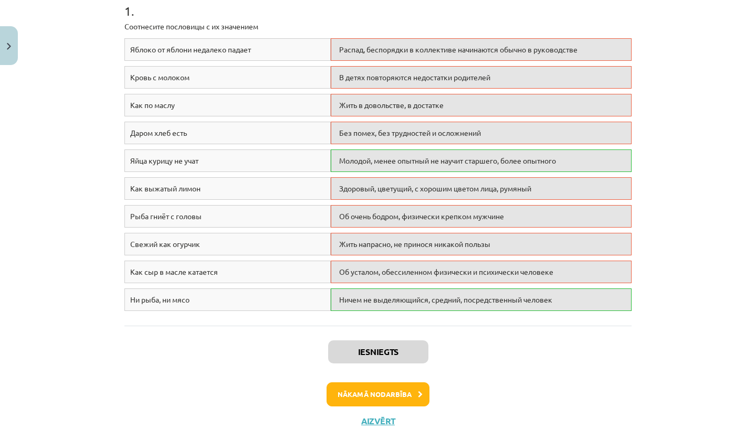
click at [361, 395] on button "Nākamā nodarbība" at bounding box center [377, 394] width 103 height 24
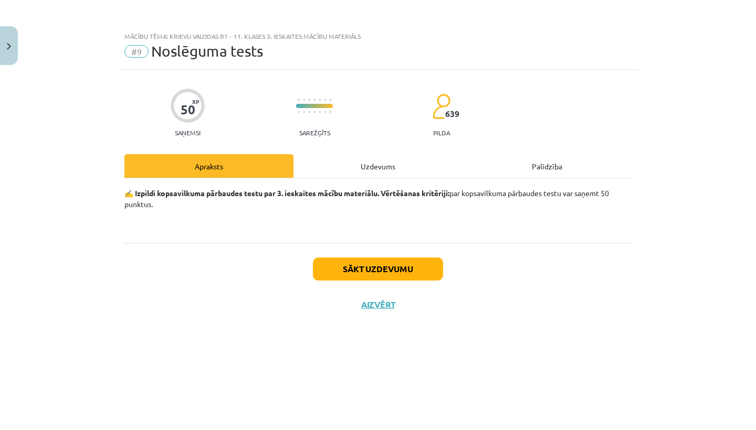
scroll to position [0, 0]
click at [407, 269] on button "Sākt uzdevumu" at bounding box center [378, 269] width 130 height 23
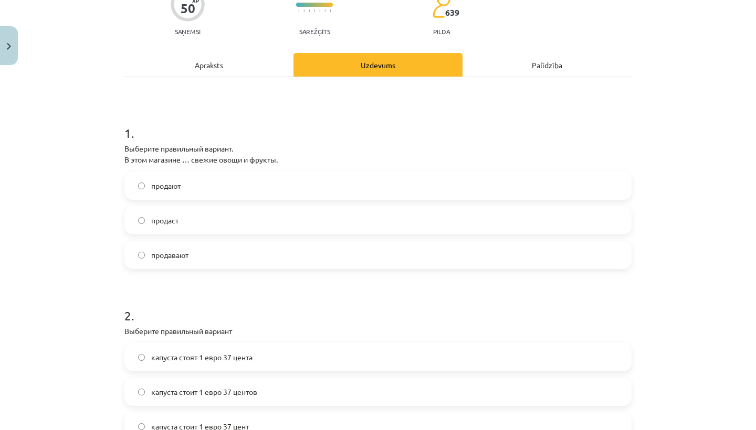
scroll to position [102, 0]
click at [214, 193] on label "продают" at bounding box center [377, 185] width 505 height 26
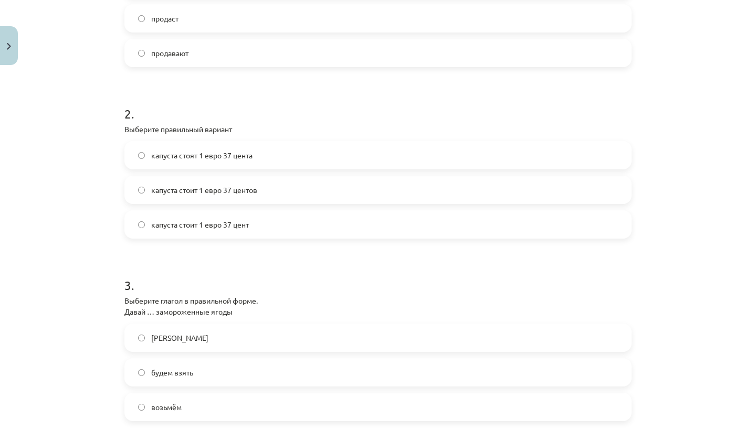
scroll to position [309, 0]
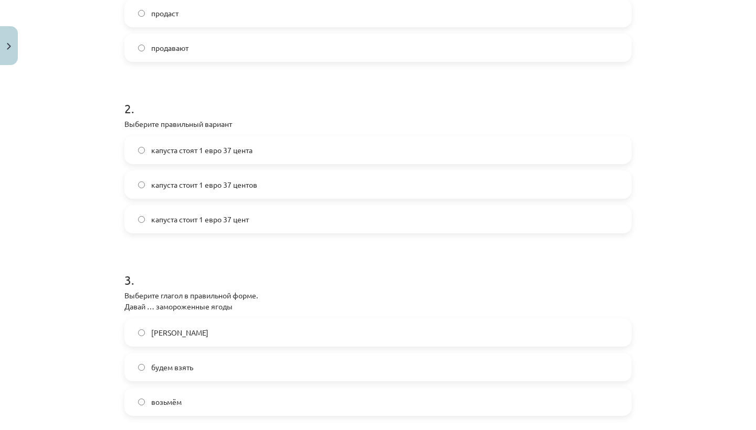
click at [272, 153] on label "капуста стоят 1 евро 37 цента" at bounding box center [377, 150] width 505 height 26
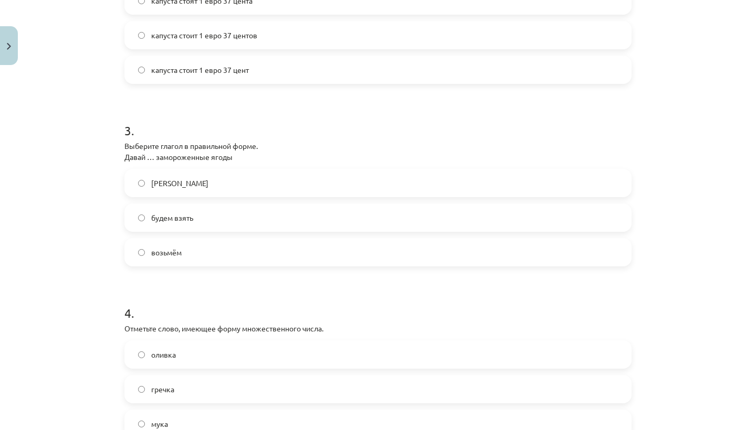
scroll to position [459, 0]
click at [271, 250] on label "возьмём" at bounding box center [377, 252] width 505 height 26
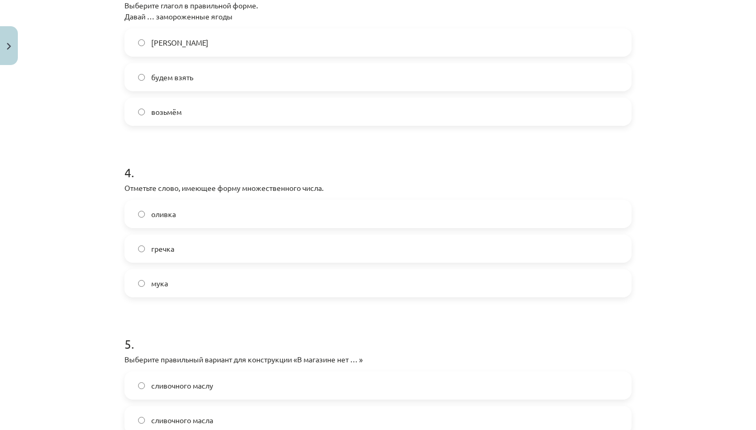
scroll to position [600, 0]
click at [240, 216] on label "оливка" at bounding box center [377, 212] width 505 height 26
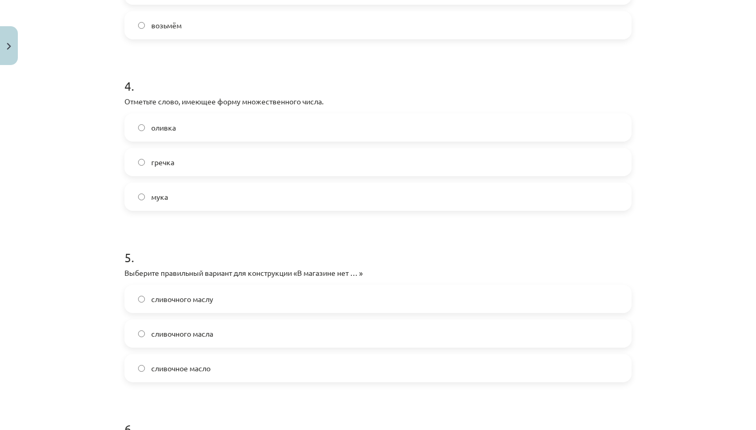
scroll to position [707, 0]
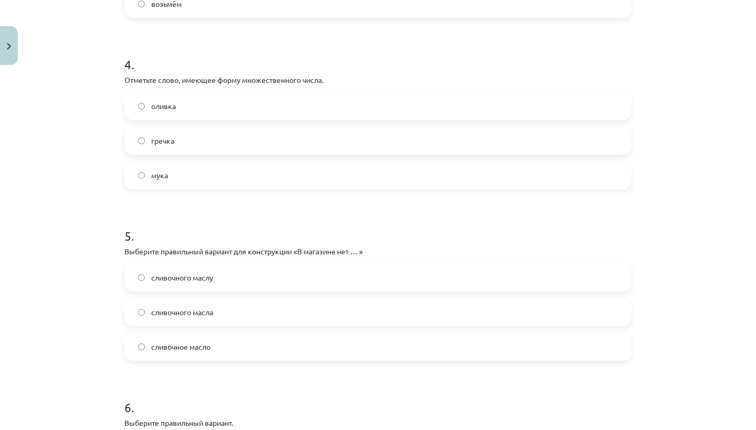
click at [222, 316] on label "сливочного масла" at bounding box center [377, 312] width 505 height 26
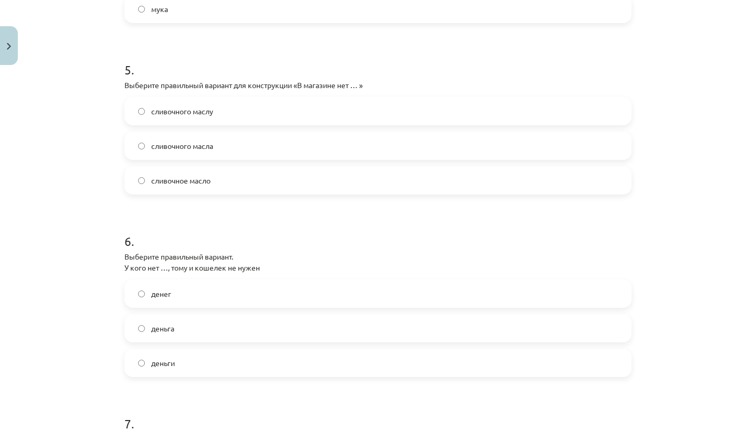
scroll to position [874, 0]
click at [203, 297] on label "денег" at bounding box center [377, 293] width 505 height 26
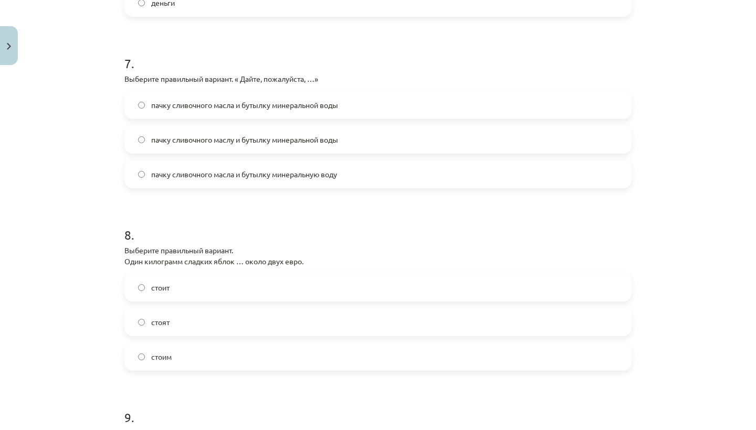
scroll to position [1217, 0]
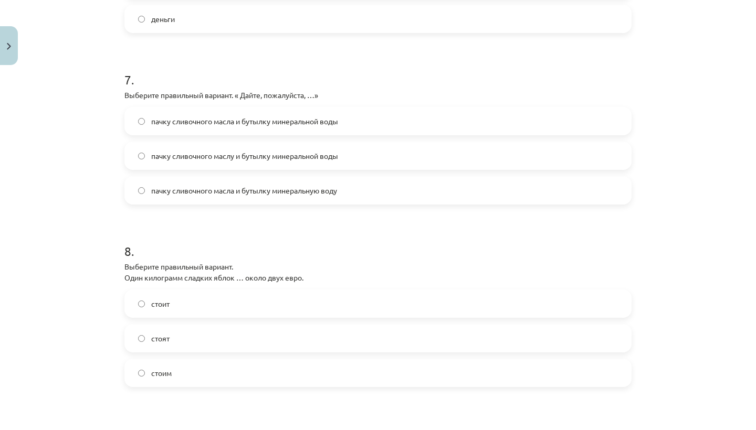
click at [236, 124] on span "пачку сливочного масла и бутылку минеральной воды" at bounding box center [244, 121] width 187 height 11
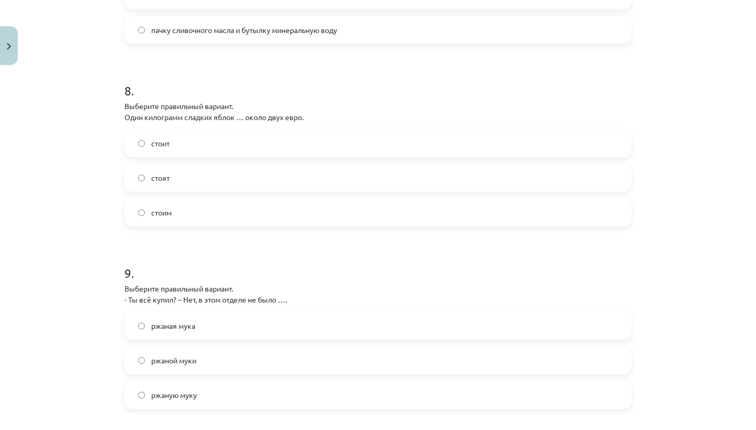
scroll to position [1377, 0]
click at [217, 146] on label "стоит" at bounding box center [377, 144] width 505 height 26
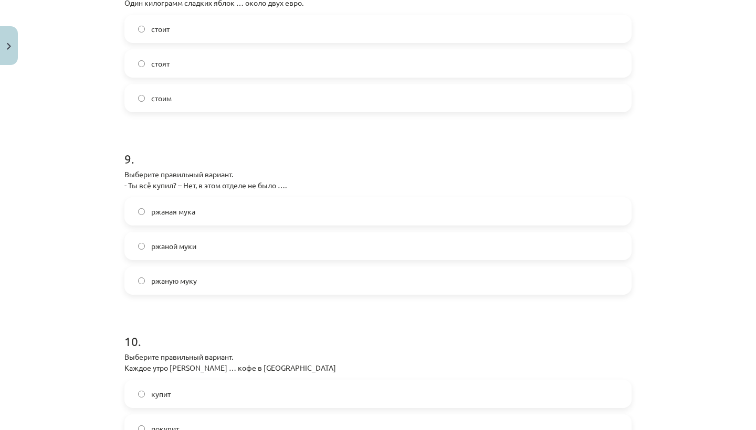
scroll to position [1496, 0]
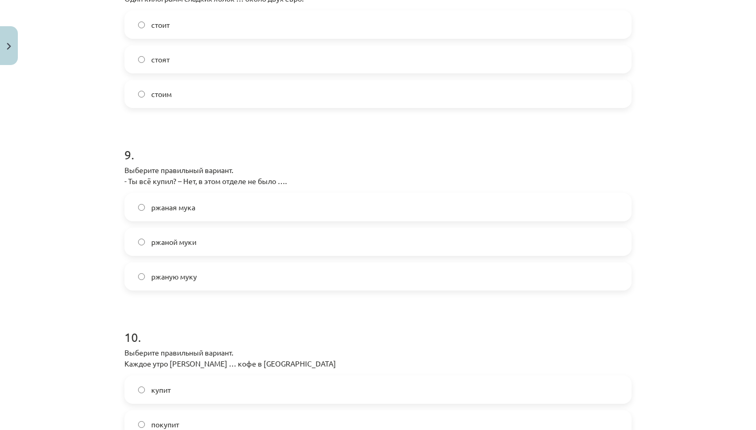
click at [195, 248] on label "ржаной муки" at bounding box center [377, 242] width 505 height 26
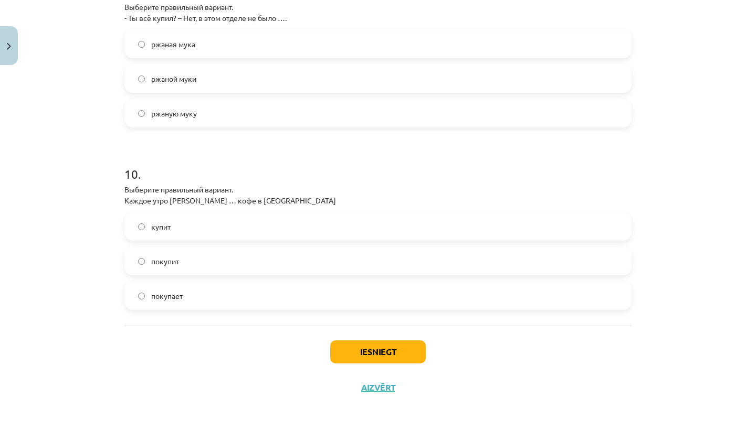
scroll to position [1658, 0]
click at [190, 301] on label "покупает" at bounding box center [377, 297] width 505 height 26
click at [349, 347] on button "Iesniegt" at bounding box center [377, 353] width 95 height 23
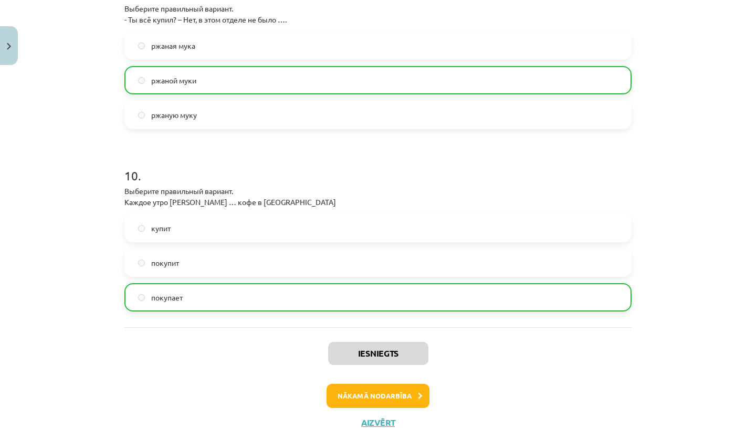
click at [360, 396] on button "Nākamā nodarbība" at bounding box center [377, 396] width 103 height 24
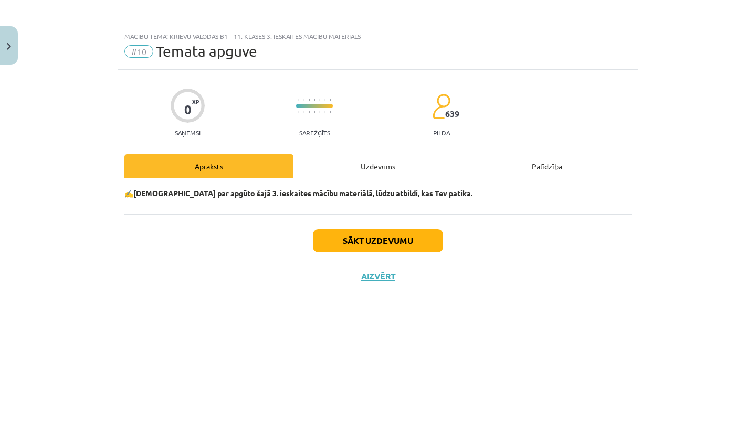
click at [399, 246] on button "Sākt uzdevumu" at bounding box center [378, 240] width 130 height 23
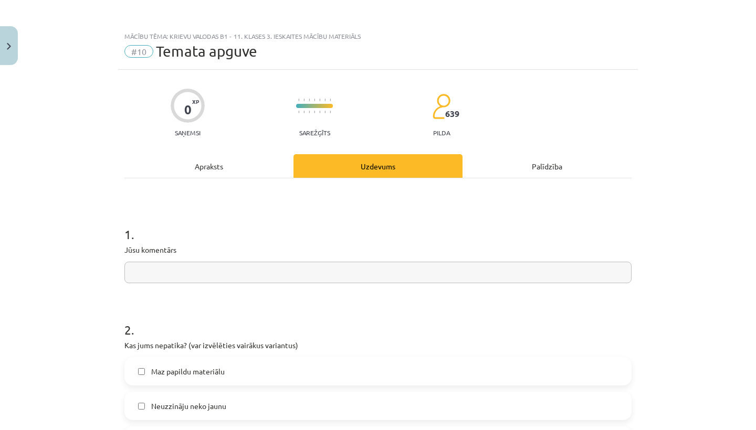
click at [390, 265] on input "text" at bounding box center [377, 273] width 507 height 22
type input "**********"
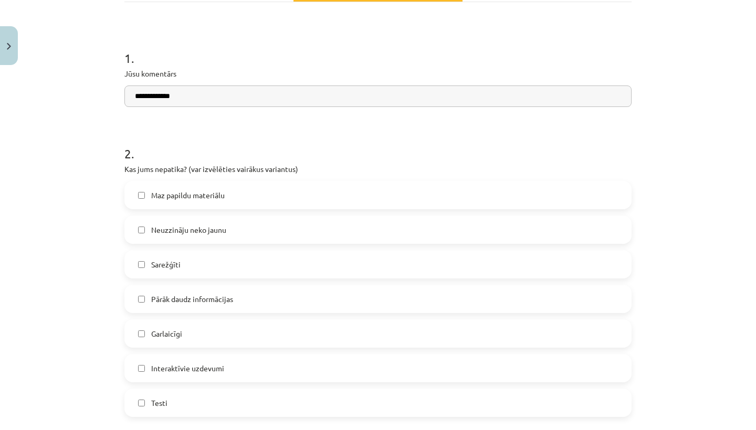
scroll to position [176, 0]
click at [307, 233] on label "Neuzzināju neko jaunu" at bounding box center [377, 230] width 505 height 26
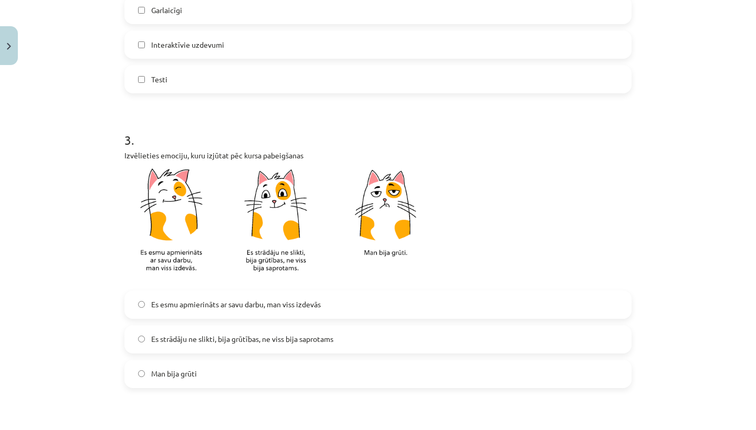
scroll to position [525, 0]
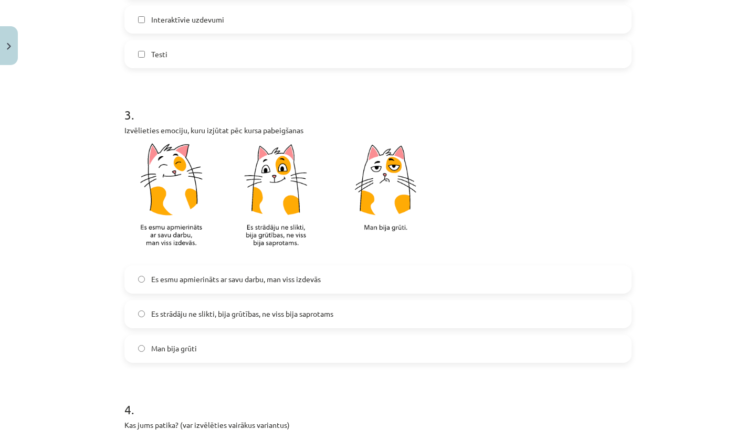
click at [256, 283] on span "Es esmu apmierināts ar savu darbu, man viss izdevās" at bounding box center [235, 279] width 169 height 11
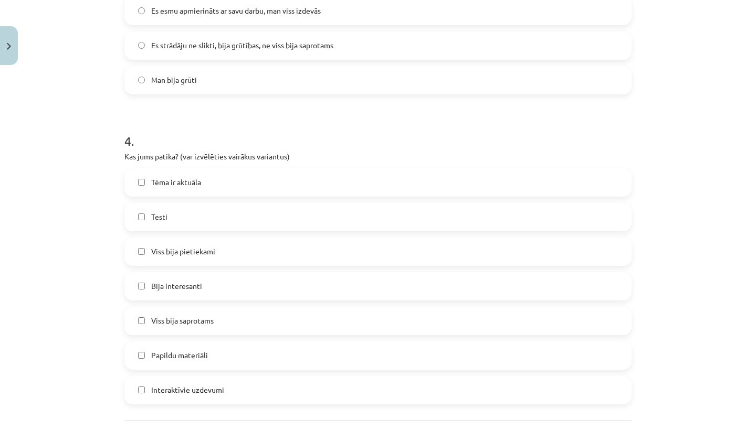
scroll to position [794, 0]
click at [257, 219] on label "Testi" at bounding box center [377, 217] width 505 height 26
click at [247, 245] on label "Viss bija pietiekami" at bounding box center [377, 251] width 505 height 26
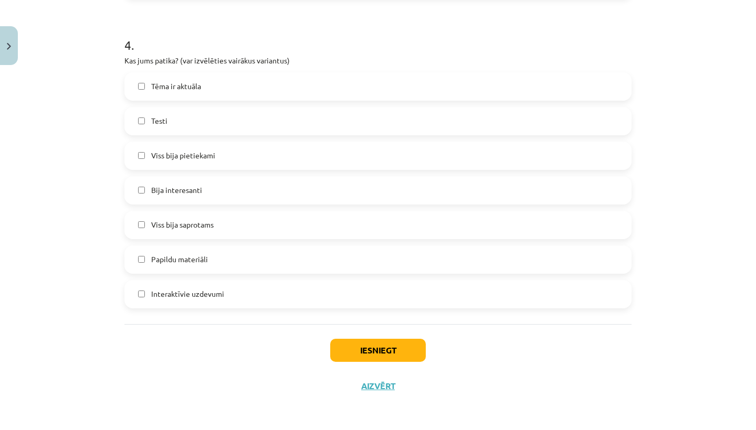
scroll to position [891, 0]
click at [381, 352] on button "Iesniegt" at bounding box center [377, 350] width 95 height 23
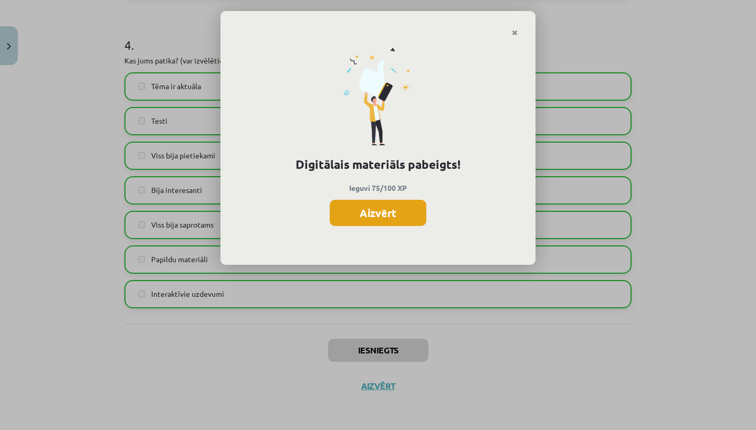
click at [411, 217] on button "Aizvērt" at bounding box center [377, 213] width 97 height 26
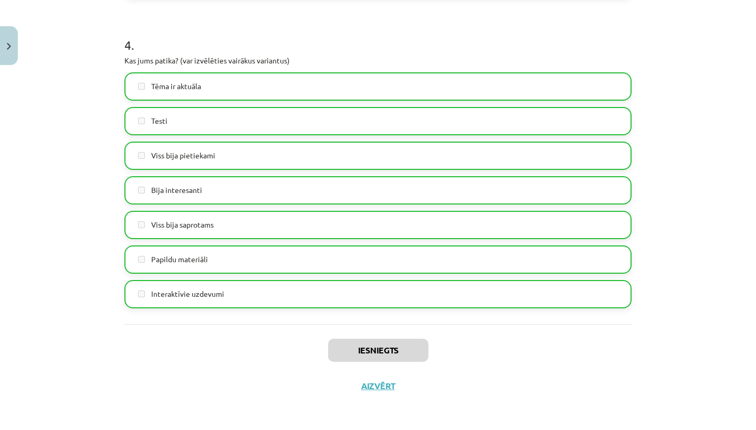
click at [9, 35] on button "Close" at bounding box center [9, 45] width 18 height 39
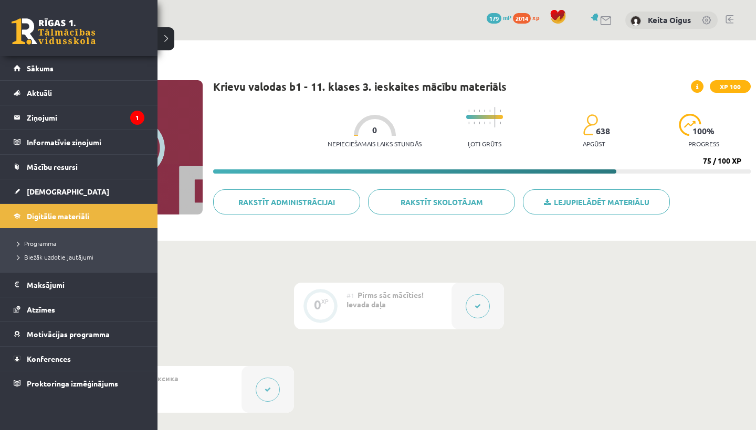
scroll to position [0, 0]
click at [83, 216] on span "Digitālie materiāli" at bounding box center [58, 215] width 62 height 9
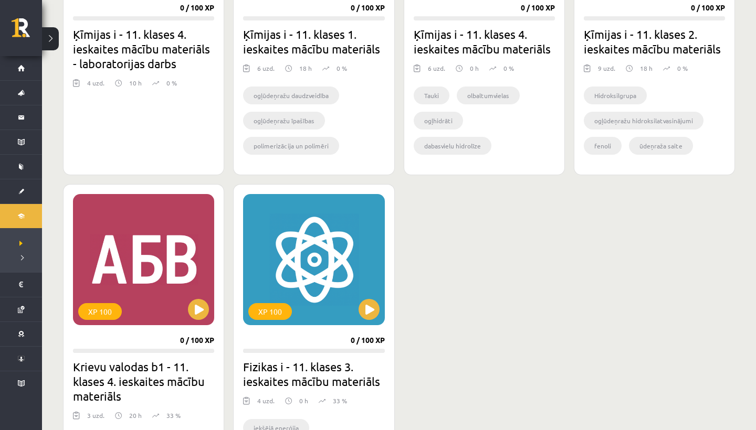
scroll to position [828, 0]
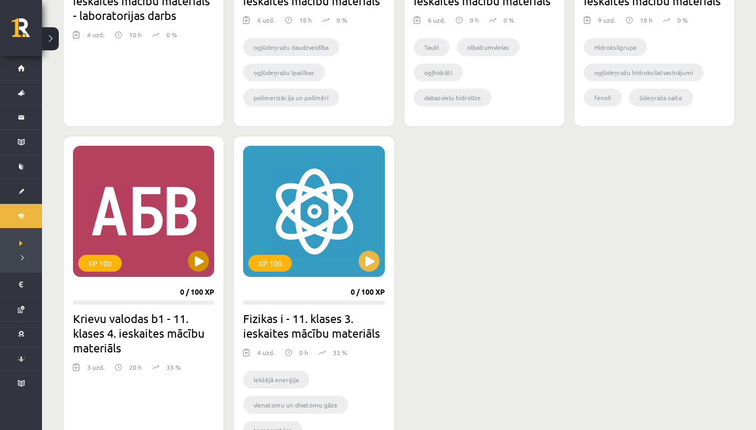
click at [199, 265] on button at bounding box center [198, 261] width 21 height 21
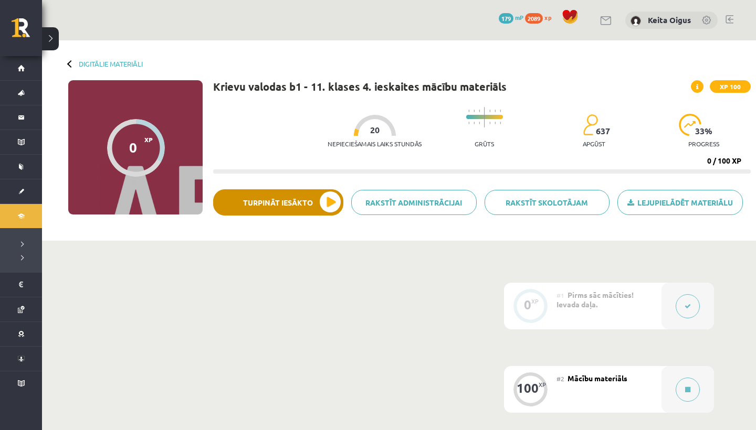
click at [335, 200] on button "Turpināt iesākto" at bounding box center [278, 202] width 130 height 26
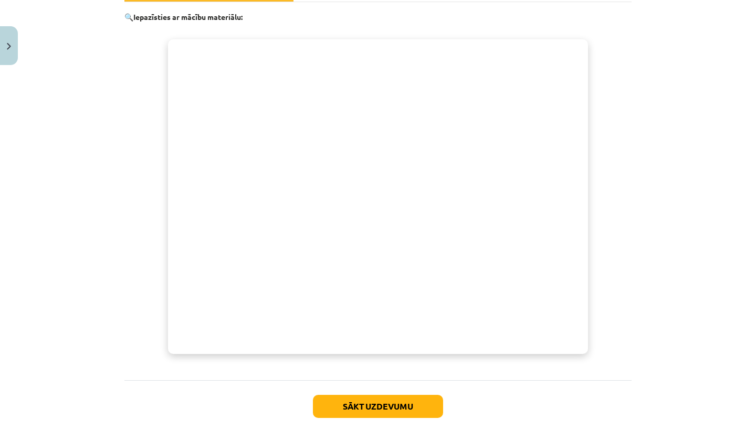
scroll to position [176, 0]
click at [342, 399] on button "Sākt uzdevumu" at bounding box center [378, 406] width 130 height 23
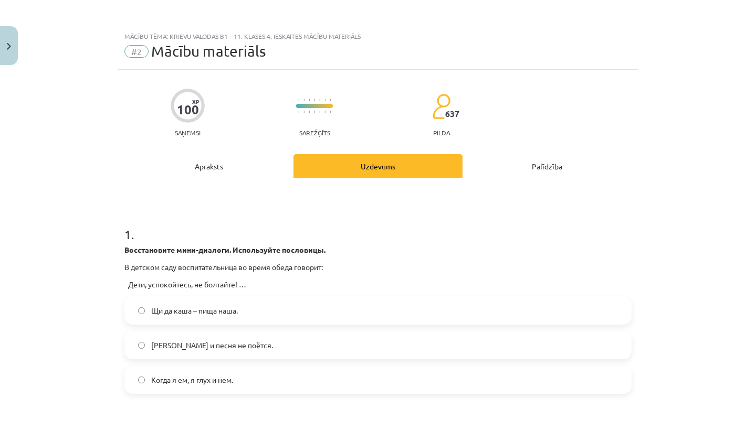
scroll to position [0, 0]
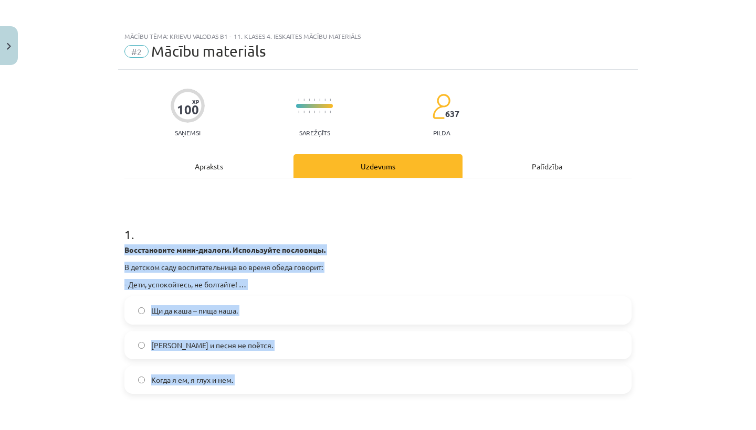
drag, startPoint x: 123, startPoint y: 247, endPoint x: 147, endPoint y: 412, distance: 166.9
copy div "Восстановите мини-диалоги. Используйте пословицы. В детском саду воспитательниц…"
click at [157, 378] on span "Когда я ем, я глух и нем." at bounding box center [192, 380] width 82 height 11
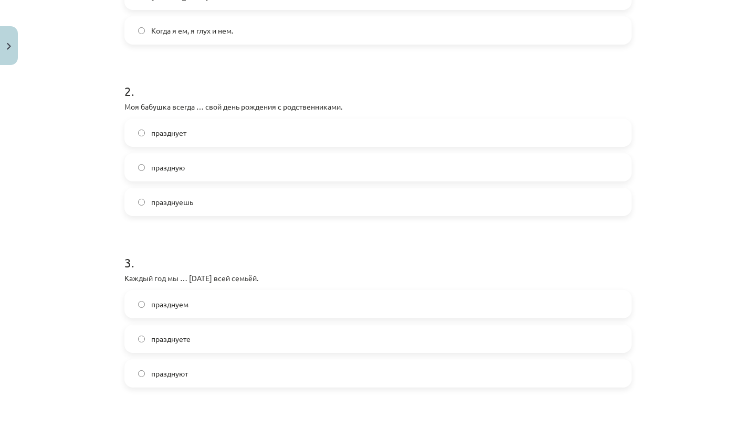
scroll to position [350, 0]
click at [239, 129] on label "празднует" at bounding box center [377, 132] width 505 height 26
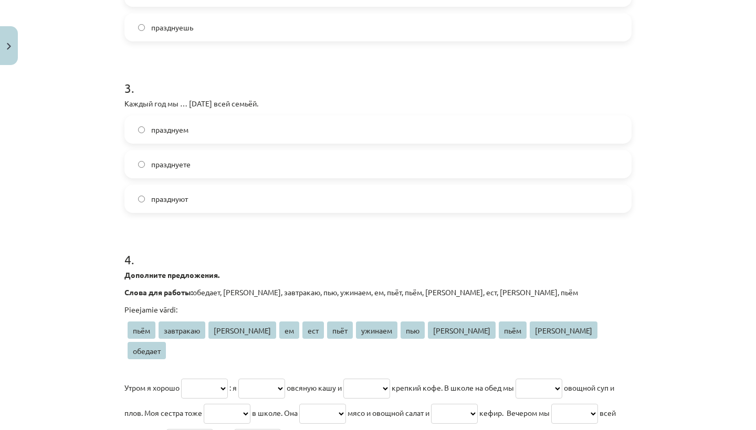
scroll to position [527, 0]
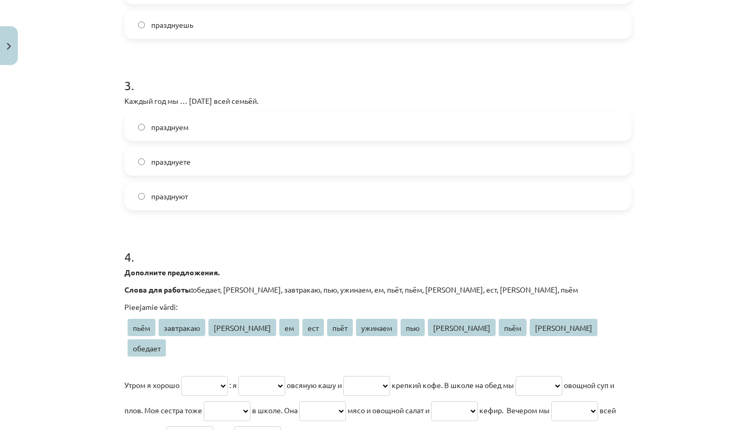
click at [232, 127] on label "празднуем" at bounding box center [377, 127] width 505 height 26
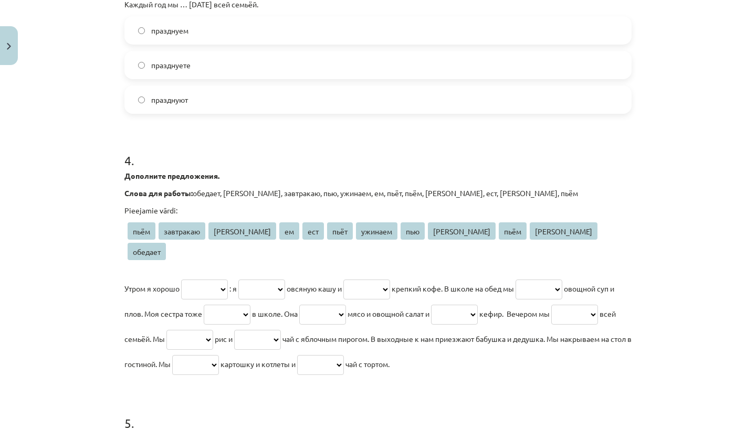
scroll to position [679, 0]
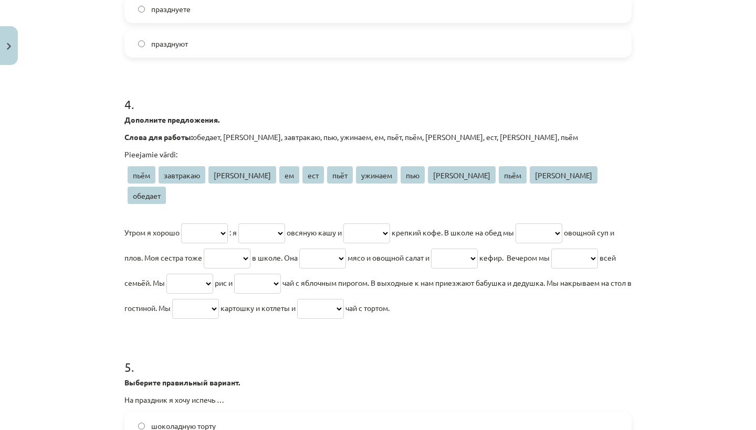
select select "*********"
select select "**"
select select "***"
select select "****"
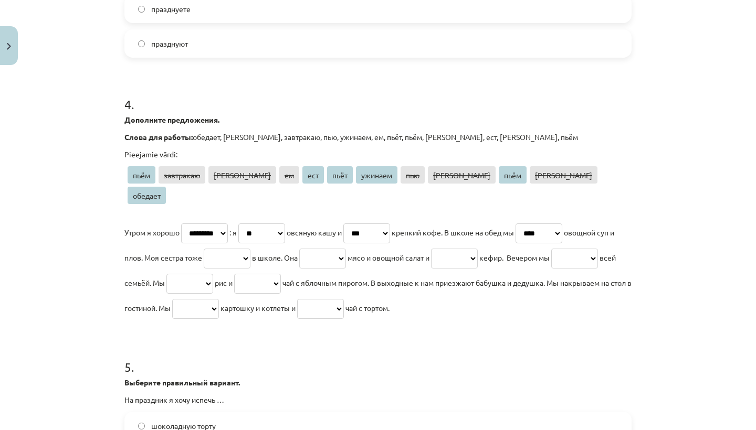
select select "***"
select select "*******"
select select "***"
select select "****"
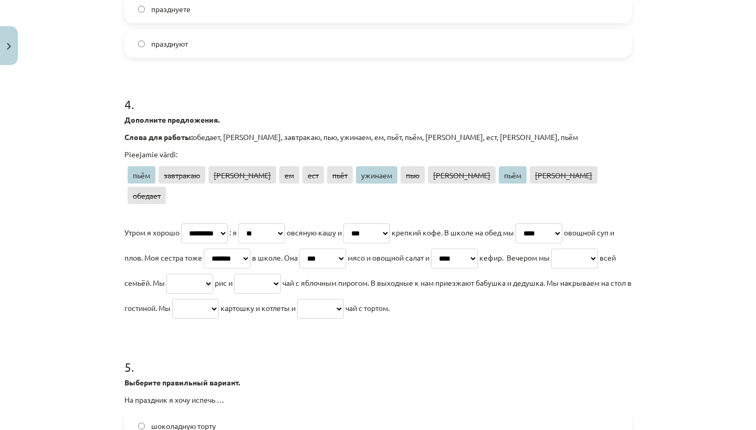
select select "*******"
select select "****"
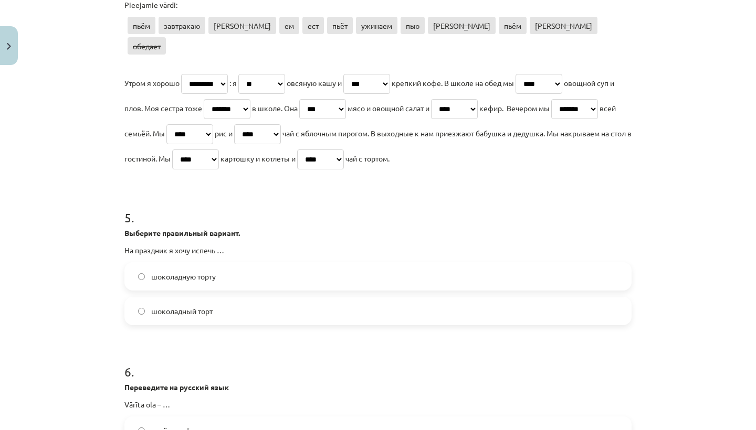
scroll to position [829, 0]
click at [361, 297] on label "шоколадный торт" at bounding box center [377, 310] width 505 height 26
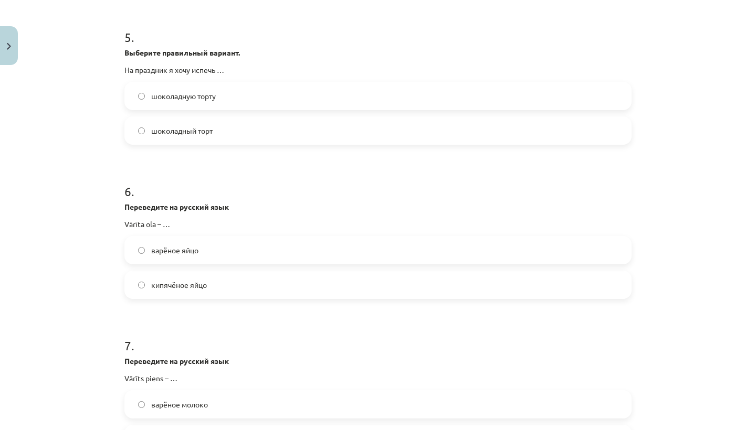
scroll to position [1010, 0]
click at [337, 236] on label "варёное яйцо" at bounding box center [377, 249] width 505 height 26
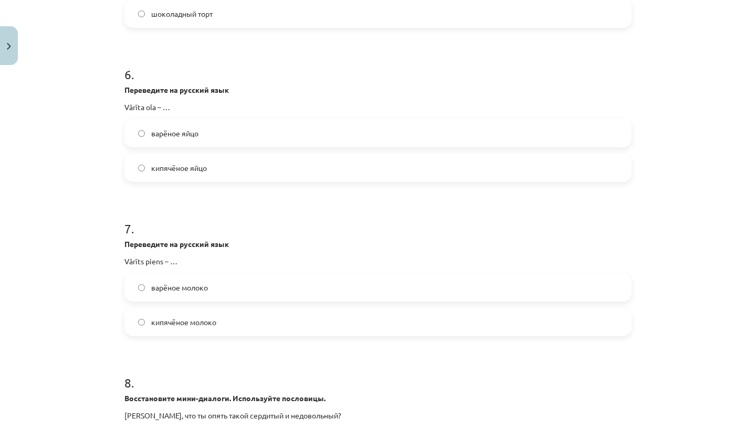
scroll to position [1127, 0]
click at [280, 274] on label "варёное молоко" at bounding box center [377, 287] width 505 height 26
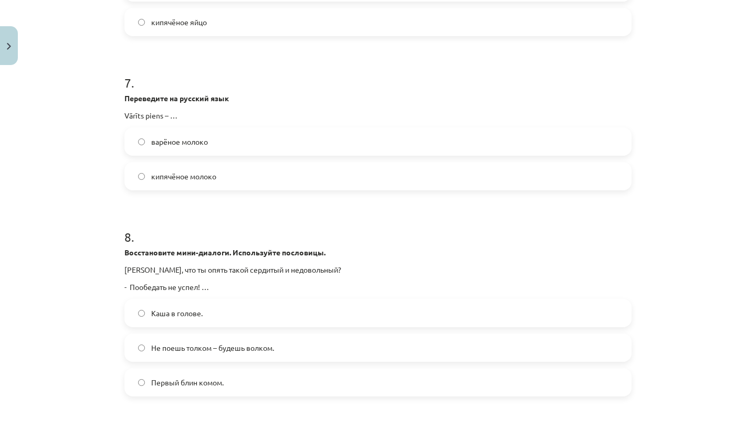
scroll to position [1315, 0]
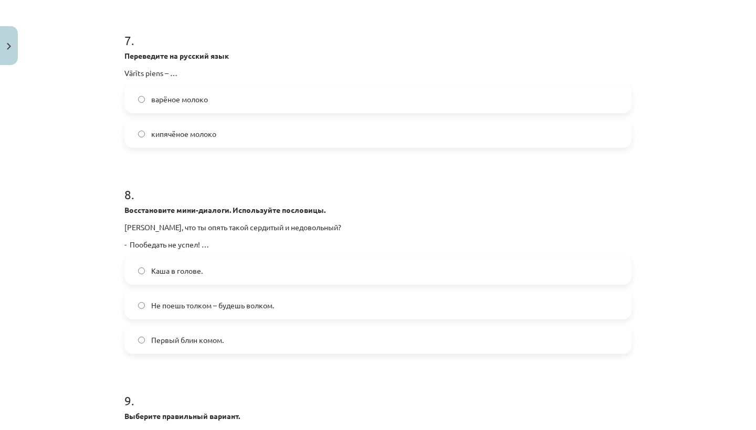
click at [292, 292] on label "Не поешь толком – будешь волком." at bounding box center [377, 305] width 505 height 26
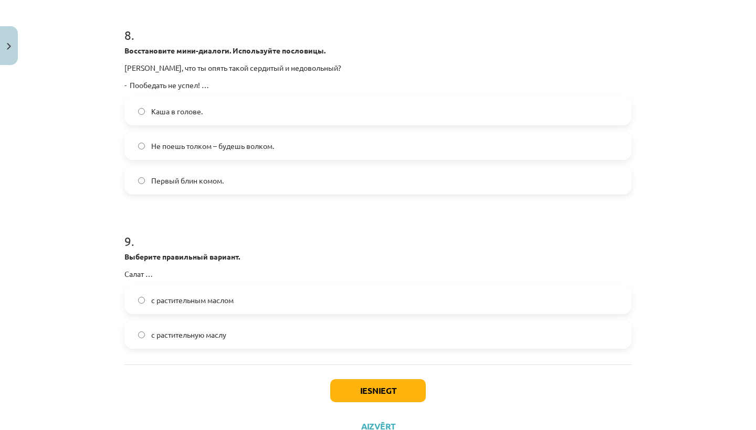
scroll to position [1476, 0]
click at [295, 288] on label "с растительным маслом" at bounding box center [377, 298] width 505 height 26
click at [359, 378] on button "Iesniegt" at bounding box center [377, 389] width 95 height 23
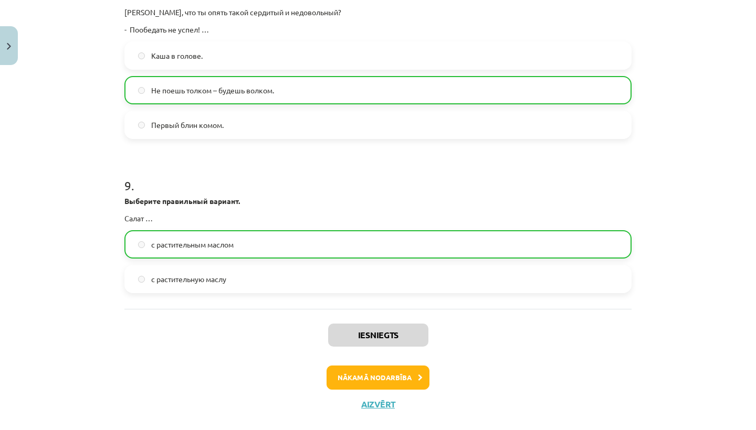
scroll to position [1529, 0]
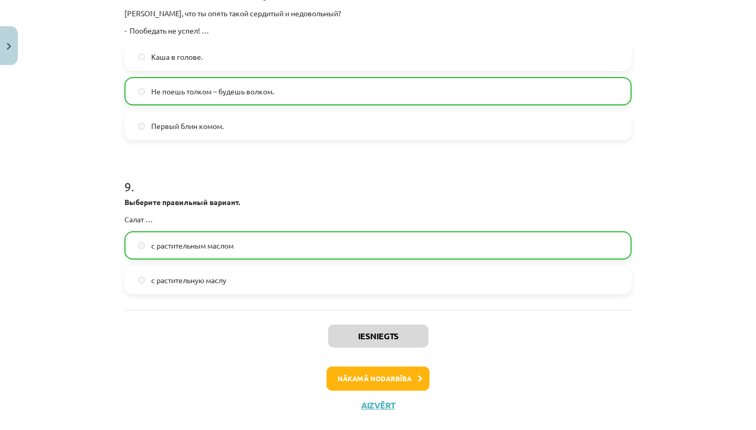
click at [359, 367] on button "Nākamā nodarbība" at bounding box center [377, 379] width 103 height 24
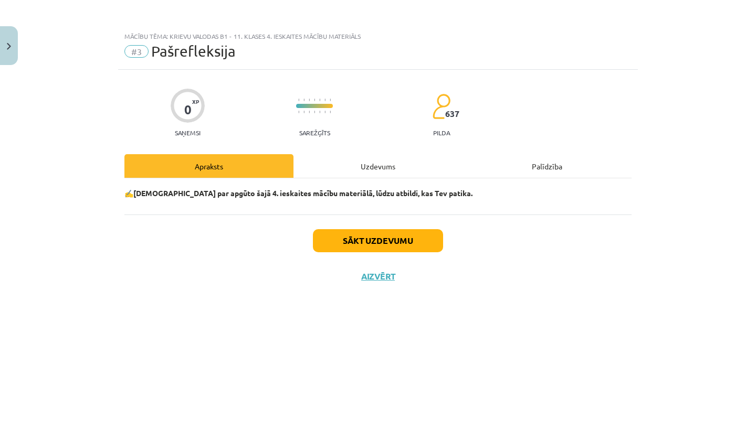
click at [406, 251] on button "Sākt uzdevumu" at bounding box center [378, 240] width 130 height 23
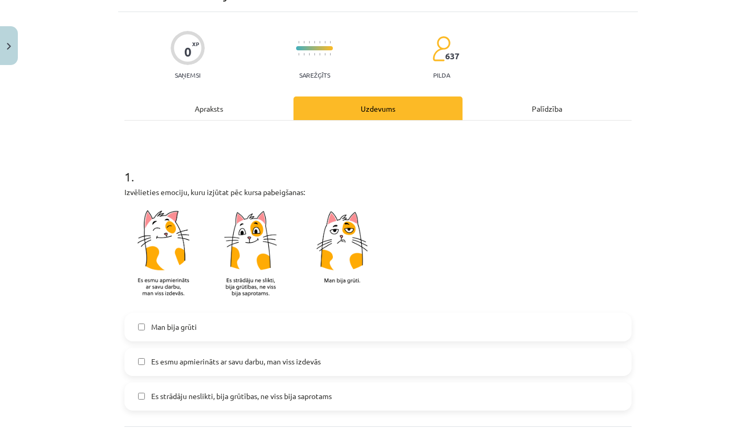
scroll to position [58, 0]
click at [345, 364] on label "Es esmu apmierināts ar savu darbu, man viss izdevās" at bounding box center [377, 361] width 505 height 26
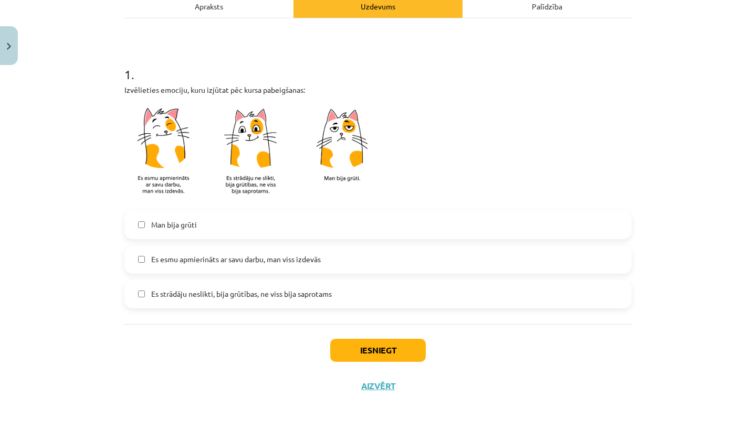
scroll to position [162, 0]
click at [348, 350] on button "Iesniegt" at bounding box center [377, 350] width 95 height 23
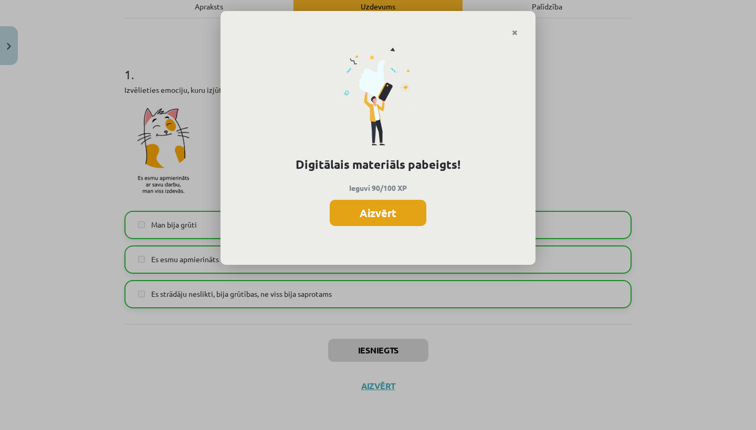
click at [381, 215] on button "Aizvērt" at bounding box center [377, 213] width 97 height 26
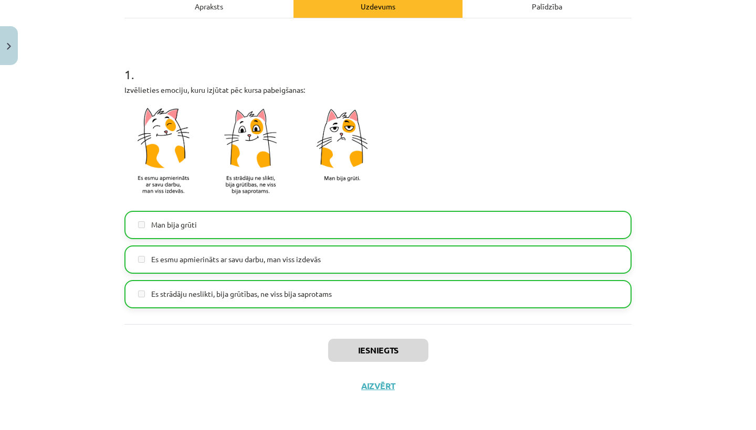
click at [7, 45] on img "Close" at bounding box center [9, 46] width 4 height 7
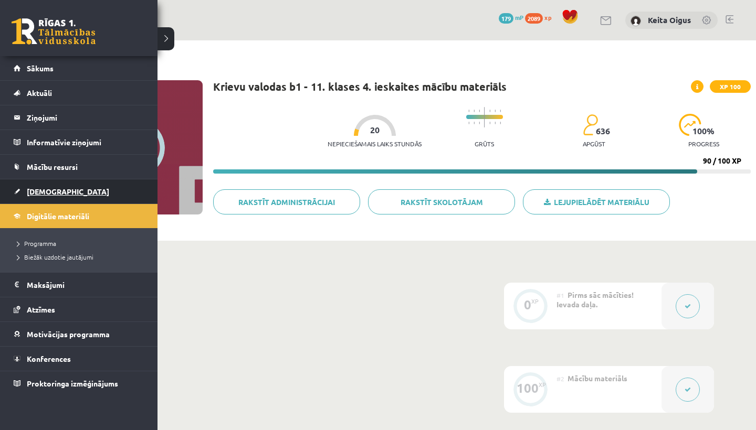
click at [25, 192] on link "[DEMOGRAPHIC_DATA]" at bounding box center [79, 191] width 131 height 24
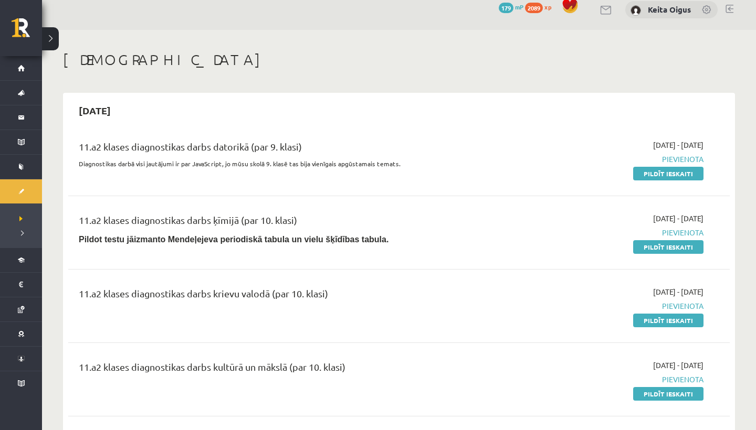
scroll to position [42, 0]
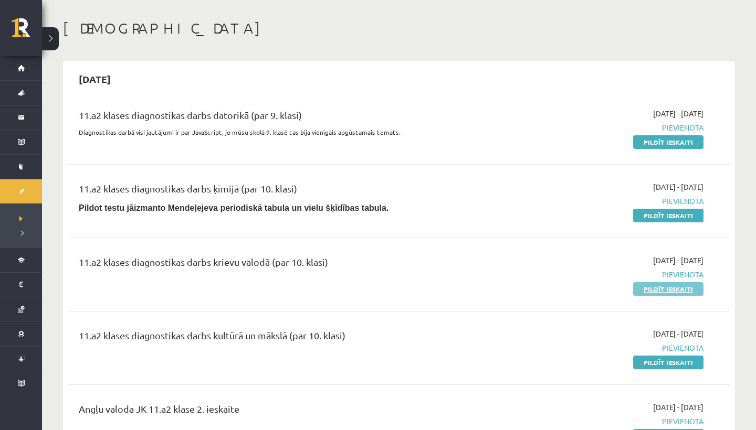
click at [638, 290] on link "Pildīt ieskaiti" at bounding box center [668, 289] width 70 height 14
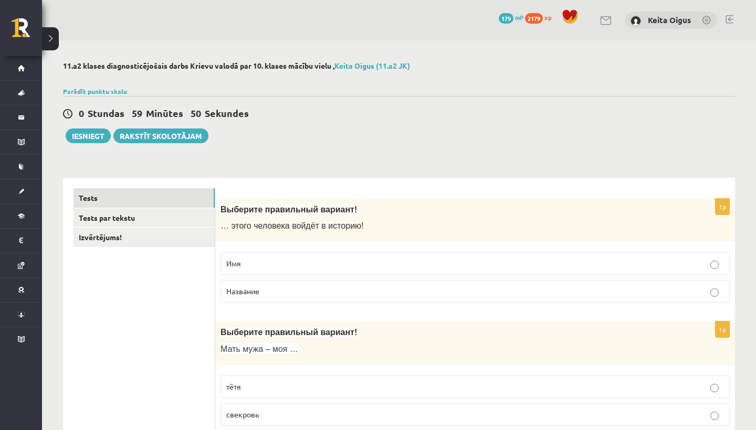
click at [445, 263] on p "Имя" at bounding box center [474, 263] width 497 height 11
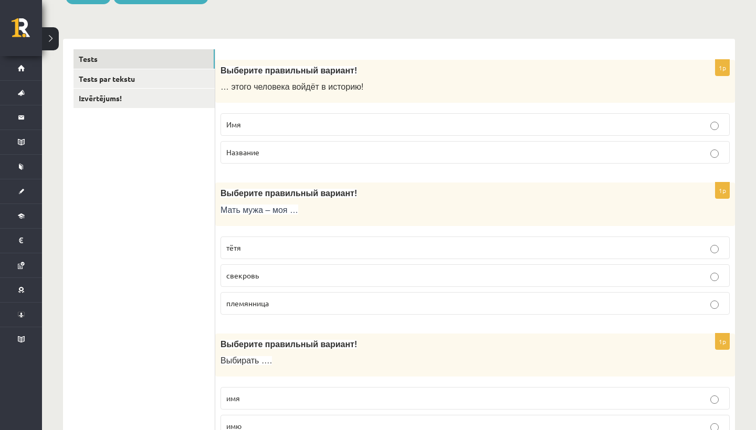
scroll to position [144, 0]
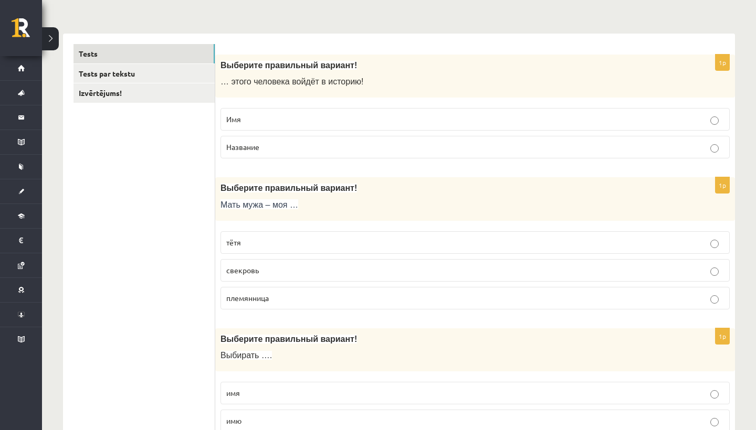
click at [418, 266] on p "свекровь" at bounding box center [474, 270] width 497 height 11
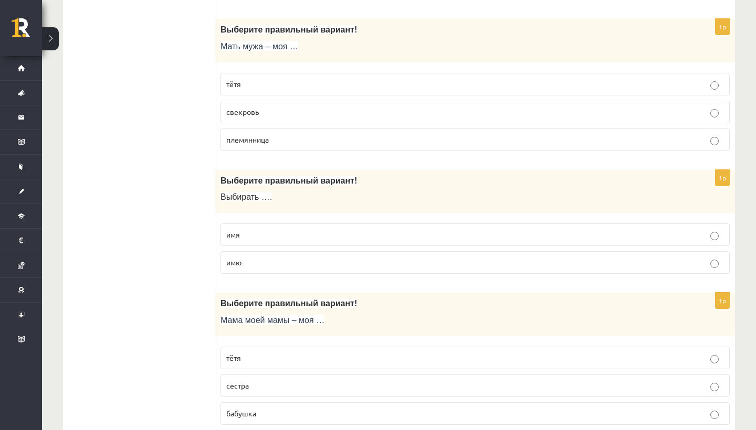
scroll to position [301, 0]
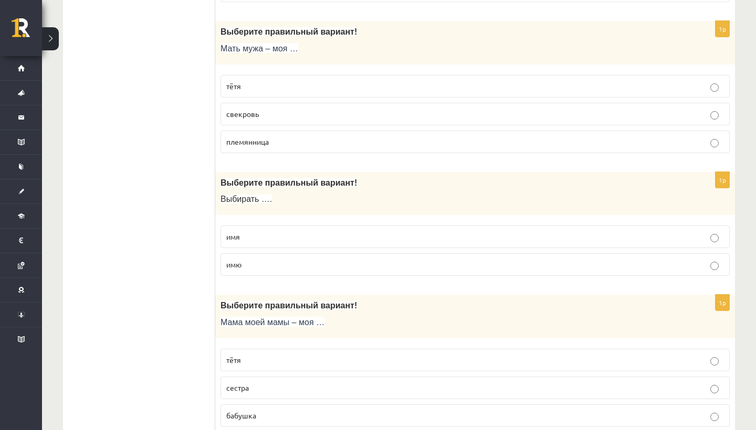
click at [371, 235] on p "имя" at bounding box center [474, 236] width 497 height 11
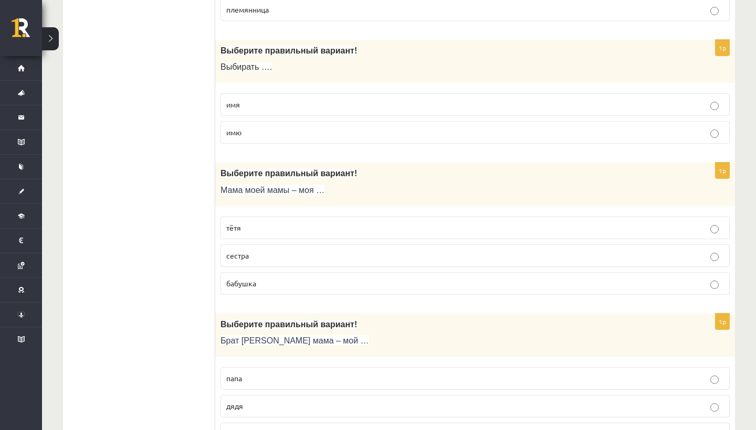
scroll to position [433, 0]
click at [345, 281] on p "бабушка" at bounding box center [474, 283] width 497 height 11
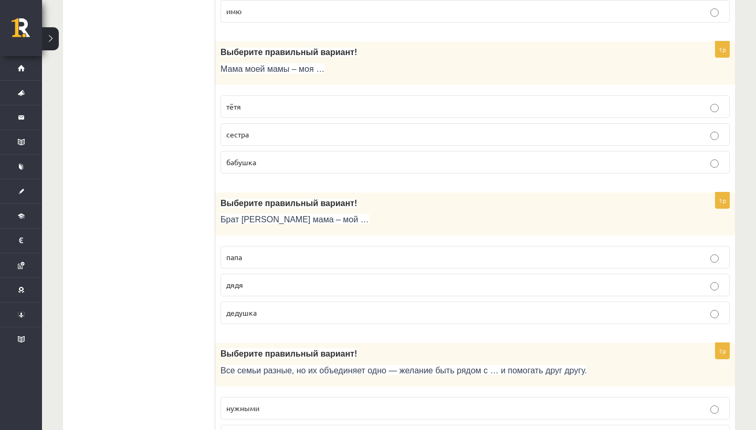
scroll to position [560, 0]
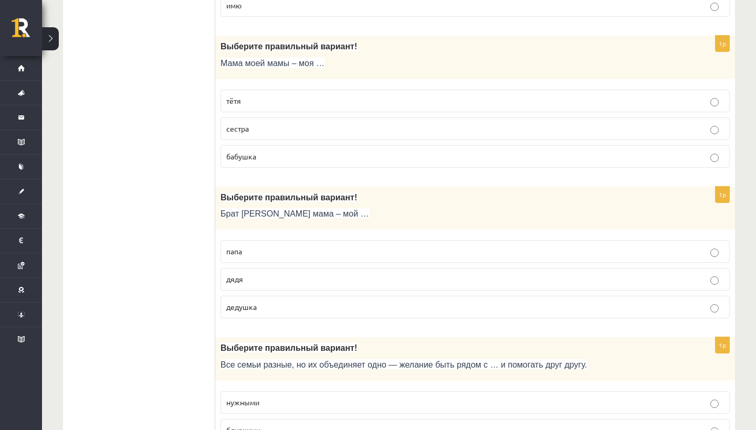
click at [320, 274] on p "дядя" at bounding box center [474, 279] width 497 height 11
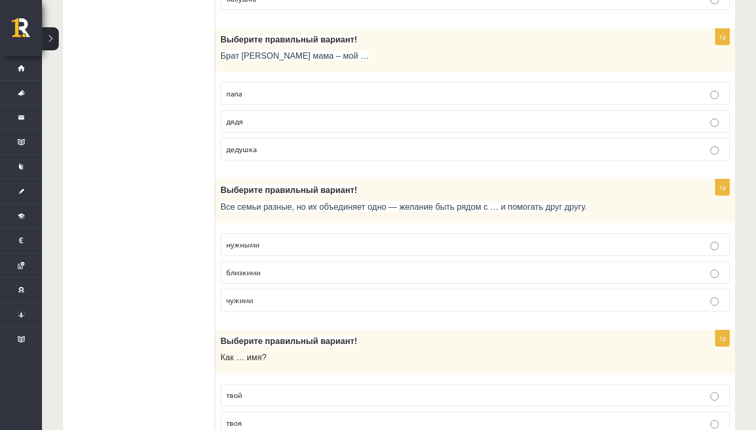
scroll to position [719, 0]
click at [320, 266] on p "близкими" at bounding box center [474, 271] width 497 height 11
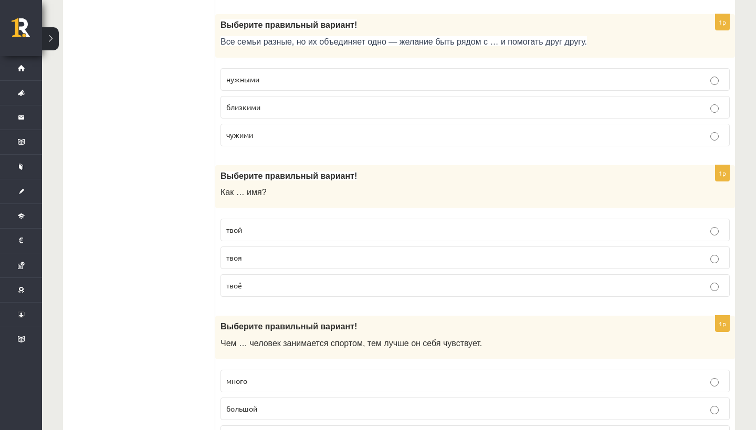
scroll to position [884, 0]
click at [307, 285] on p "твоё" at bounding box center [474, 285] width 497 height 11
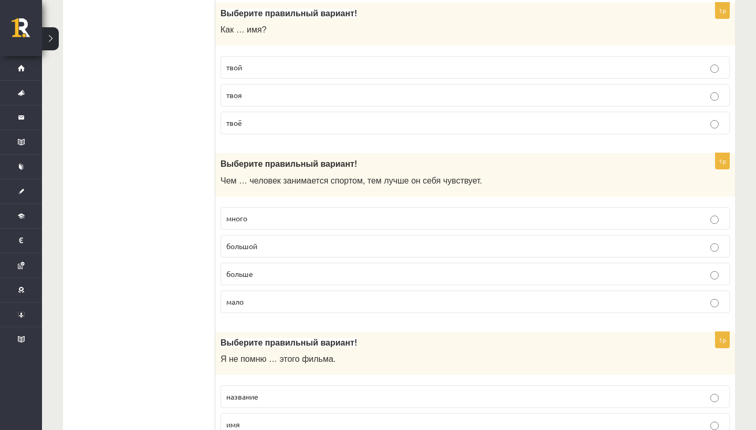
scroll to position [1046, 0]
click at [306, 274] on p "больше" at bounding box center [474, 274] width 497 height 11
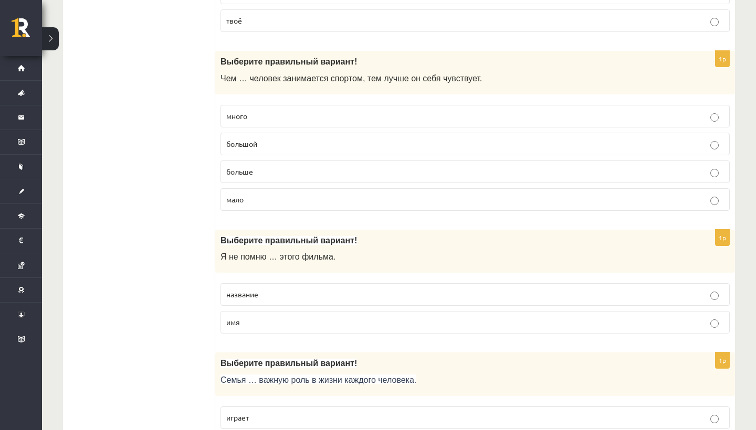
scroll to position [1151, 0]
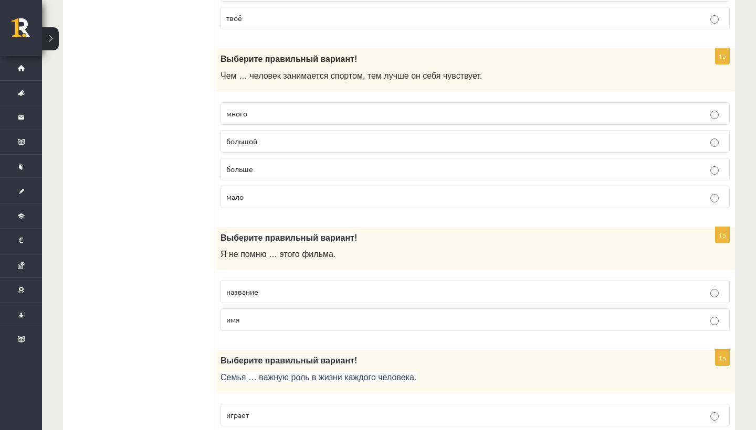
click at [303, 288] on p "название" at bounding box center [474, 291] width 497 height 11
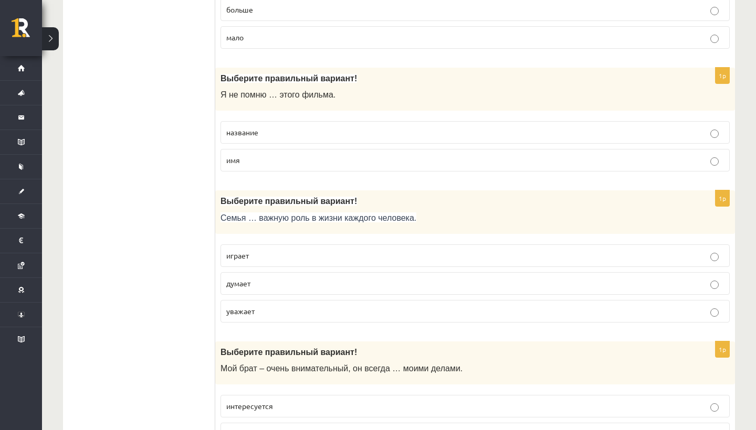
scroll to position [1315, 0]
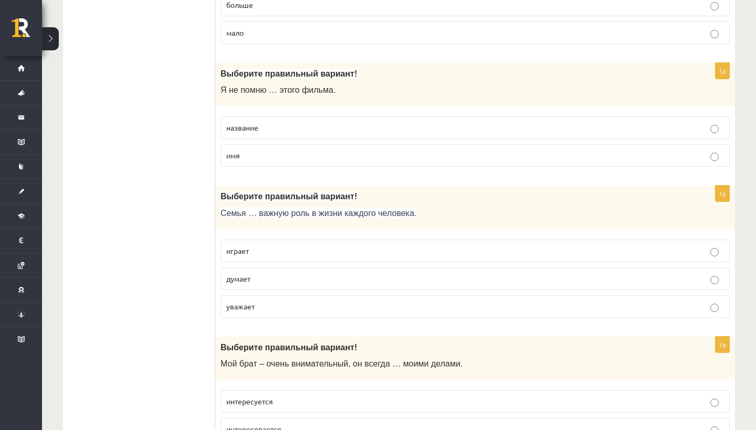
click at [304, 248] on p "играет" at bounding box center [474, 251] width 497 height 11
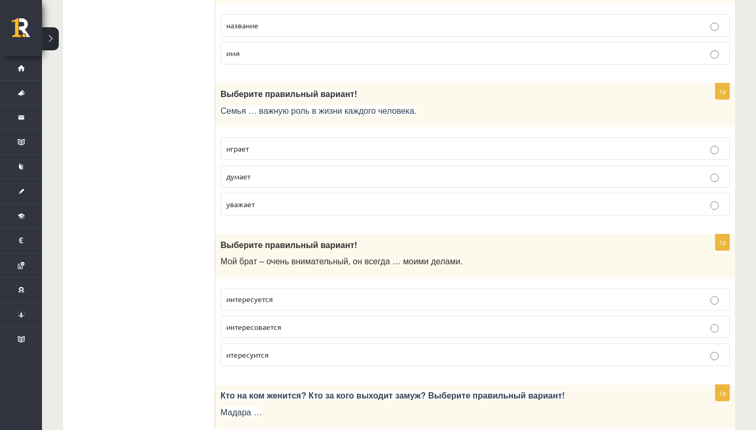
scroll to position [1416, 0]
click at [298, 302] on label "интересуется" at bounding box center [474, 300] width 509 height 23
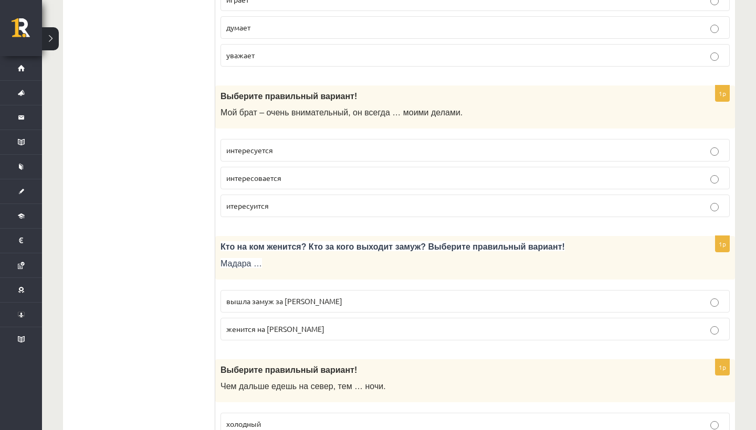
scroll to position [1566, 0]
click at [353, 296] on p "вышла замуж за Марка" at bounding box center [474, 301] width 497 height 11
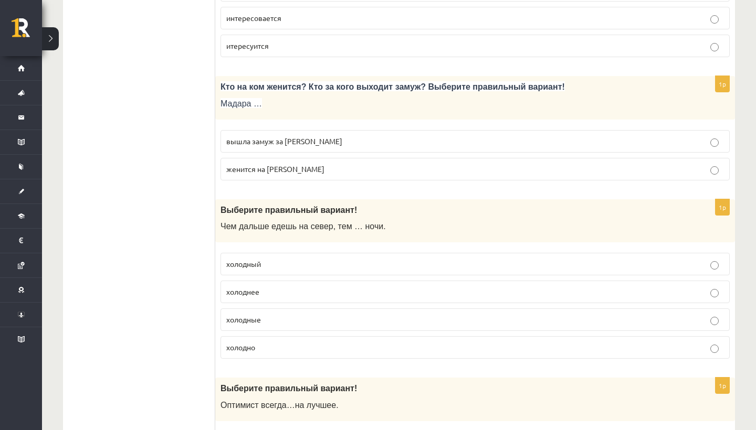
scroll to position [1726, 0]
click at [349, 314] on p "холодные" at bounding box center [474, 319] width 497 height 11
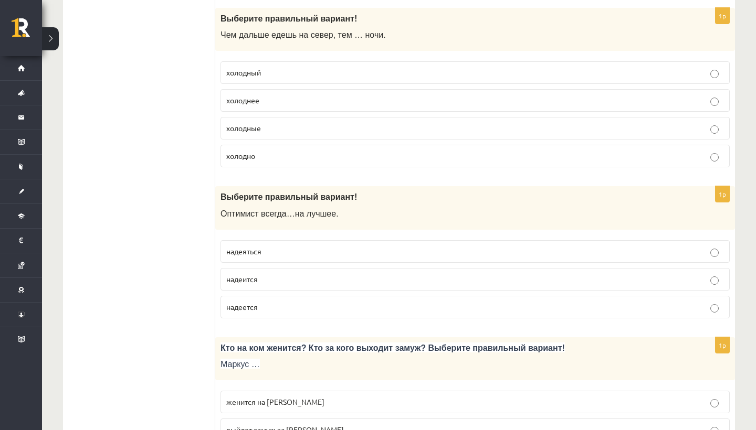
scroll to position [1918, 0]
click at [337, 273] on p "надеится" at bounding box center [474, 278] width 497 height 11
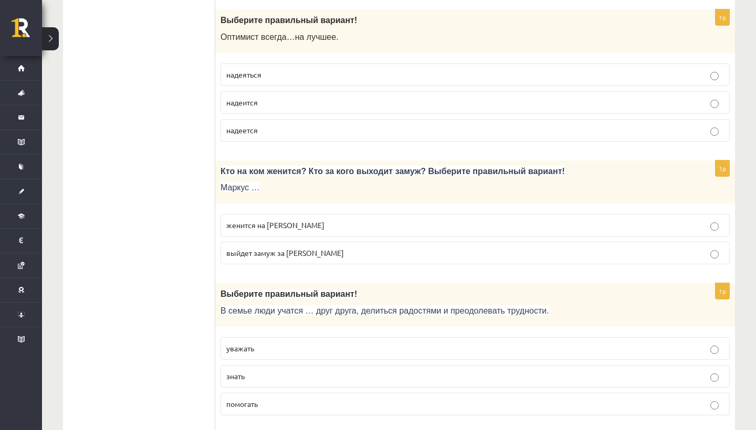
scroll to position [2093, 0]
click at [320, 225] on label "женится на Агнии" at bounding box center [474, 226] width 509 height 23
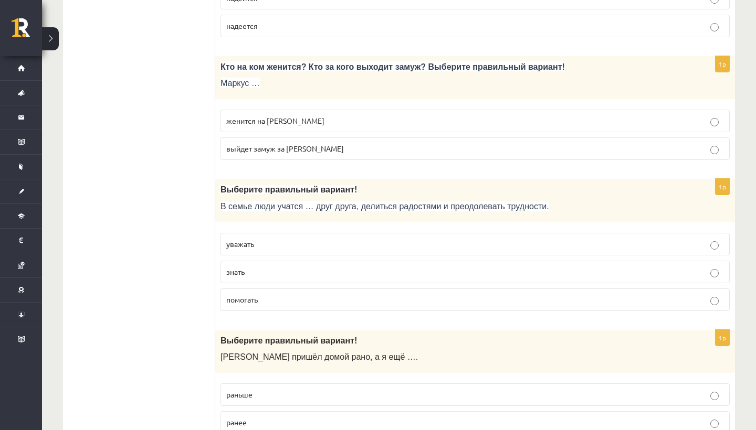
scroll to position [2206, 0]
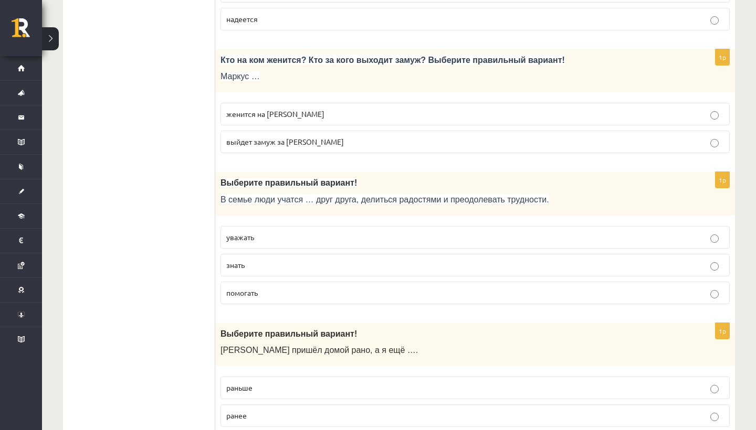
click at [320, 232] on p "уважать" at bounding box center [474, 237] width 497 height 11
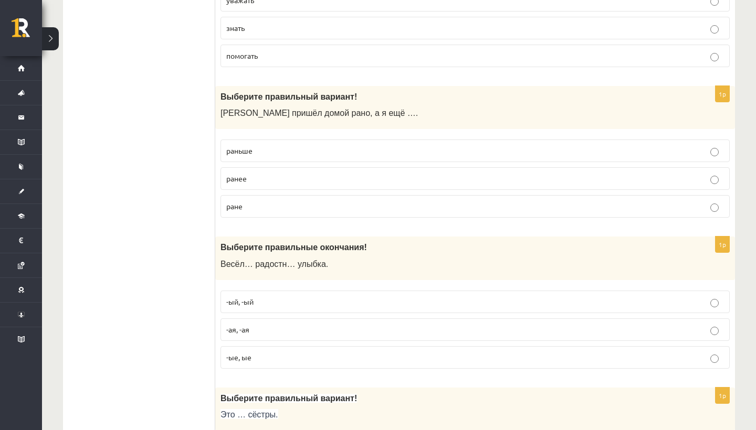
scroll to position [2443, 0]
click at [307, 151] on label "раньше" at bounding box center [474, 151] width 509 height 23
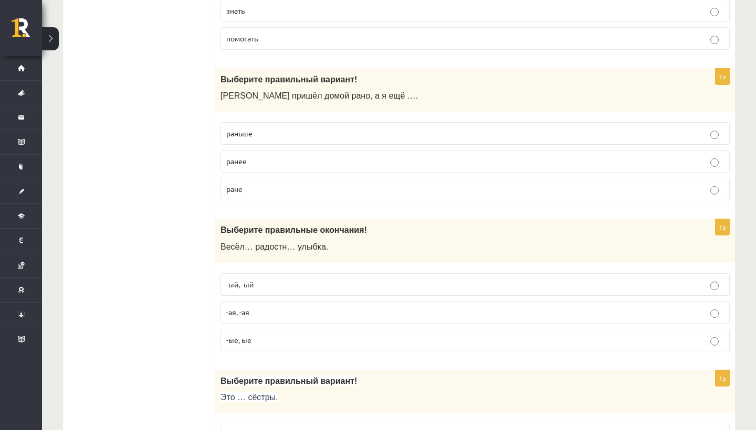
scroll to position [2549, 0]
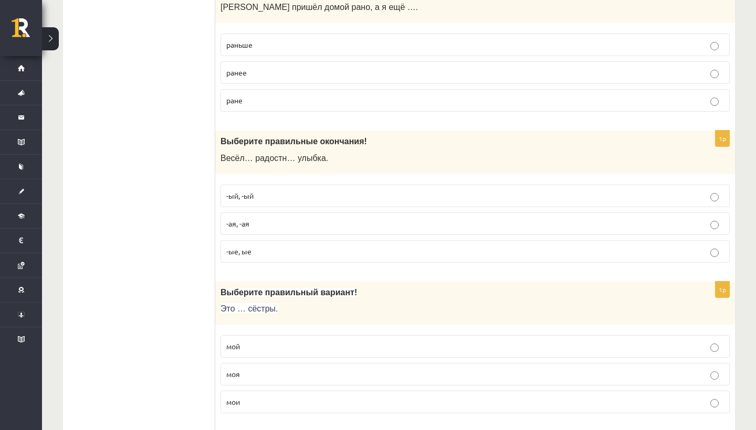
click at [270, 218] on p "-ая, -ая" at bounding box center [474, 223] width 497 height 11
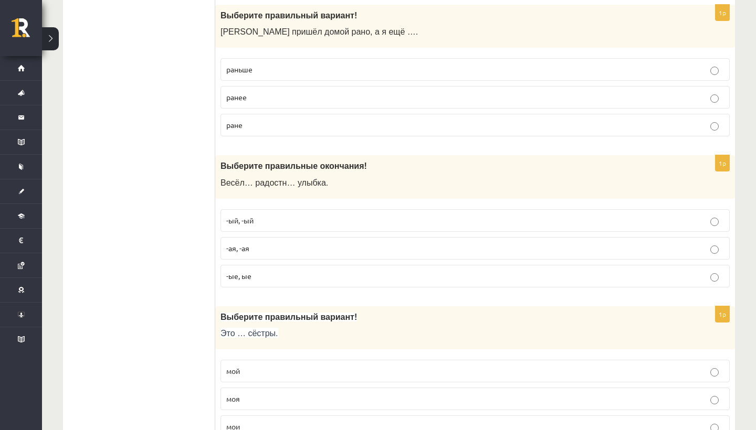
scroll to position [2493, 0]
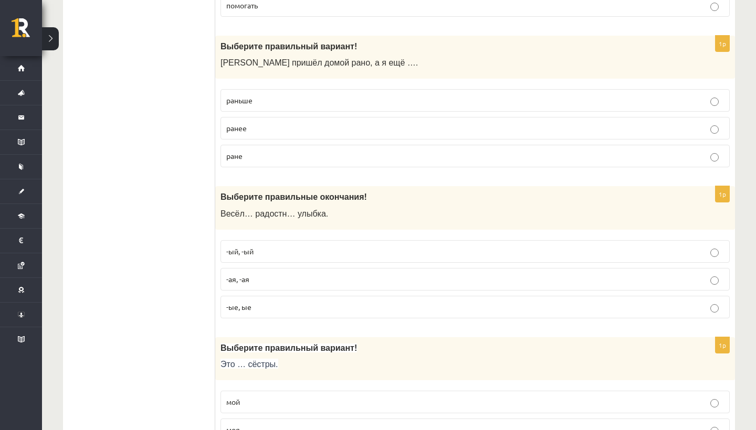
click at [266, 240] on label "-ый, -ый" at bounding box center [474, 251] width 509 height 23
click at [277, 274] on p "-ая, -ая" at bounding box center [474, 279] width 497 height 11
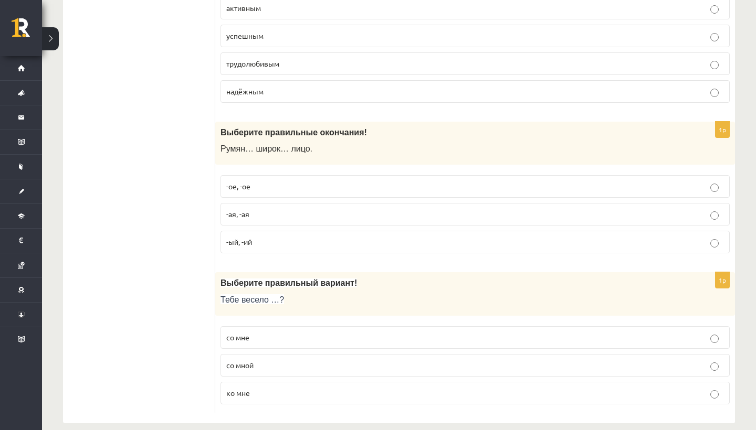
scroll to position [3339, 0]
click at [263, 360] on p "со мной" at bounding box center [474, 365] width 497 height 11
click at [286, 176] on label "-ое, -ое" at bounding box center [474, 187] width 509 height 23
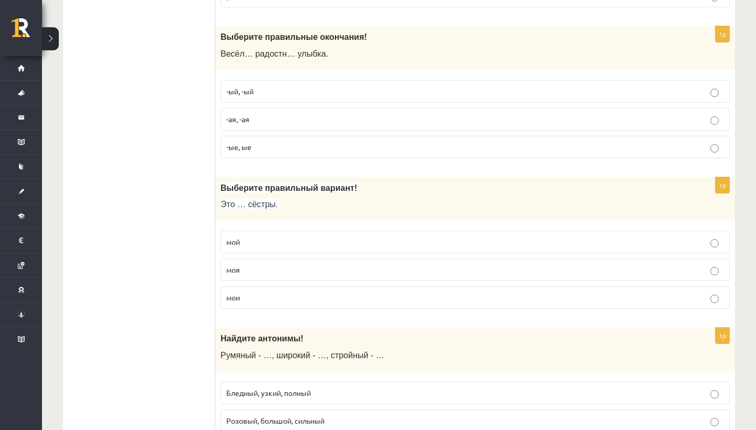
scroll to position [2653, 0]
click at [268, 264] on label "моя" at bounding box center [474, 270] width 509 height 23
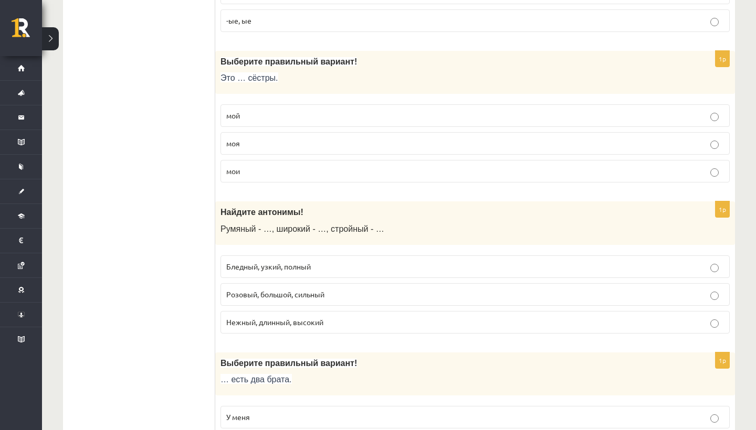
scroll to position [2850, 0]
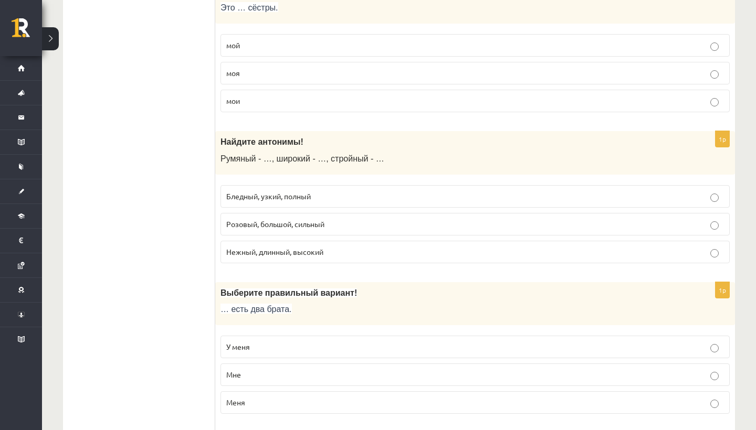
click at [268, 194] on label "Бледный, узкий, полный" at bounding box center [474, 196] width 509 height 23
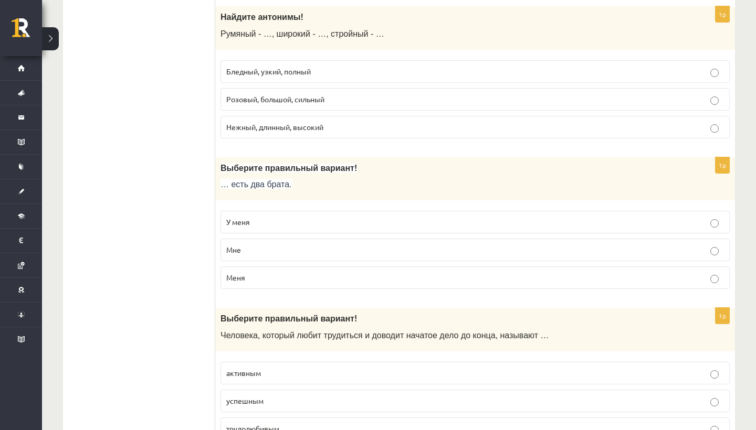
scroll to position [2998, 0]
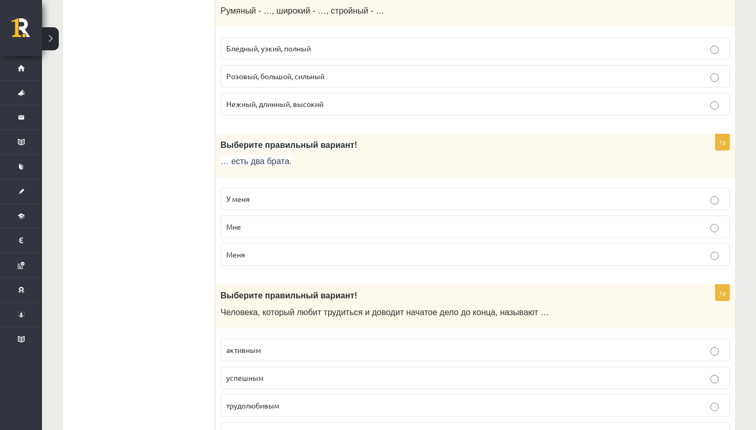
click at [268, 194] on label "У меня" at bounding box center [474, 199] width 509 height 23
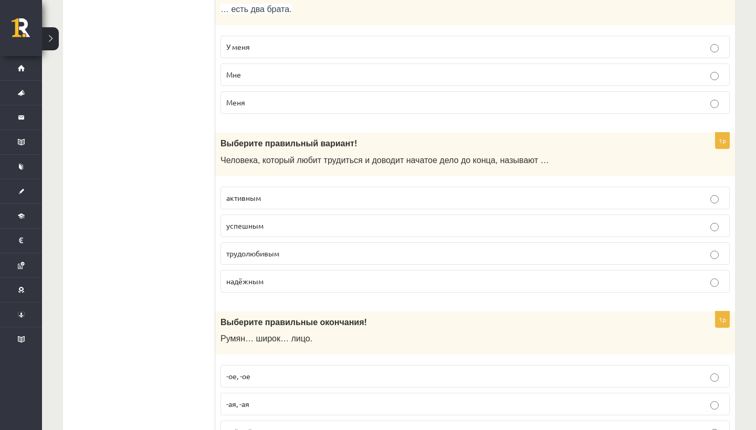
scroll to position [3151, 0]
click at [270, 248] on span "трудолюбивым" at bounding box center [252, 252] width 53 height 9
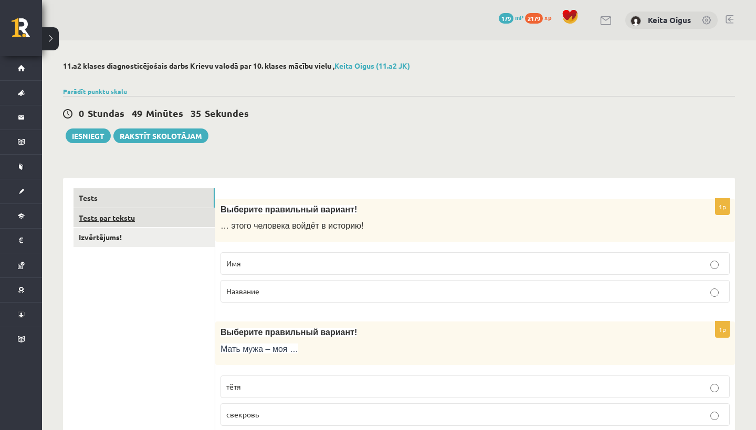
scroll to position [0, 0]
click at [169, 215] on link "Tests par tekstu" at bounding box center [143, 217] width 141 height 19
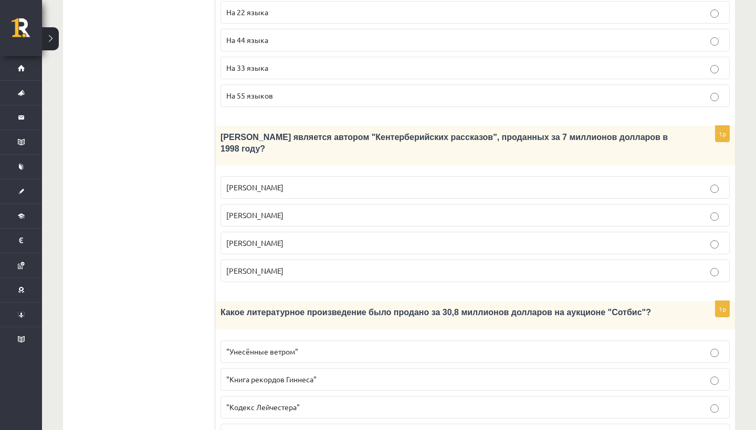
scroll to position [969, 0]
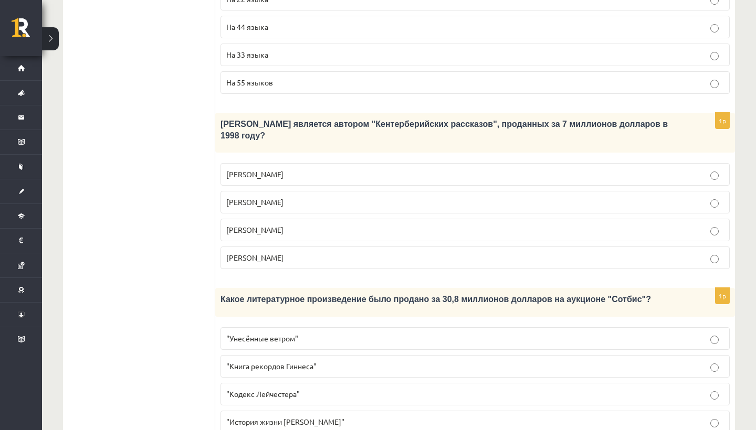
drag, startPoint x: 249, startPoint y: 187, endPoint x: 280, endPoint y: 430, distance: 244.3
copy form "Интересные факты о книгах Книгопечатание изобретено сравнительно недавно. Счита…"
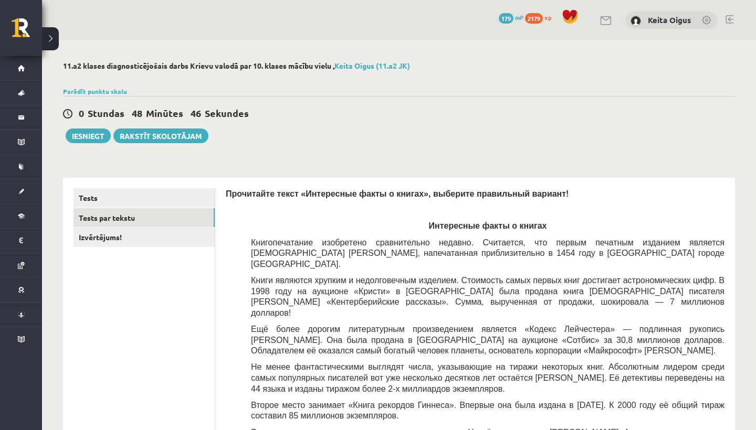
scroll to position [0, 0]
click at [284, 209] on p at bounding box center [475, 210] width 498 height 10
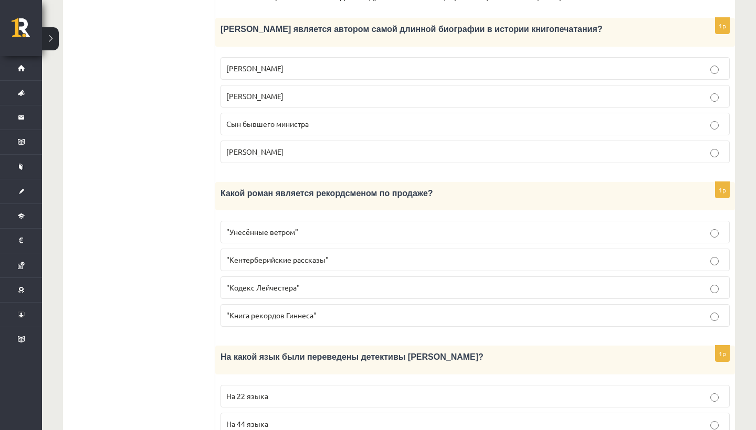
scroll to position [580, 0]
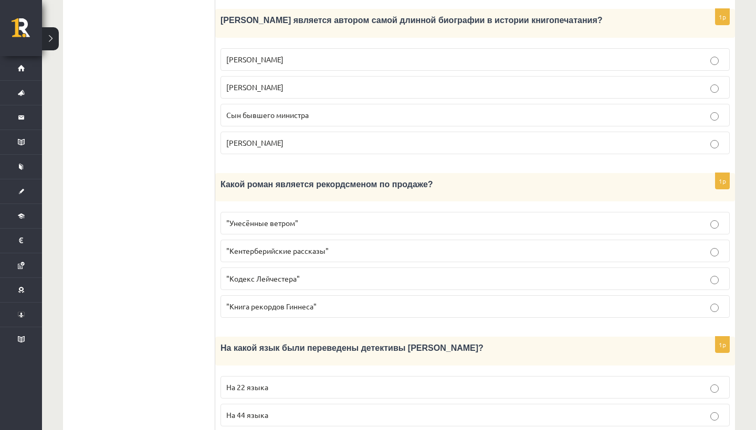
click at [268, 218] on span ""Унесённые ветром"" at bounding box center [262, 222] width 72 height 9
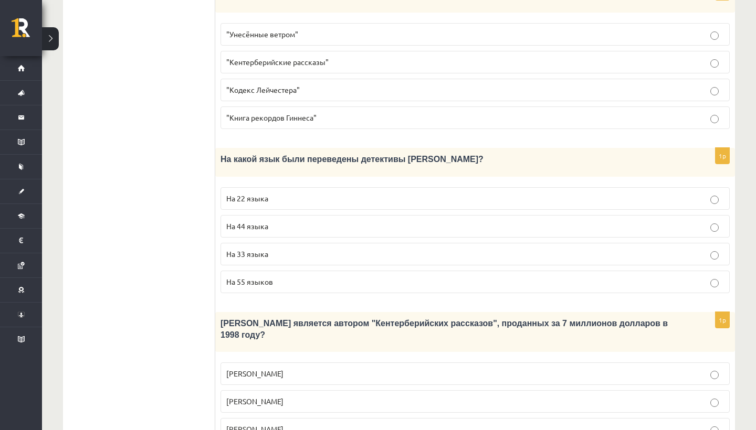
scroll to position [776, 0]
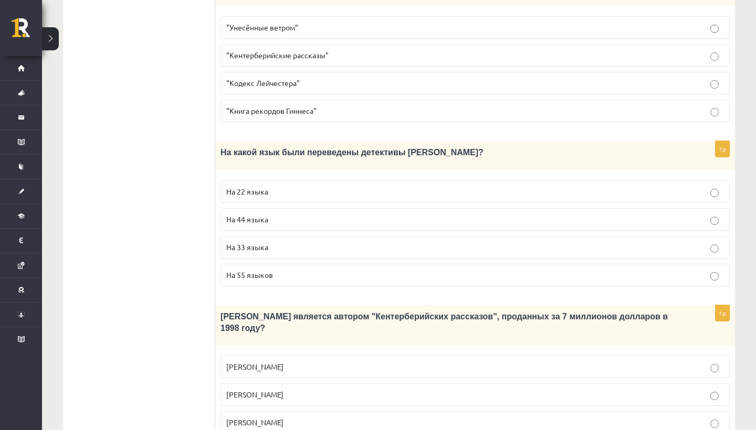
click at [269, 208] on label "На 44 языка" at bounding box center [474, 219] width 509 height 23
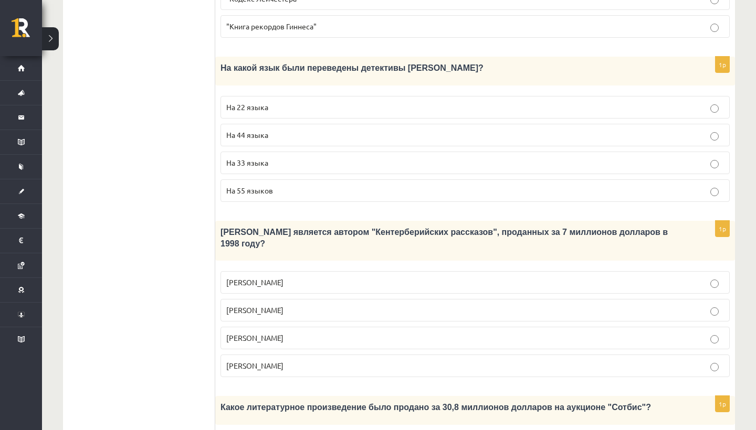
scroll to position [862, 0]
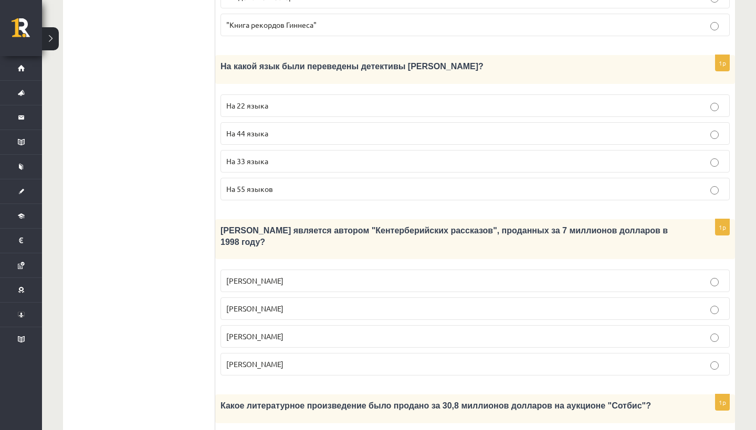
click at [249, 332] on span "Джефри Чосер" at bounding box center [254, 336] width 57 height 9
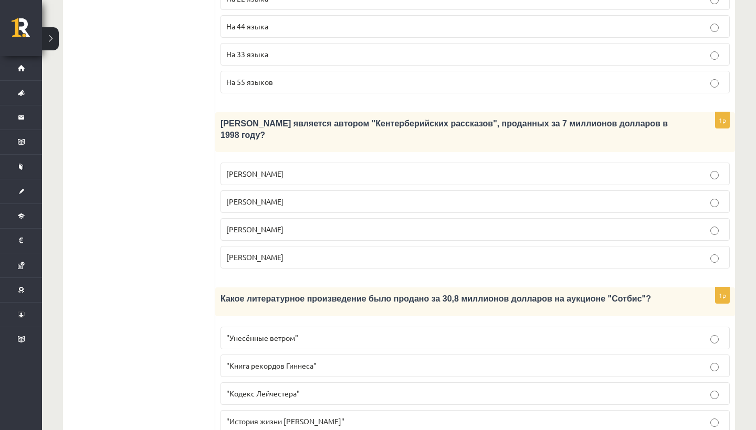
scroll to position [969, 0]
click at [271, 389] on span ""Кодекс Лейчестера"" at bounding box center [262, 393] width 73 height 9
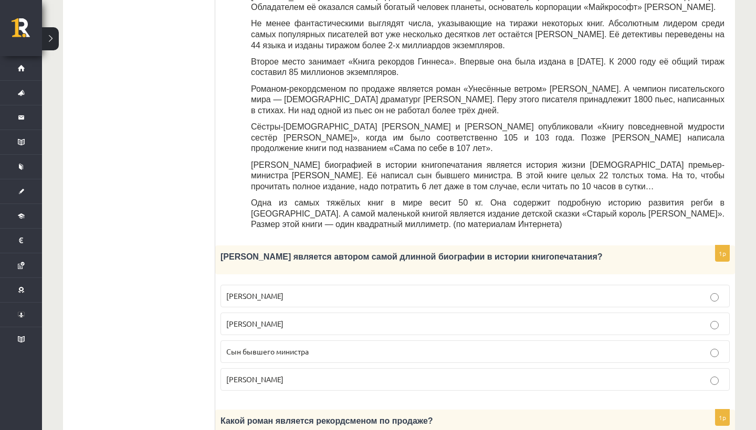
scroll to position [344, 0]
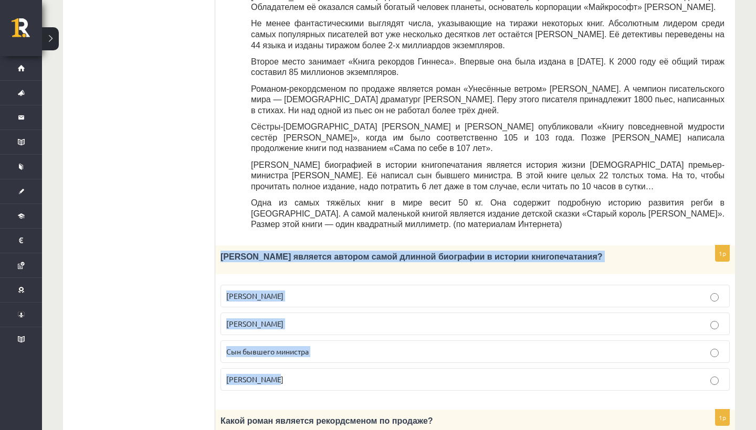
drag, startPoint x: 220, startPoint y: 224, endPoint x: 274, endPoint y: 356, distance: 142.6
click at [274, 356] on div "1p Кто является автором самой длинной биографии в истории книгопечатания? Билл …" at bounding box center [474, 322] width 519 height 153
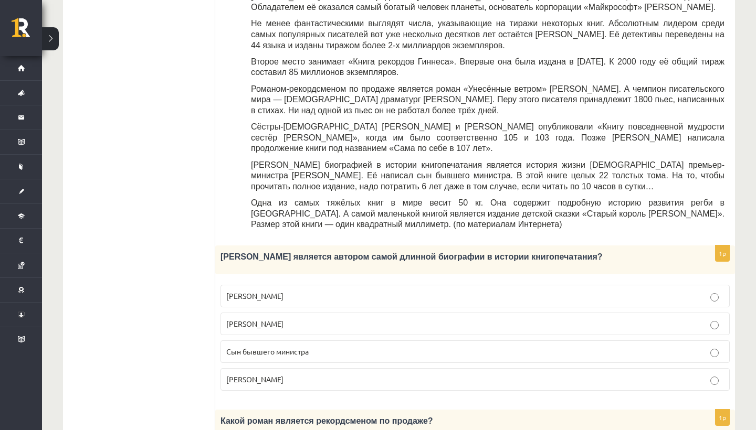
click at [305, 341] on label "Сын бывшего министра" at bounding box center [474, 352] width 509 height 23
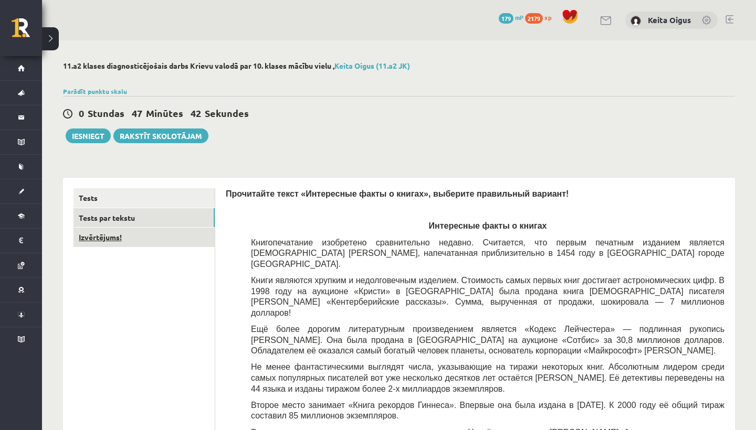
scroll to position [0, 0]
click at [178, 237] on link "Izvērtējums!" at bounding box center [143, 237] width 141 height 19
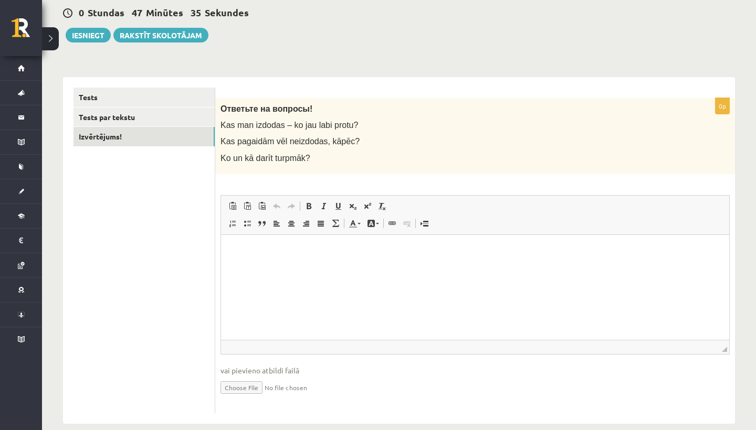
scroll to position [102, 0]
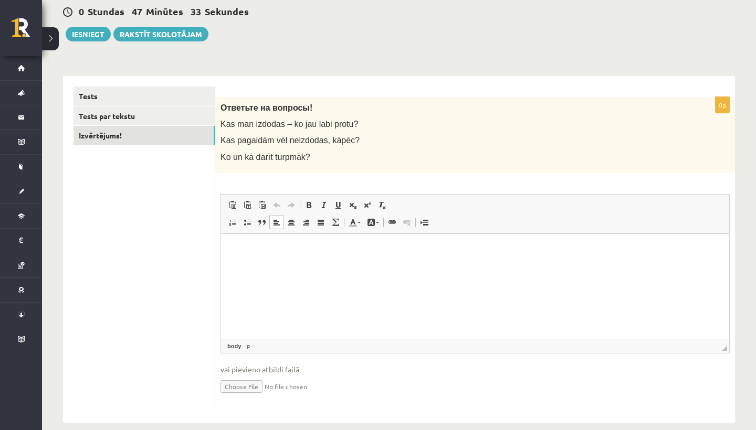
click at [239, 246] on p "Editor, wiswyg-editor-user-answer-47433983636000" at bounding box center [474, 249] width 487 height 11
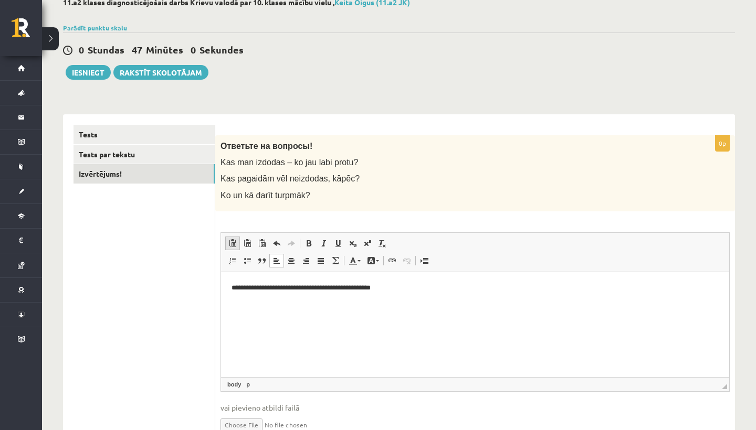
scroll to position [63, 0]
click at [92, 76] on button "Iesniegt" at bounding box center [88, 73] width 45 height 15
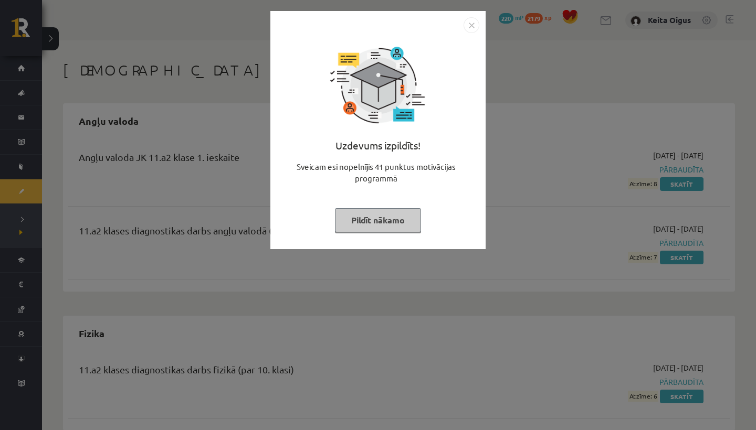
click at [471, 23] on img "Close" at bounding box center [471, 25] width 16 height 16
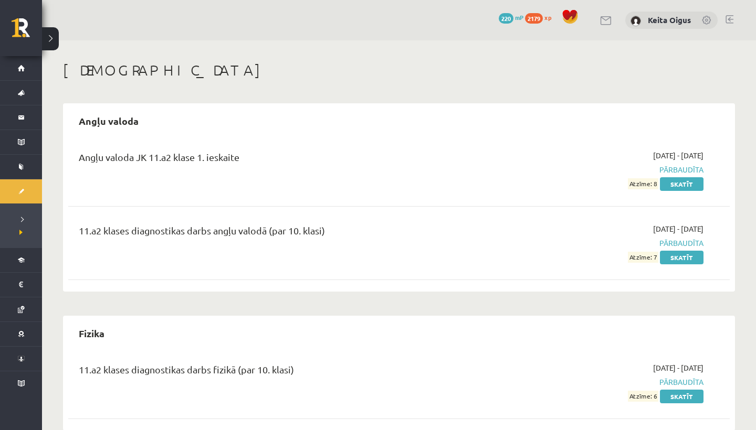
click at [728, 23] on div at bounding box center [729, 20] width 8 height 10
click at [729, 18] on link at bounding box center [729, 19] width 8 height 8
